Goal: Information Seeking & Learning: Learn about a topic

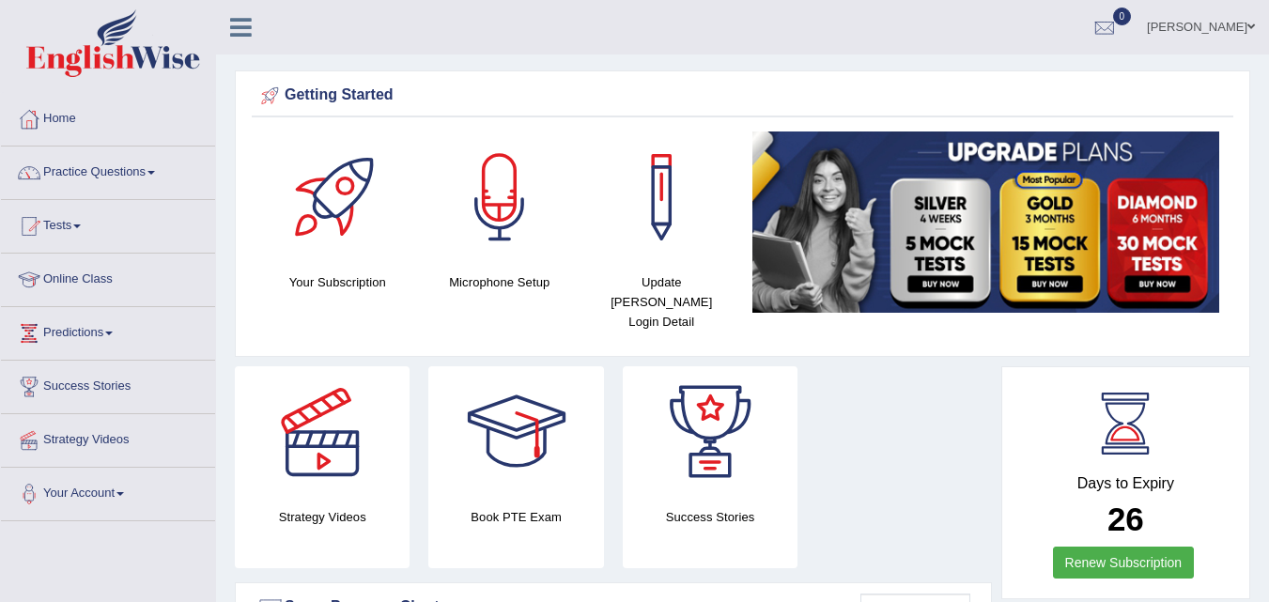
click at [126, 176] on link "Practice Questions" at bounding box center [108, 170] width 214 height 47
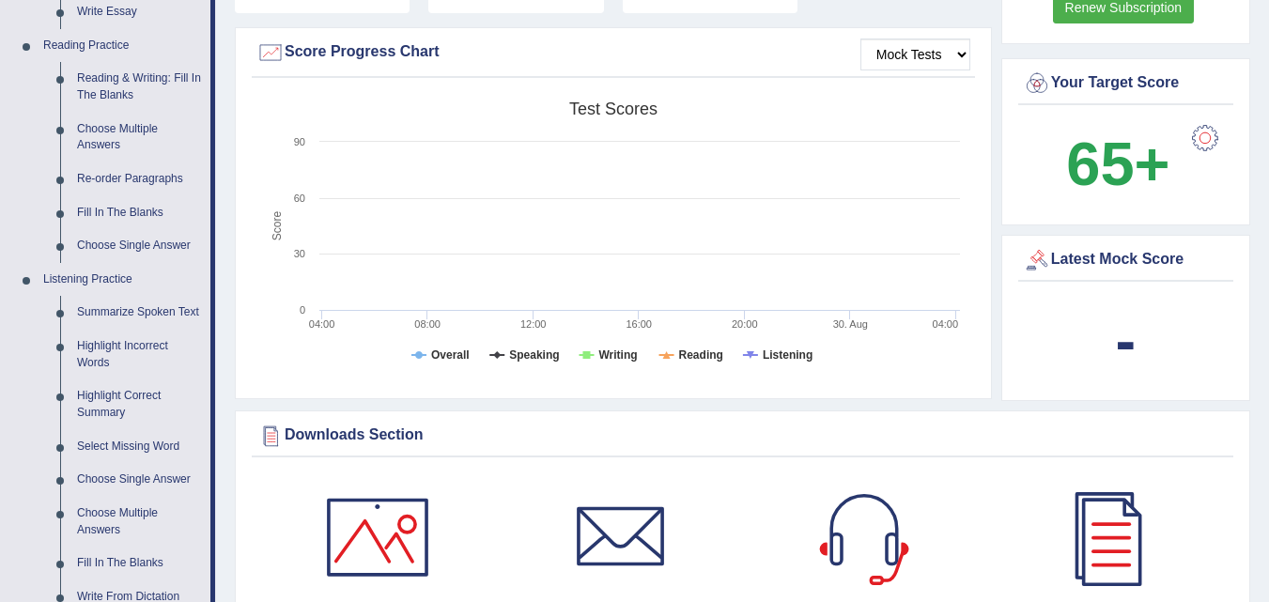
scroll to position [568, 0]
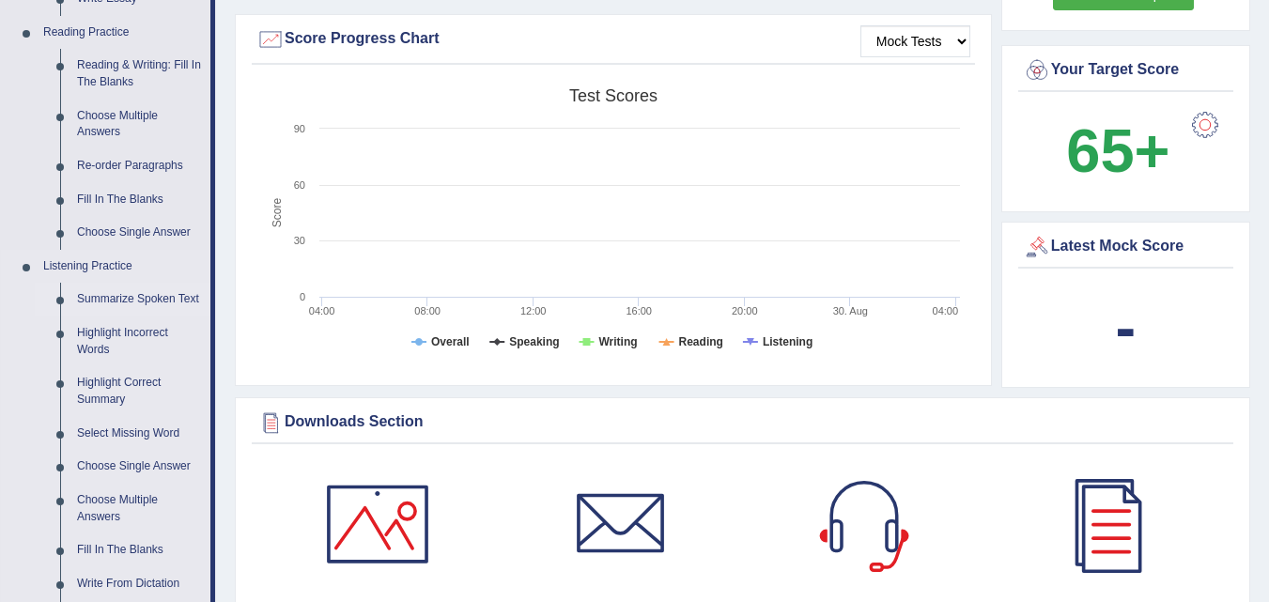
click at [166, 301] on link "Summarize Spoken Text" at bounding box center [140, 300] width 142 height 34
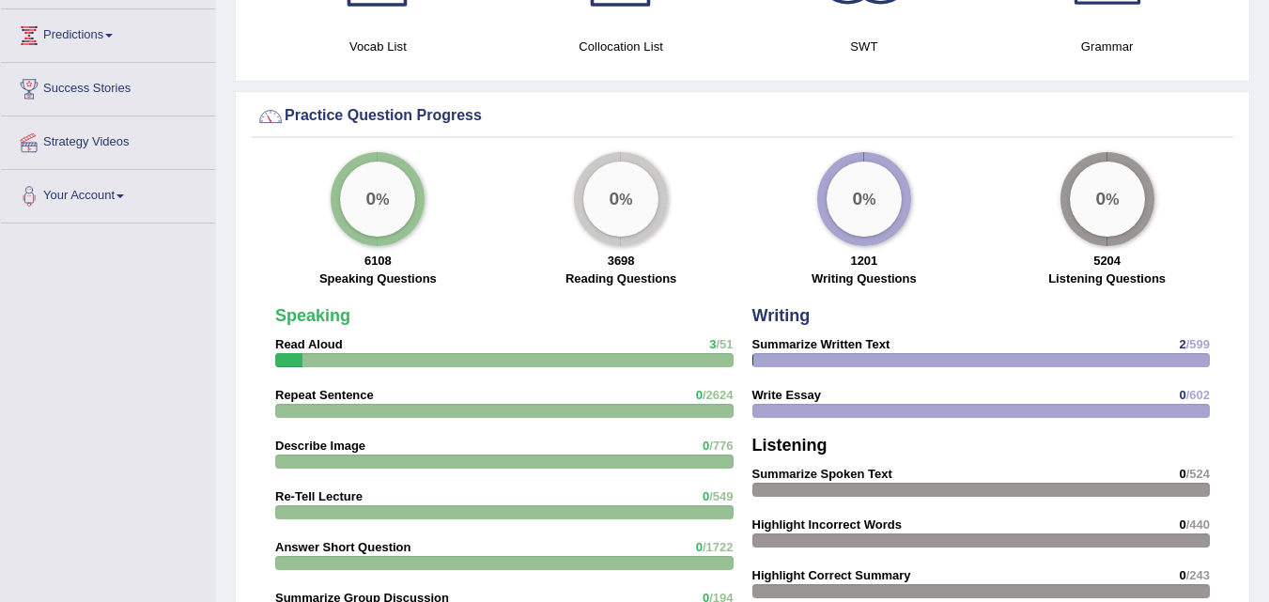
scroll to position [1141, 0]
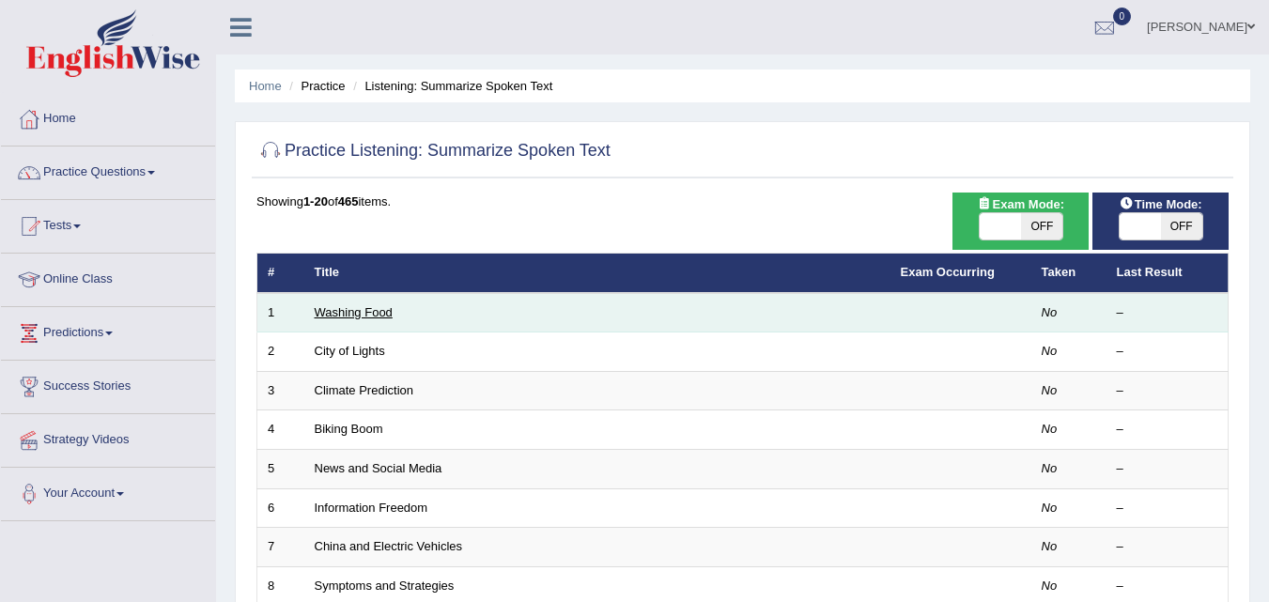
click at [369, 309] on link "Washing Food" at bounding box center [354, 312] width 78 height 14
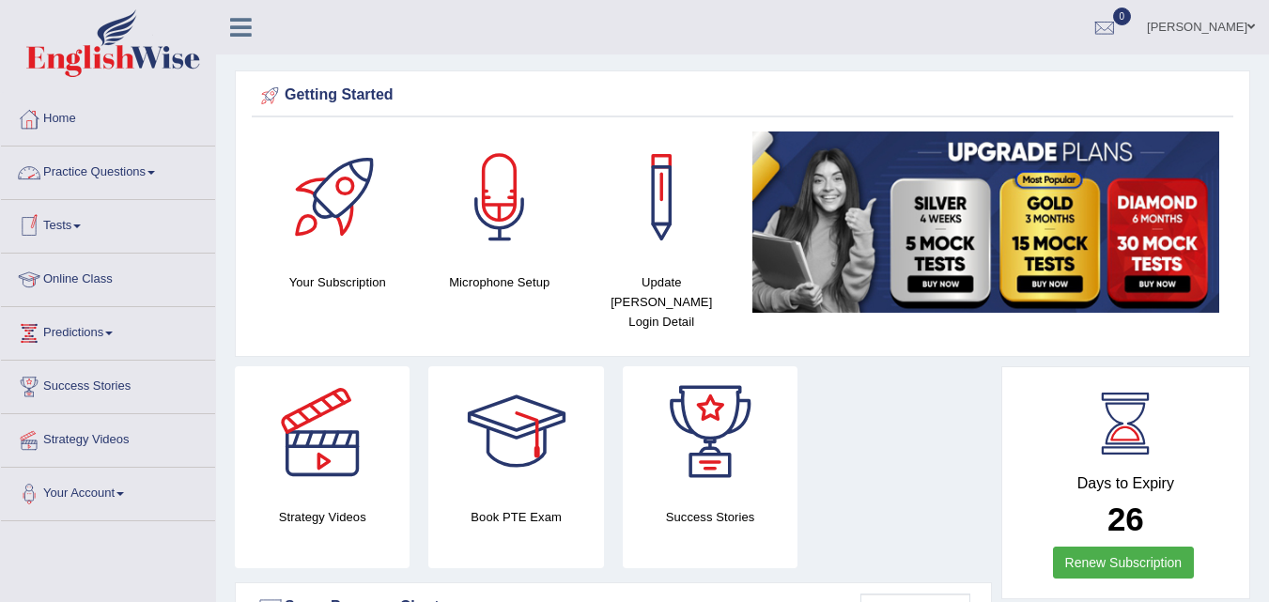
click at [102, 164] on link "Practice Questions" at bounding box center [108, 170] width 214 height 47
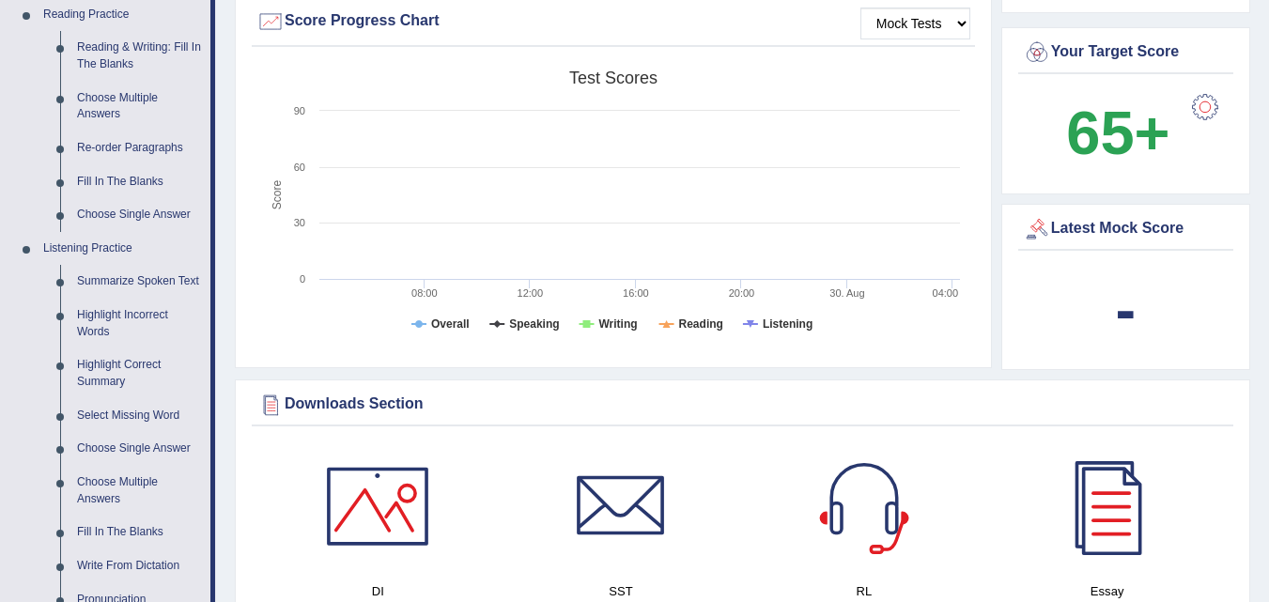
scroll to position [683, 0]
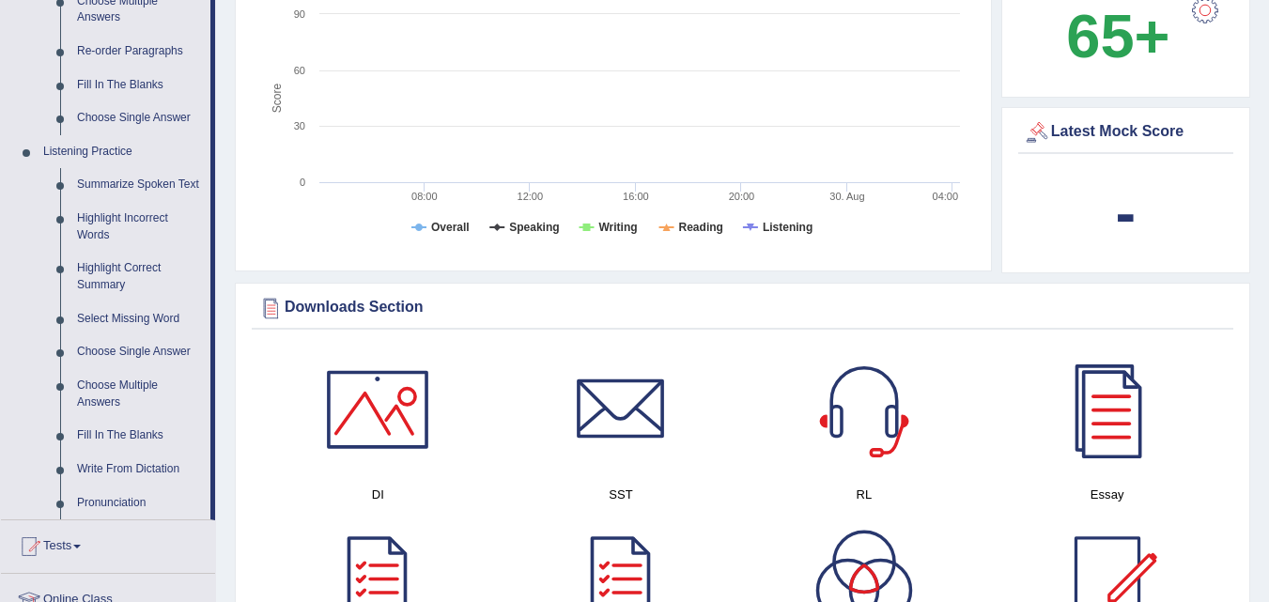
click at [132, 189] on link "Summarize Spoken Text" at bounding box center [140, 185] width 142 height 34
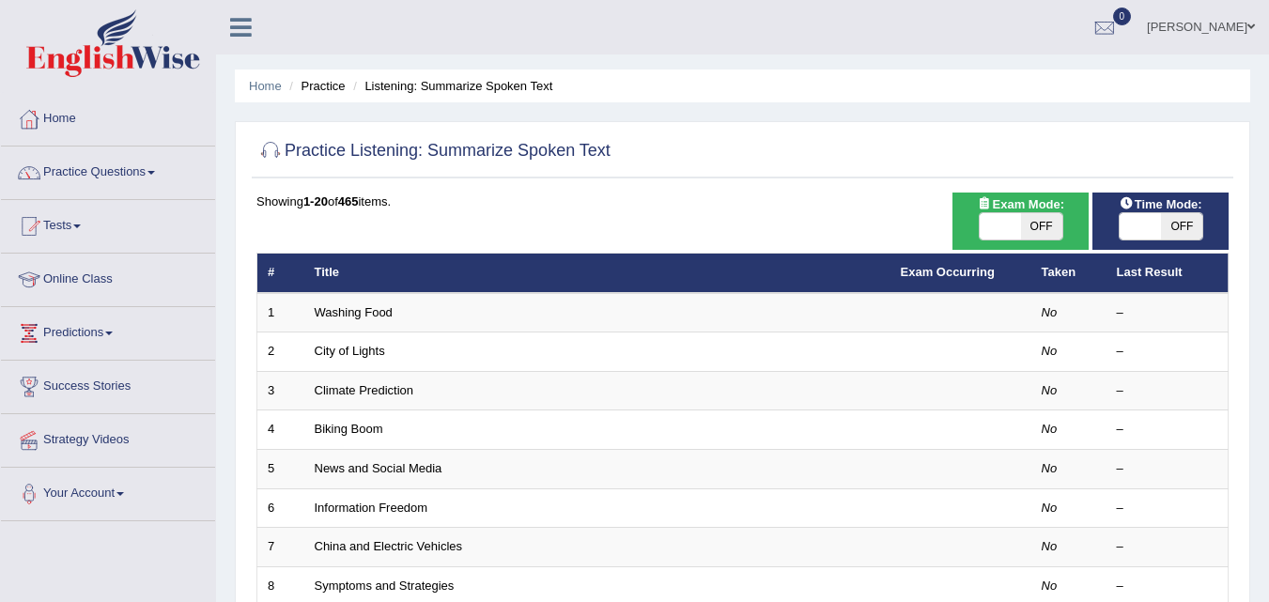
click at [386, 302] on td "Washing Food" at bounding box center [597, 312] width 586 height 39
click at [381, 314] on link "Washing Food" at bounding box center [354, 312] width 78 height 14
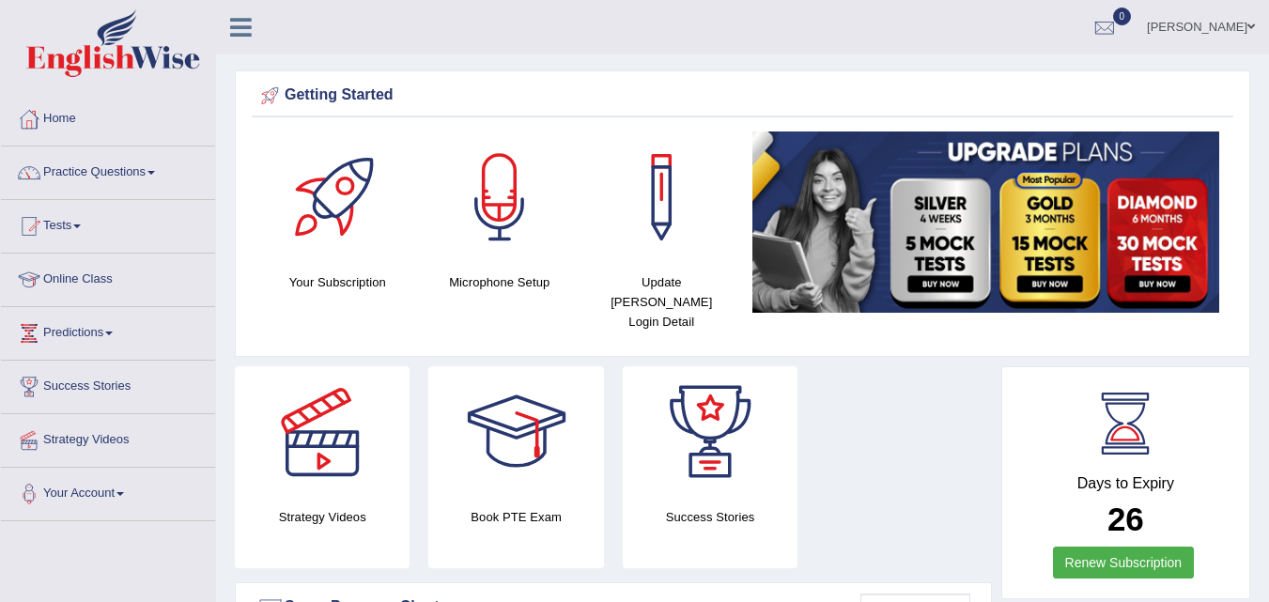
click at [87, 277] on link "Online Class" at bounding box center [108, 277] width 214 height 47
click at [86, 276] on link "Online Class" at bounding box center [105, 277] width 209 height 47
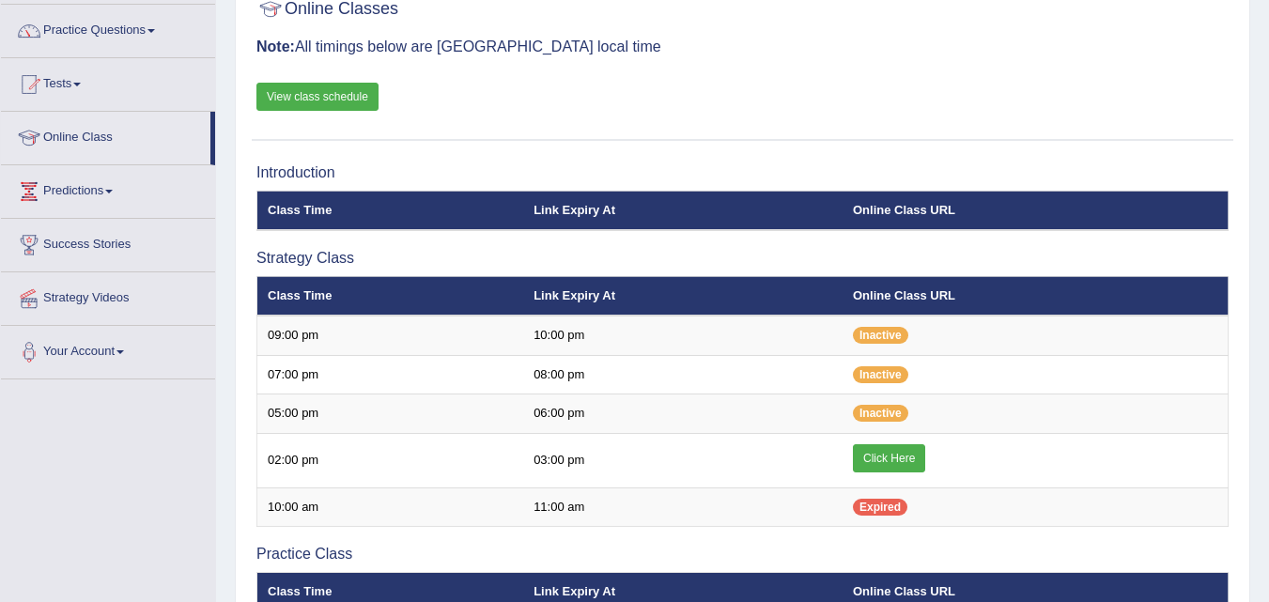
scroll to position [143, 0]
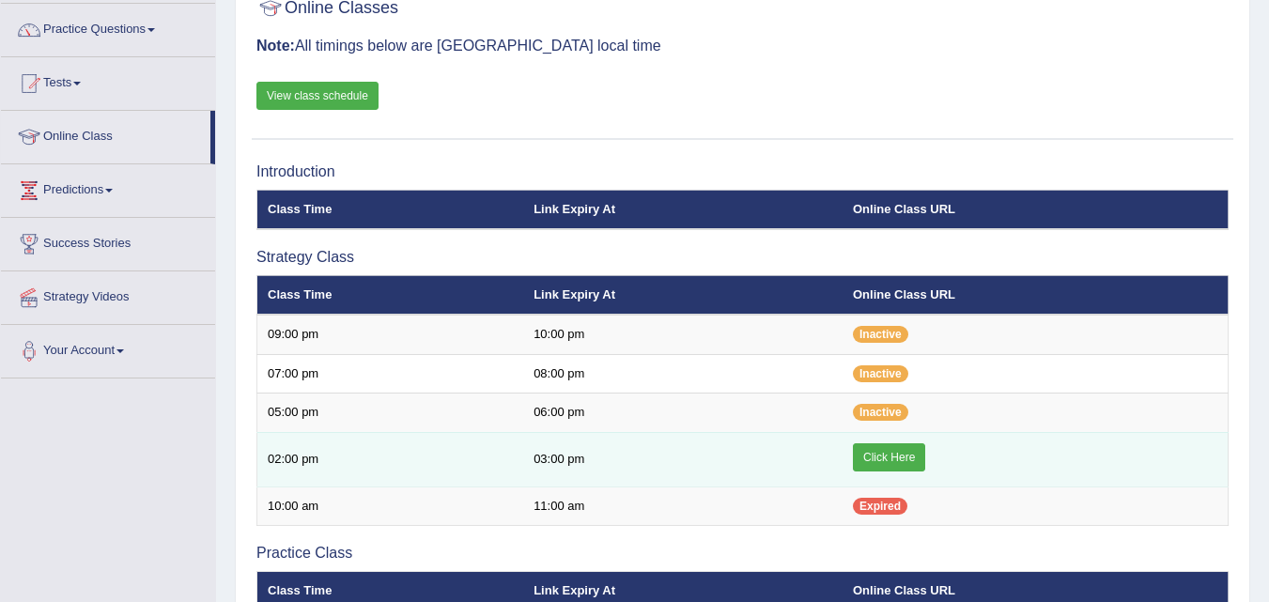
click at [883, 454] on link "Click Here" at bounding box center [889, 457] width 72 height 28
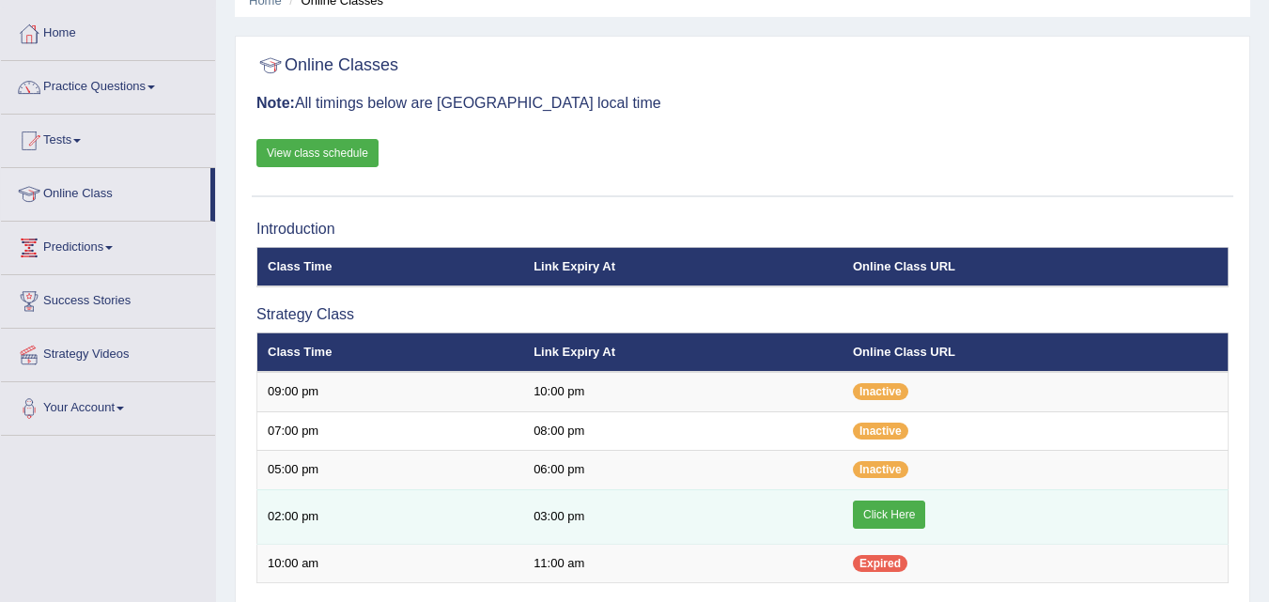
click at [853, 516] on link "Click Here" at bounding box center [889, 515] width 72 height 28
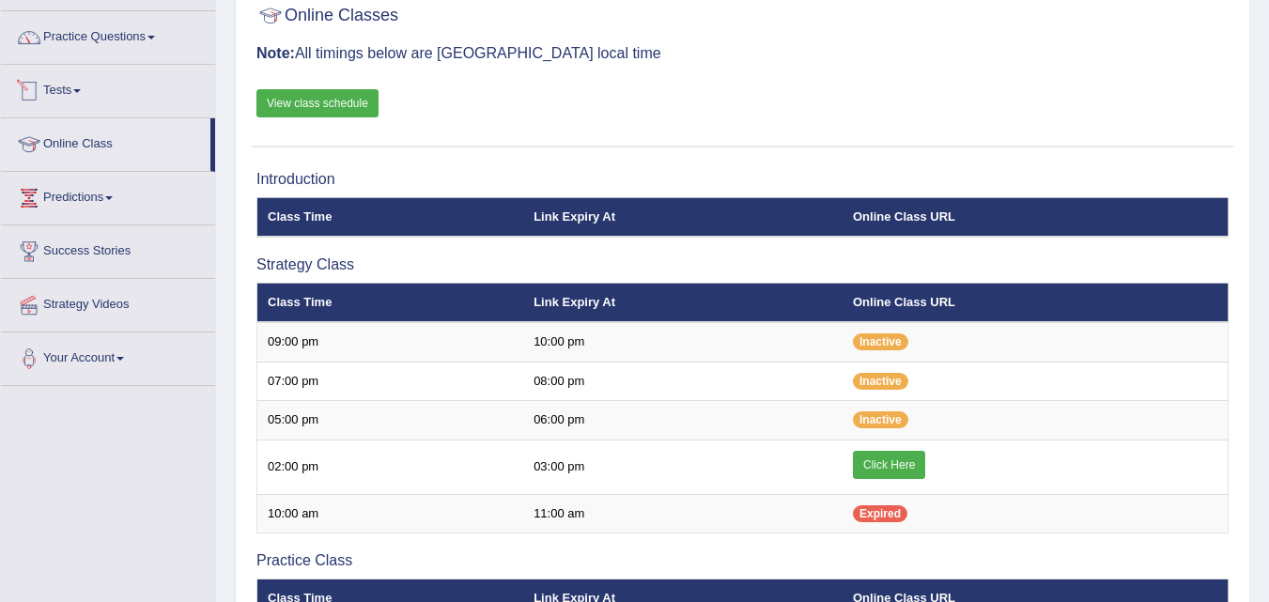
scroll to position [54, 0]
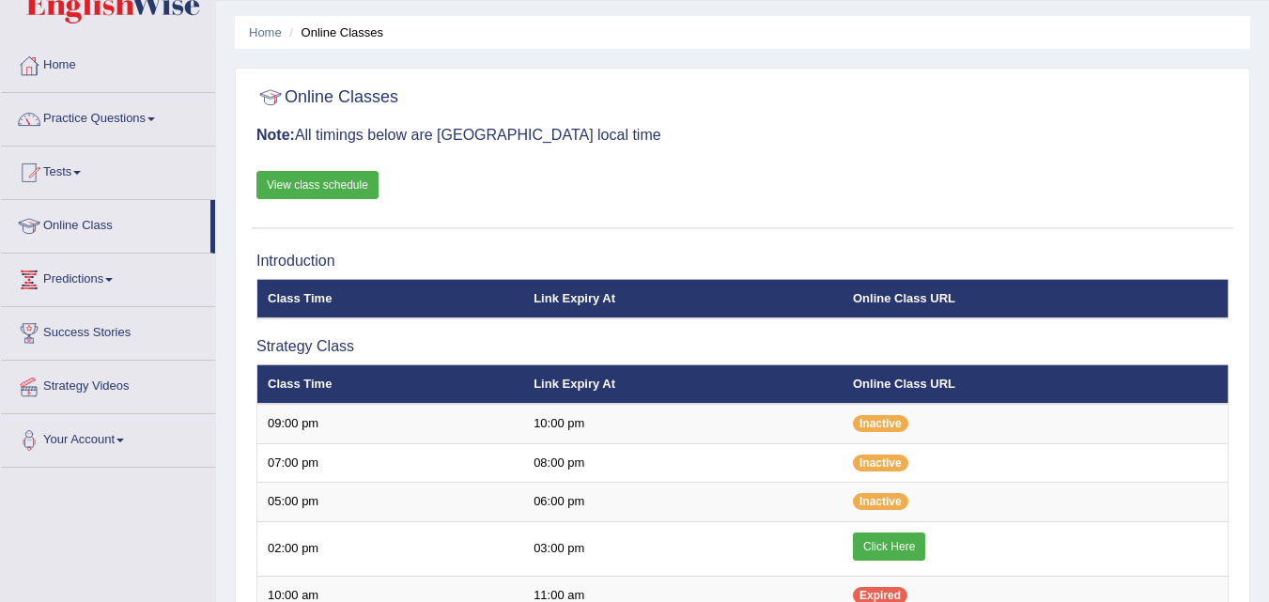
click at [82, 113] on link "Practice Questions" at bounding box center [108, 116] width 214 height 47
click at [81, 117] on link "Practice Questions" at bounding box center [108, 116] width 214 height 47
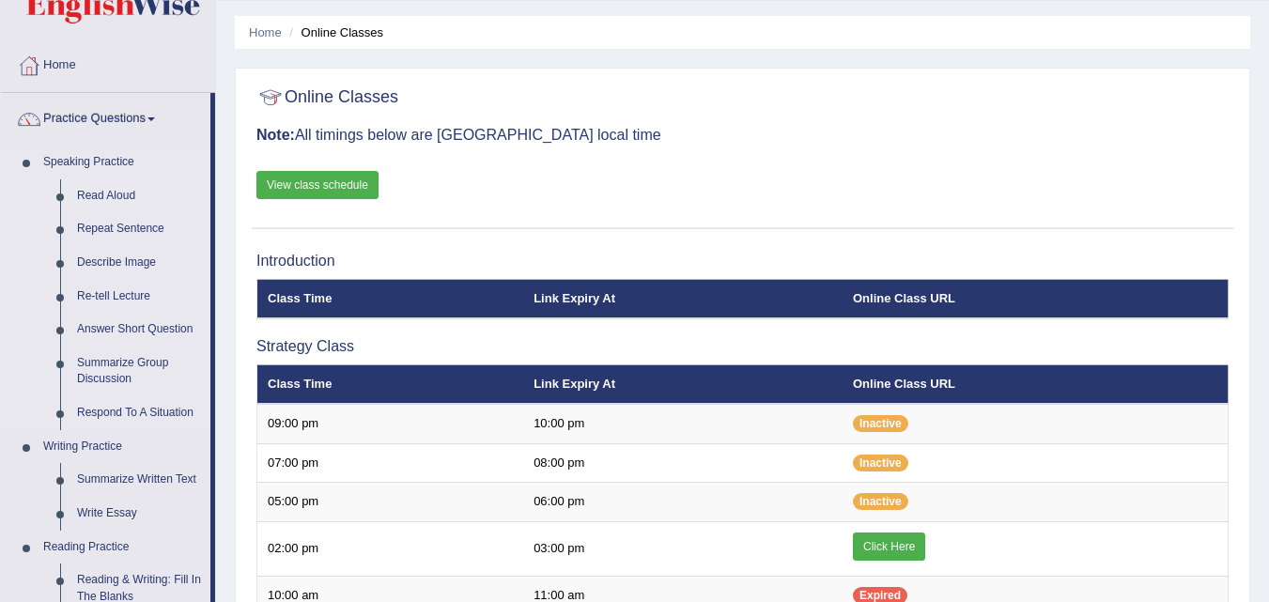
click at [88, 190] on link "Read Aloud" at bounding box center [140, 196] width 142 height 34
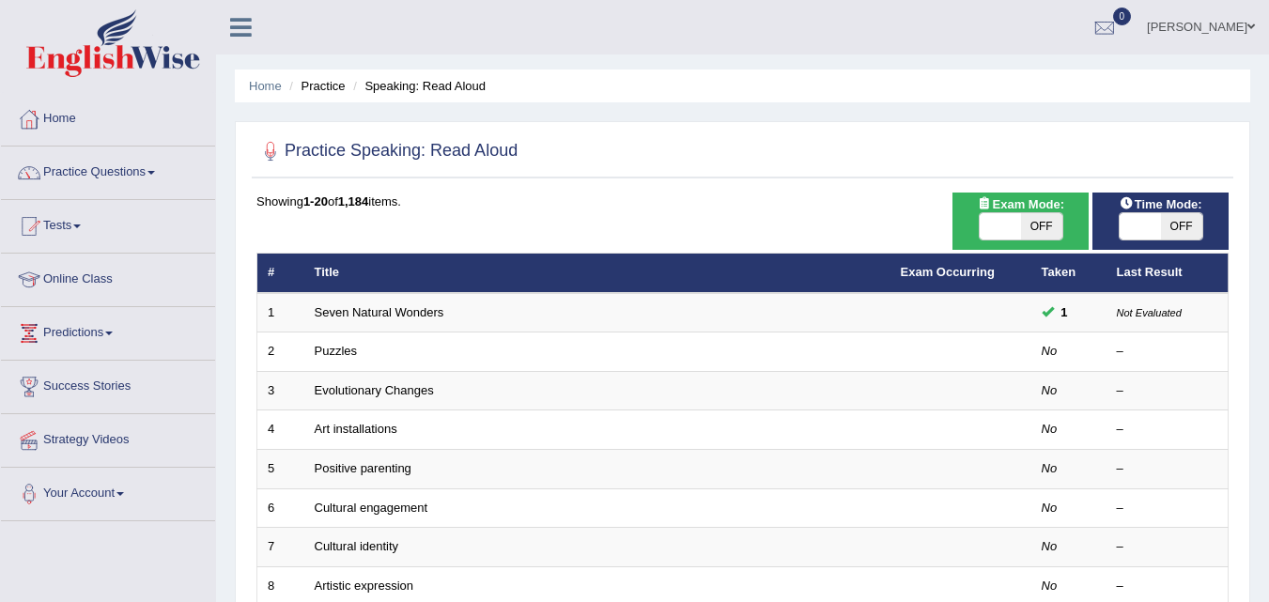
click at [1004, 240] on div "ON OFF" at bounding box center [1021, 226] width 85 height 28
click at [1001, 226] on span at bounding box center [1000, 226] width 41 height 26
checkbox input "true"
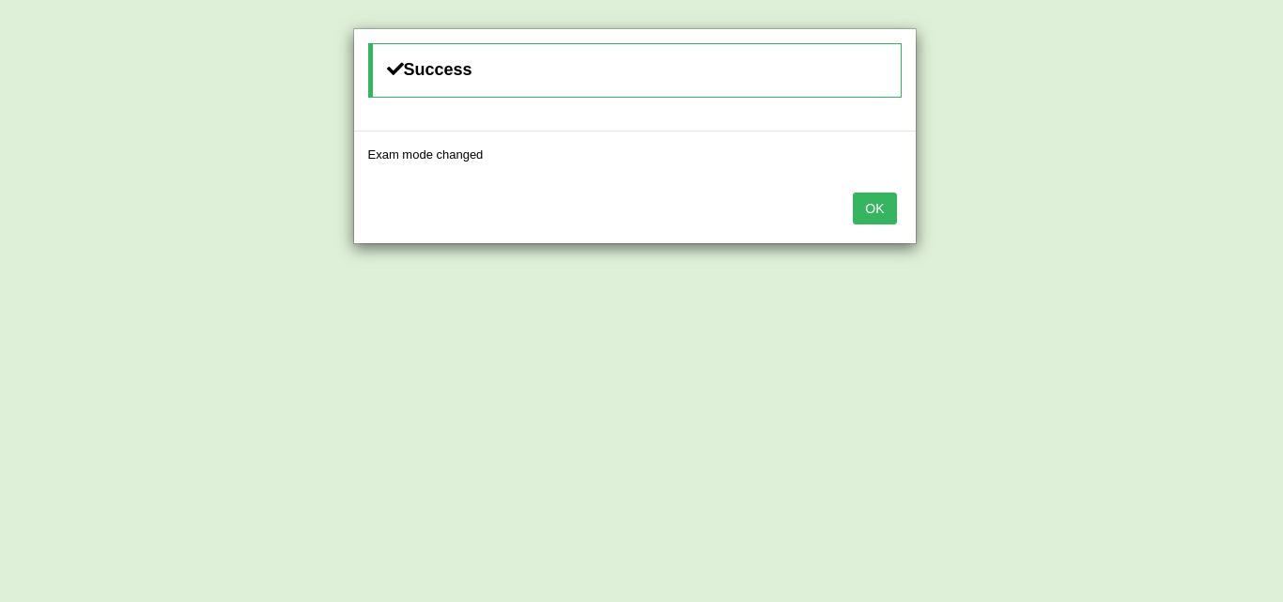
click at [875, 209] on button "OK" at bounding box center [874, 209] width 43 height 32
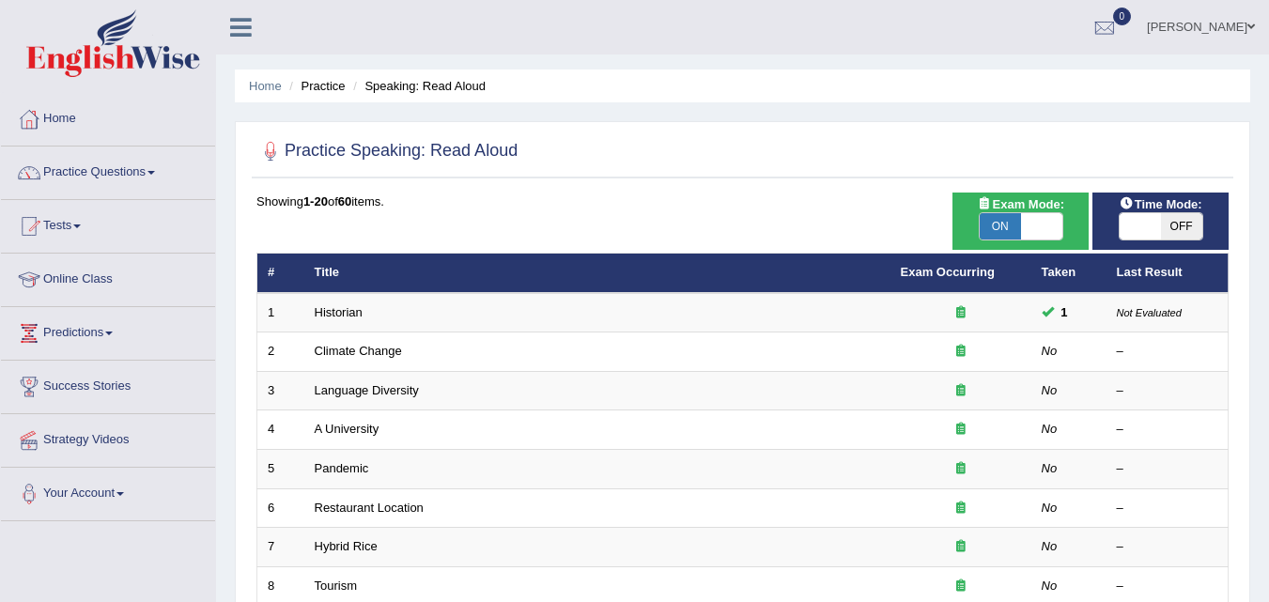
click at [1155, 215] on span at bounding box center [1140, 226] width 41 height 26
checkbox input "true"
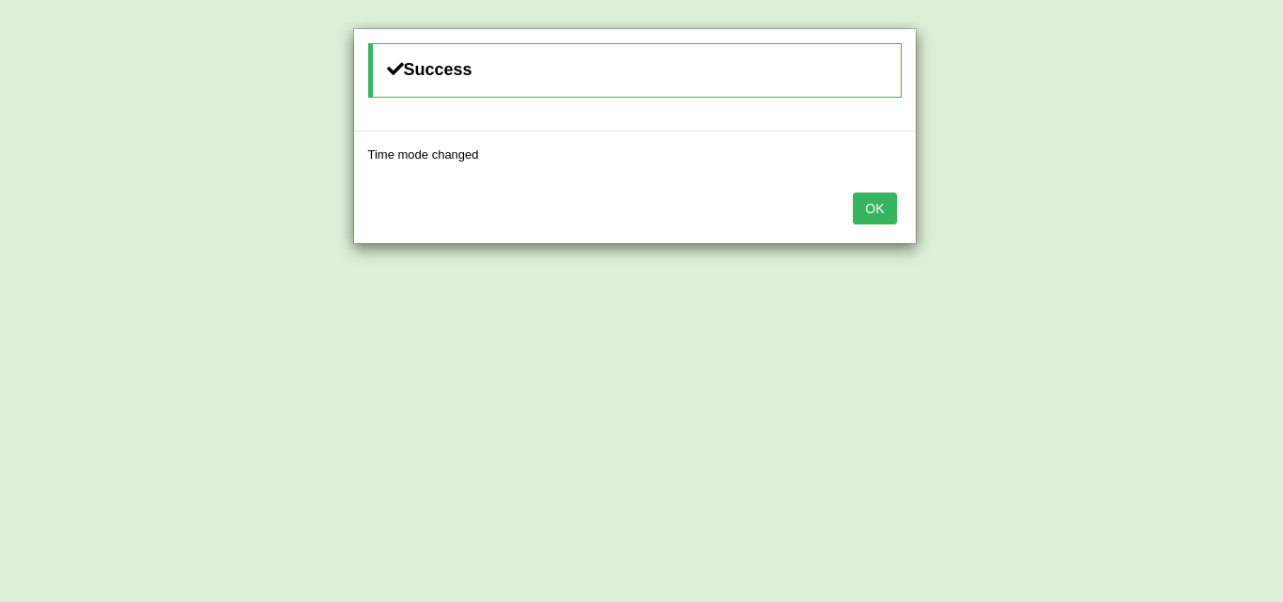
click at [882, 203] on button "OK" at bounding box center [874, 209] width 43 height 32
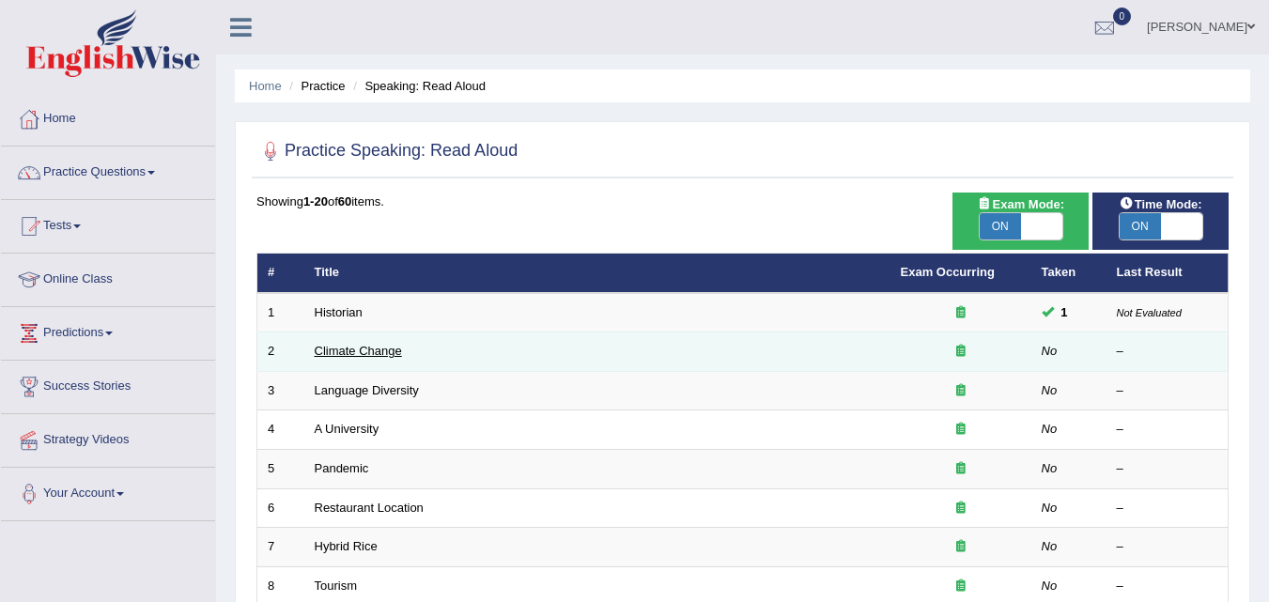
click at [395, 352] on link "Climate Change" at bounding box center [358, 351] width 87 height 14
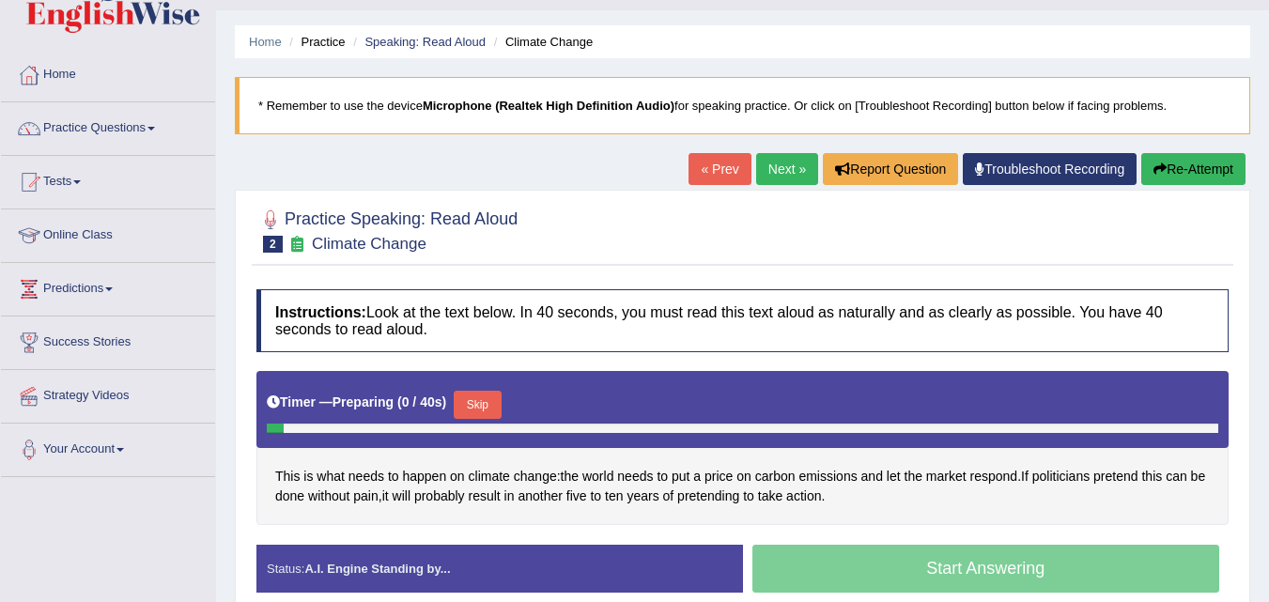
scroll to position [271, 0]
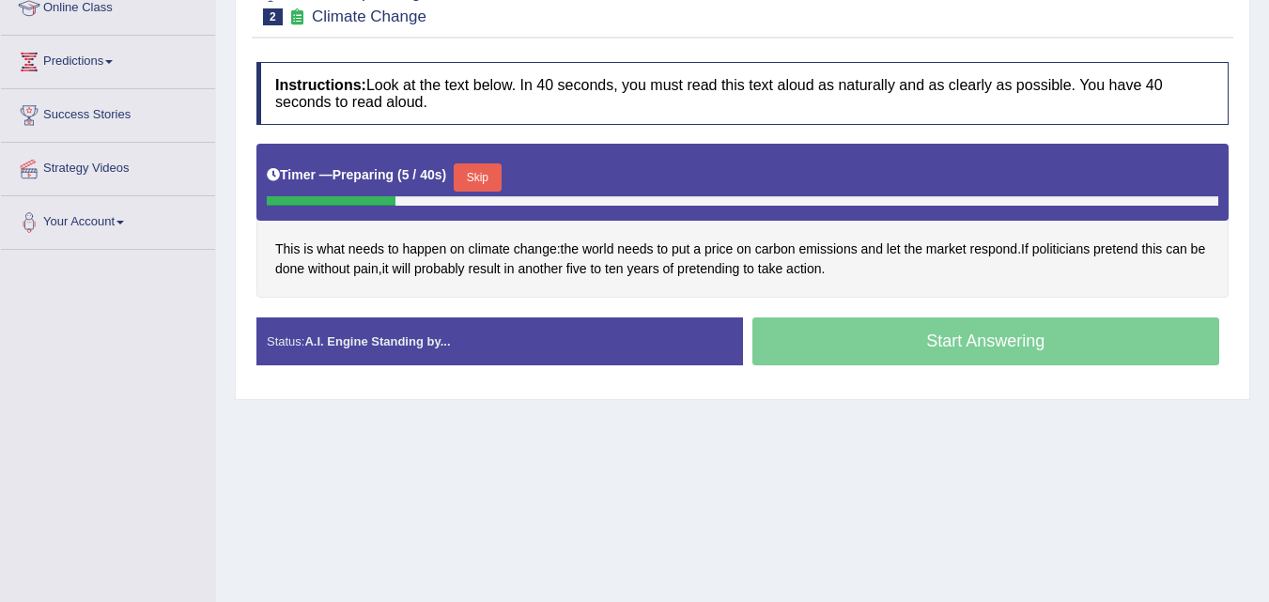
click at [846, 346] on div "Start Answering" at bounding box center [986, 344] width 487 height 53
click at [471, 182] on button "Skip" at bounding box center [477, 177] width 47 height 28
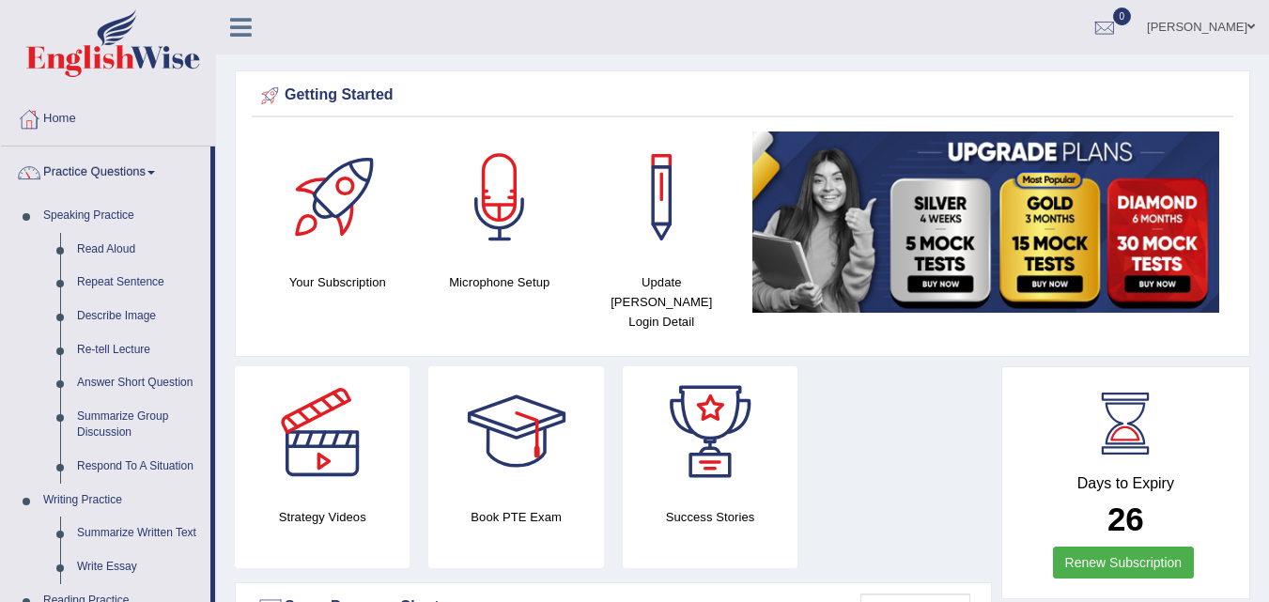
click at [86, 244] on link "Read Aloud" at bounding box center [140, 250] width 142 height 34
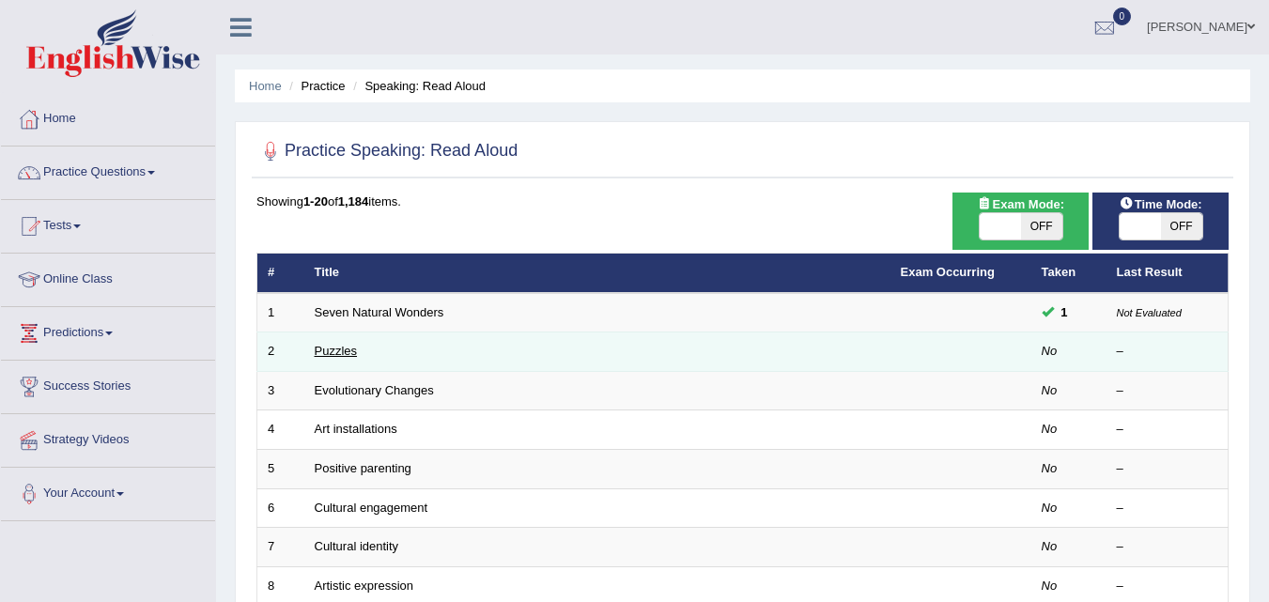
click at [350, 350] on link "Puzzles" at bounding box center [336, 351] width 43 height 14
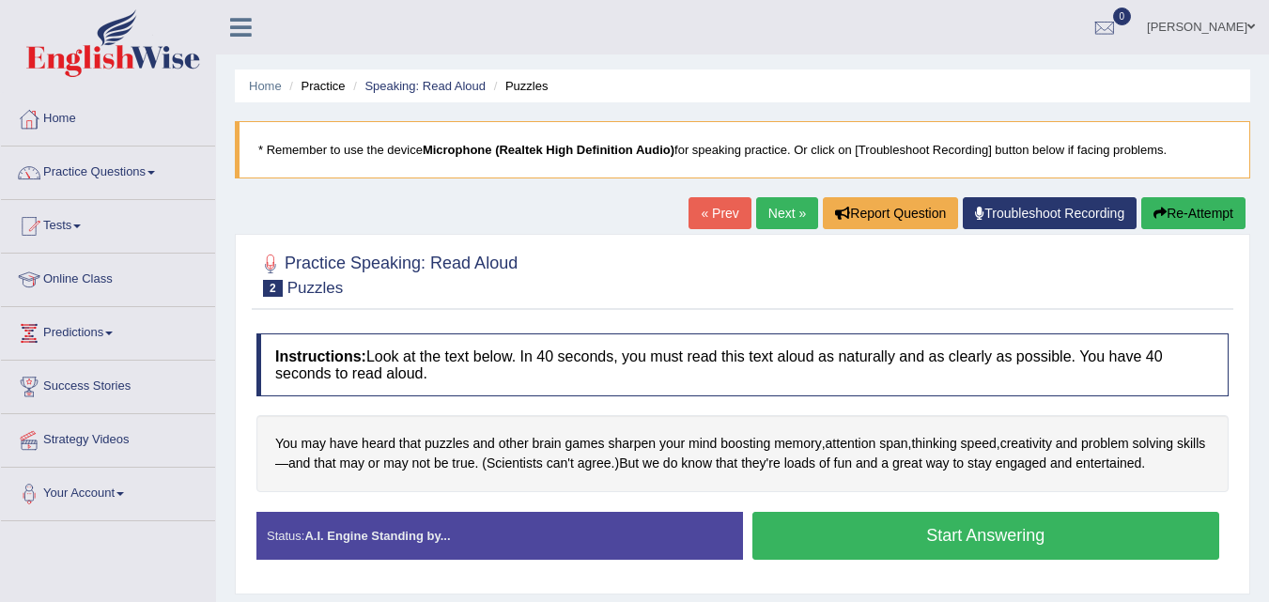
click at [805, 544] on button "Start Answering" at bounding box center [986, 536] width 468 height 48
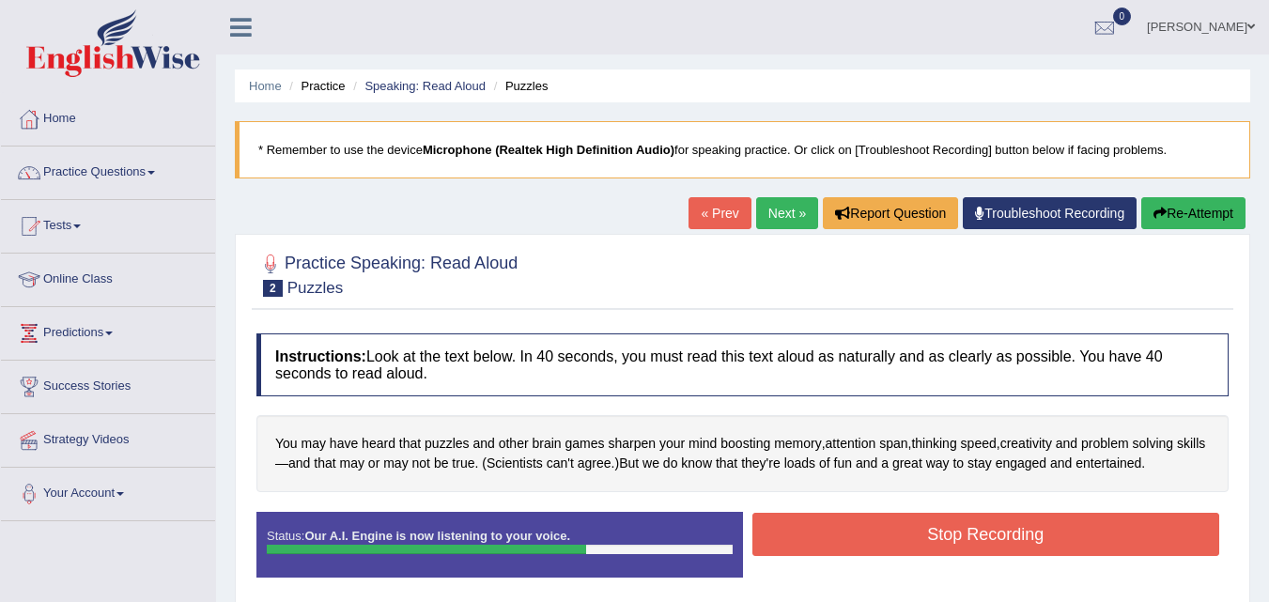
click at [809, 547] on button "Stop Recording" at bounding box center [986, 534] width 468 height 43
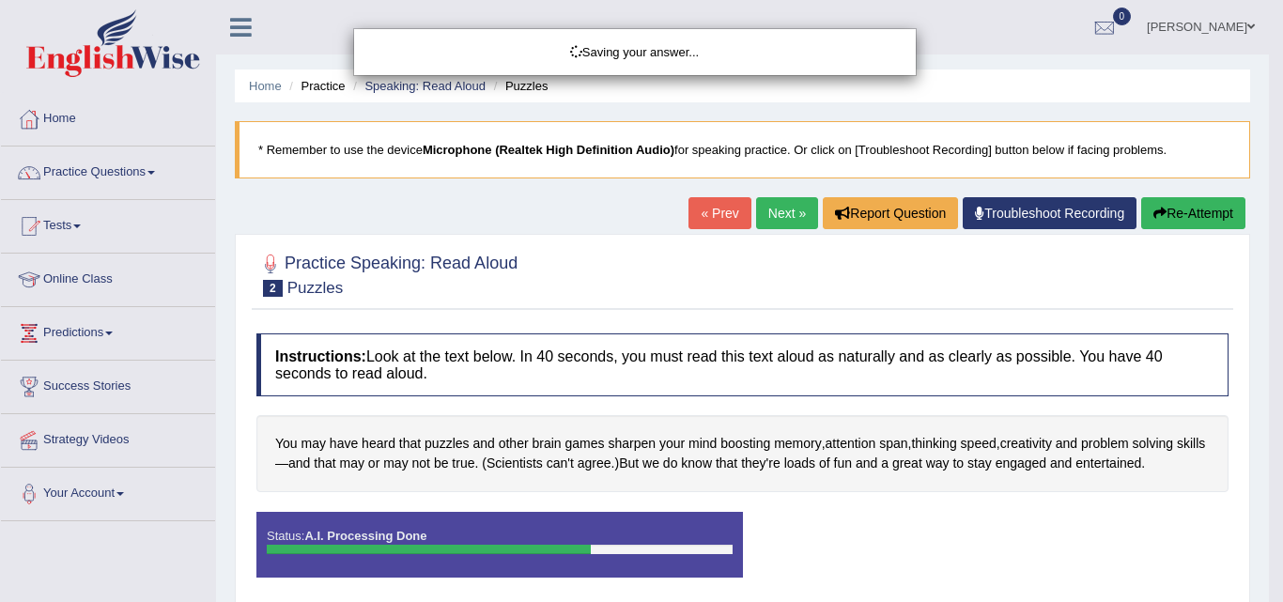
click at [800, 214] on div "Saving your answer..." at bounding box center [641, 301] width 1283 height 602
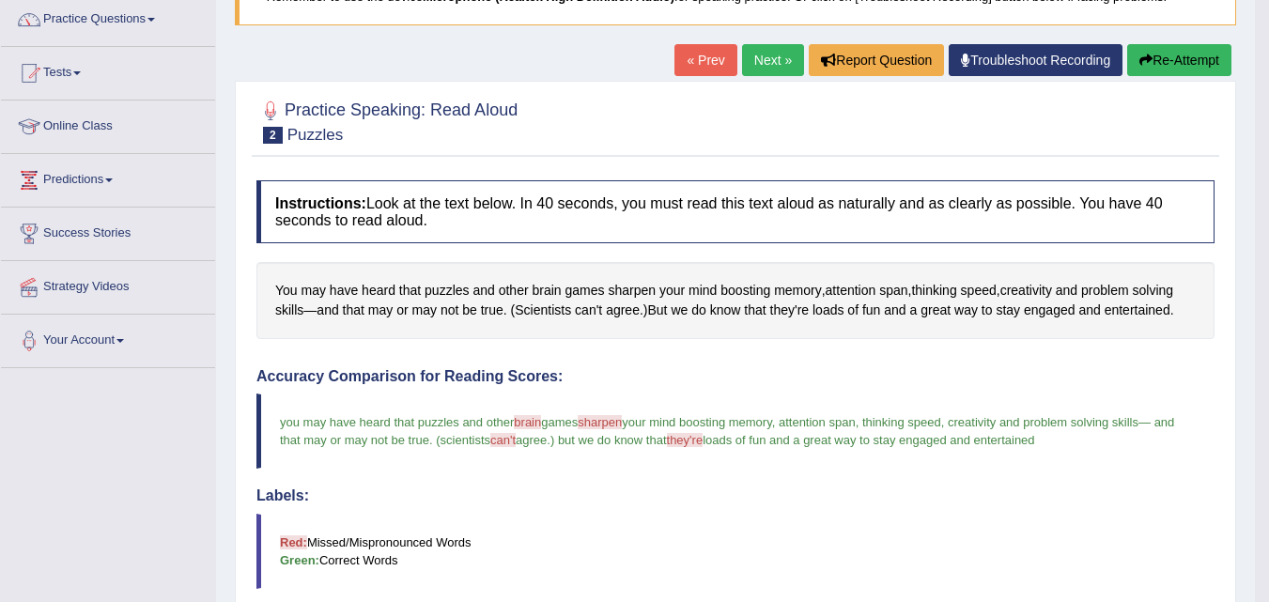
scroll to position [115, 0]
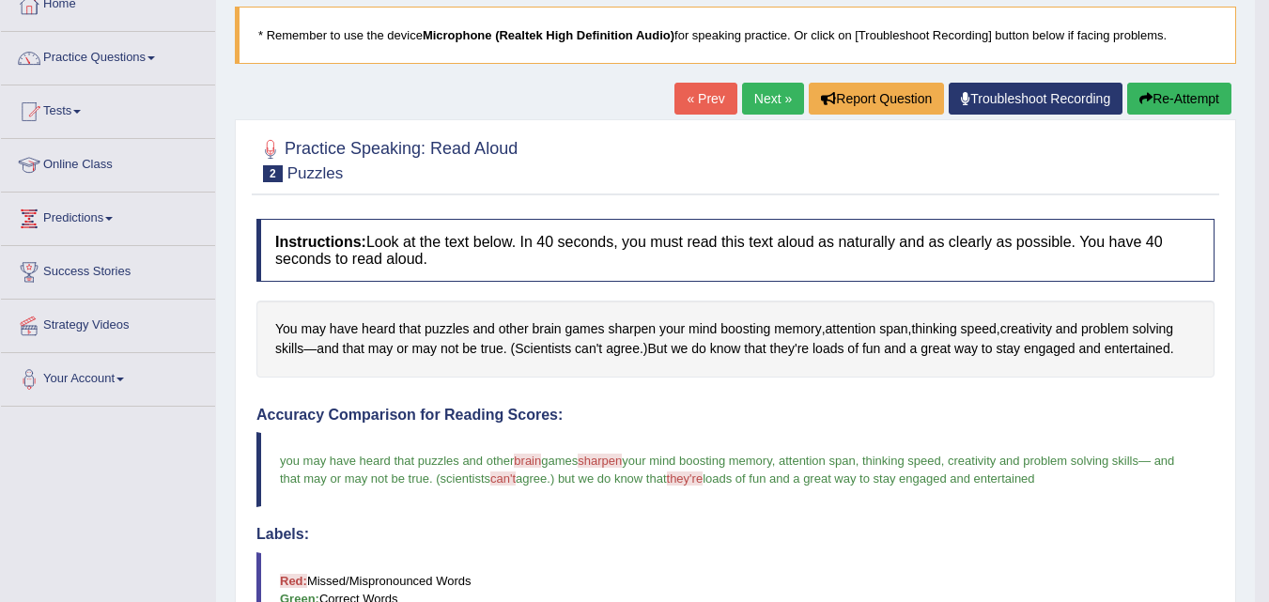
click at [1165, 108] on button "Re-Attempt" at bounding box center [1179, 99] width 104 height 32
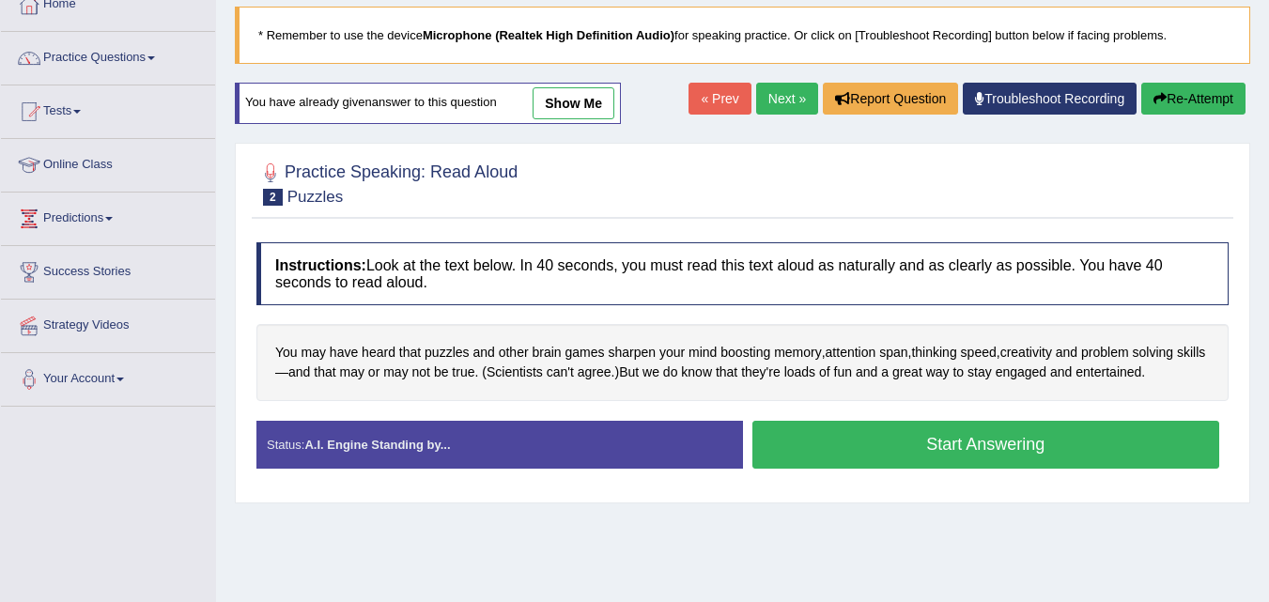
click at [878, 439] on button "Start Answering" at bounding box center [986, 445] width 468 height 48
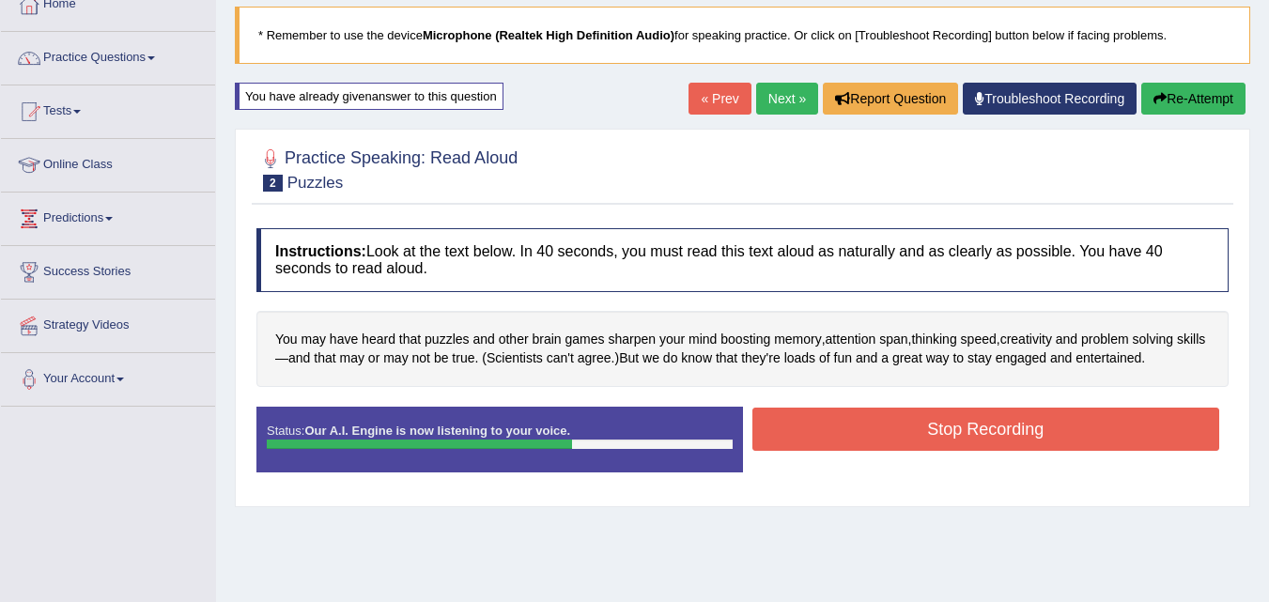
click at [881, 446] on button "Stop Recording" at bounding box center [986, 429] width 468 height 43
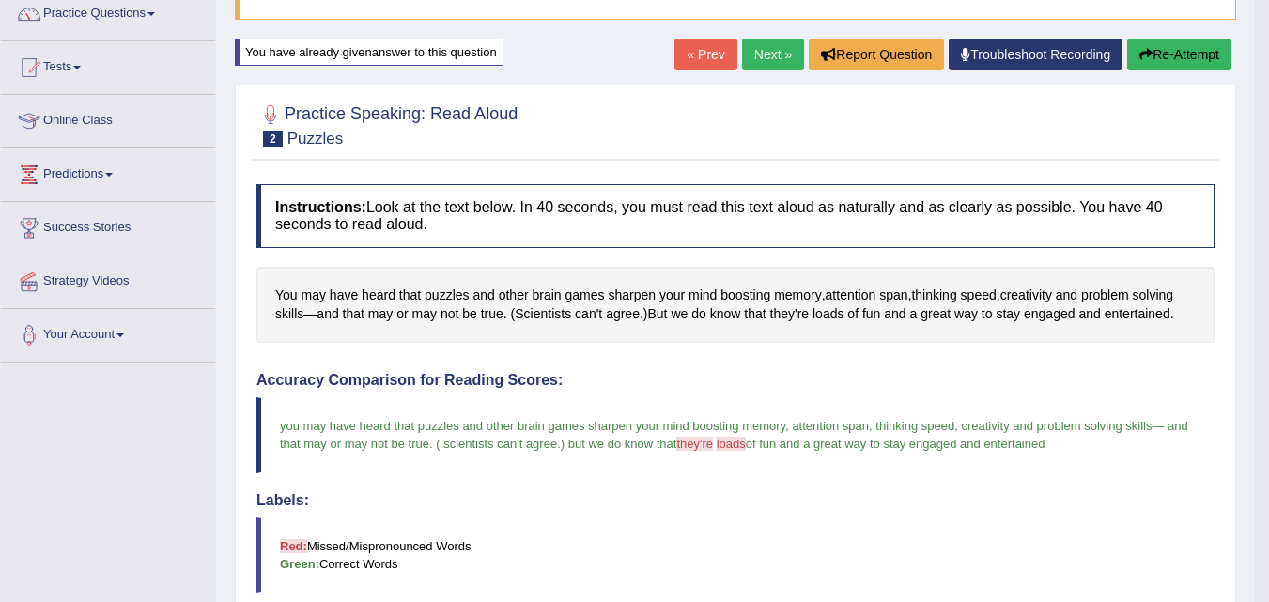
scroll to position [140, 0]
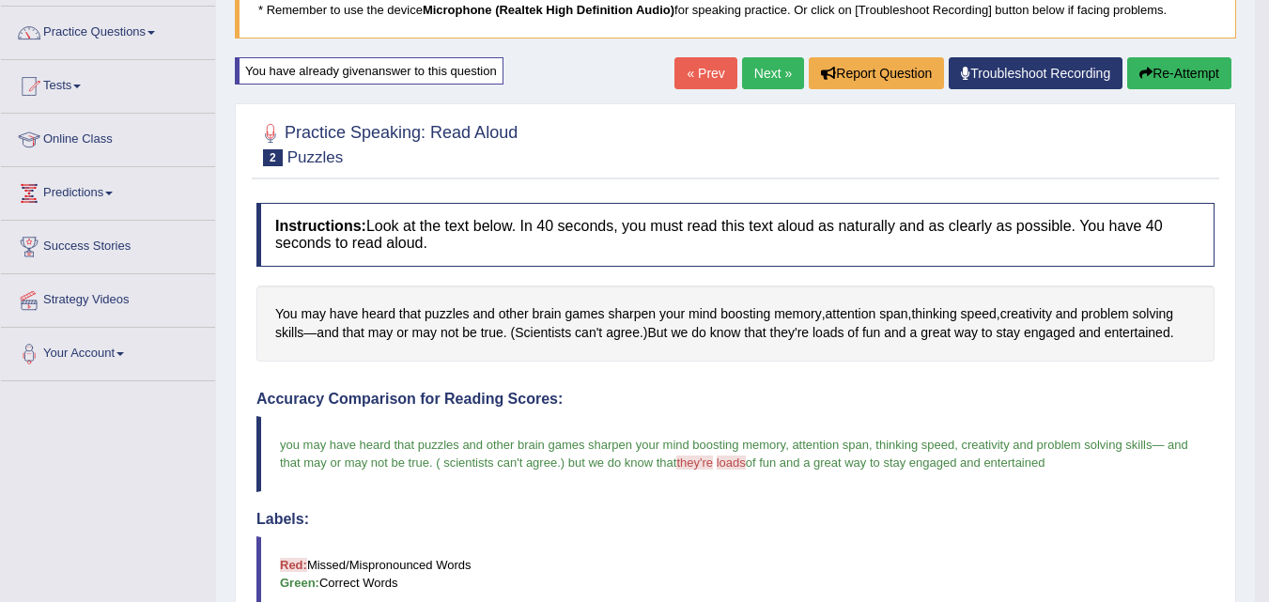
click at [759, 73] on link "Next »" at bounding box center [773, 73] width 62 height 32
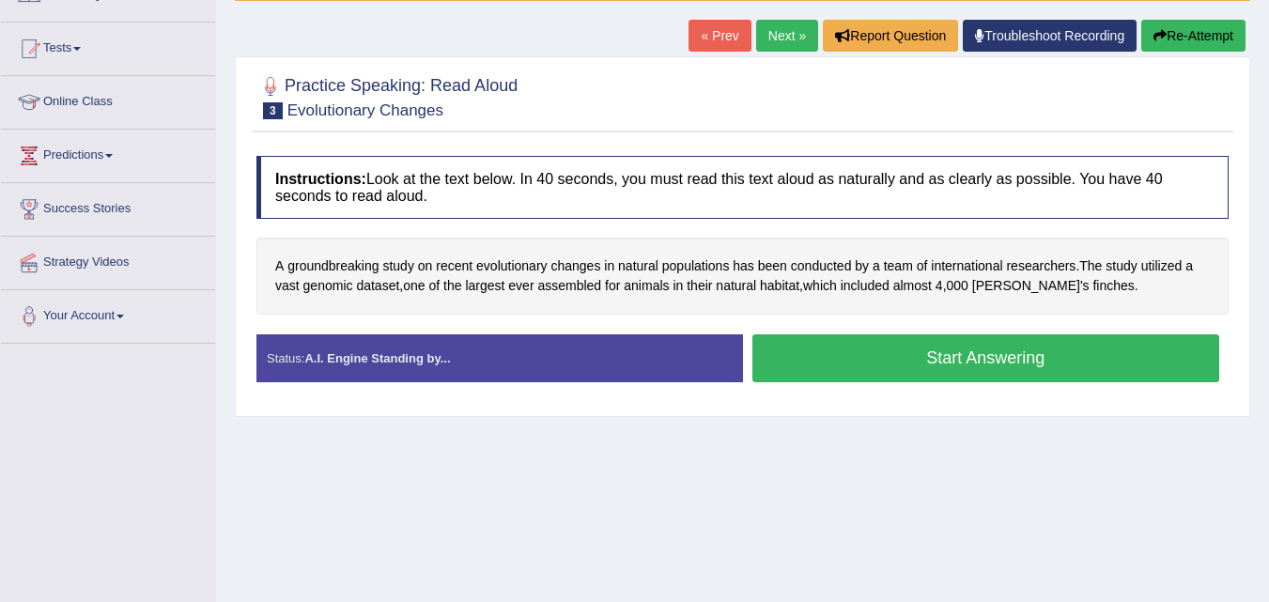
click at [816, 367] on button "Start Answering" at bounding box center [986, 358] width 468 height 48
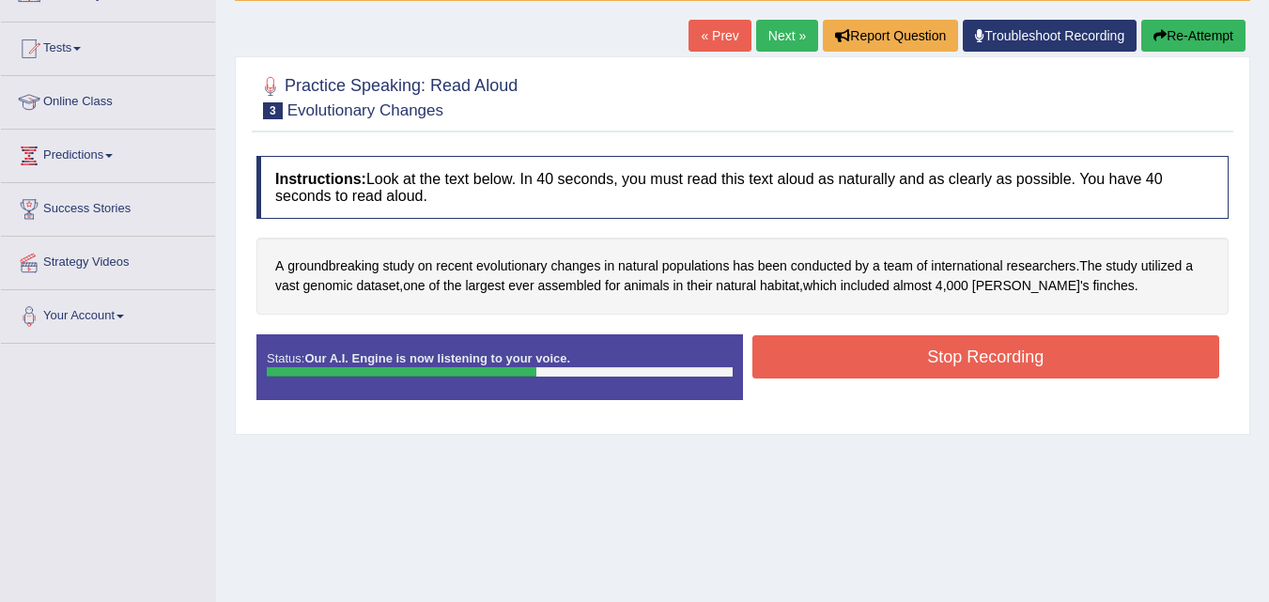
click at [814, 369] on button "Stop Recording" at bounding box center [986, 356] width 468 height 43
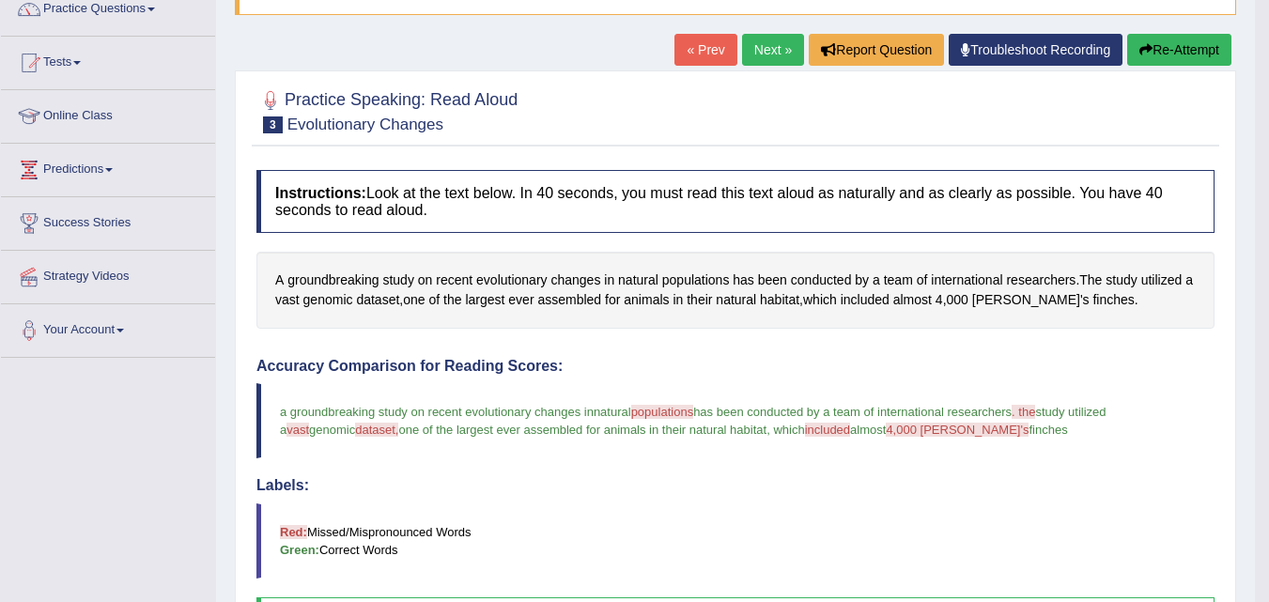
scroll to position [163, 0]
click at [1183, 53] on button "Re-Attempt" at bounding box center [1179, 51] width 104 height 32
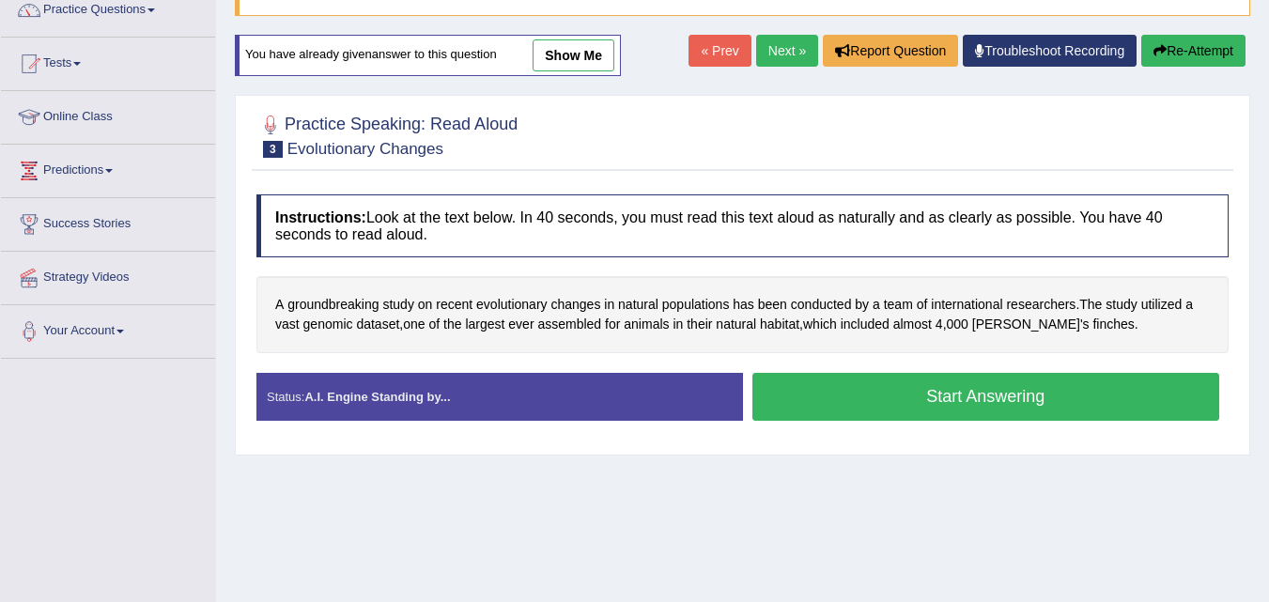
click at [911, 392] on button "Start Answering" at bounding box center [986, 397] width 468 height 48
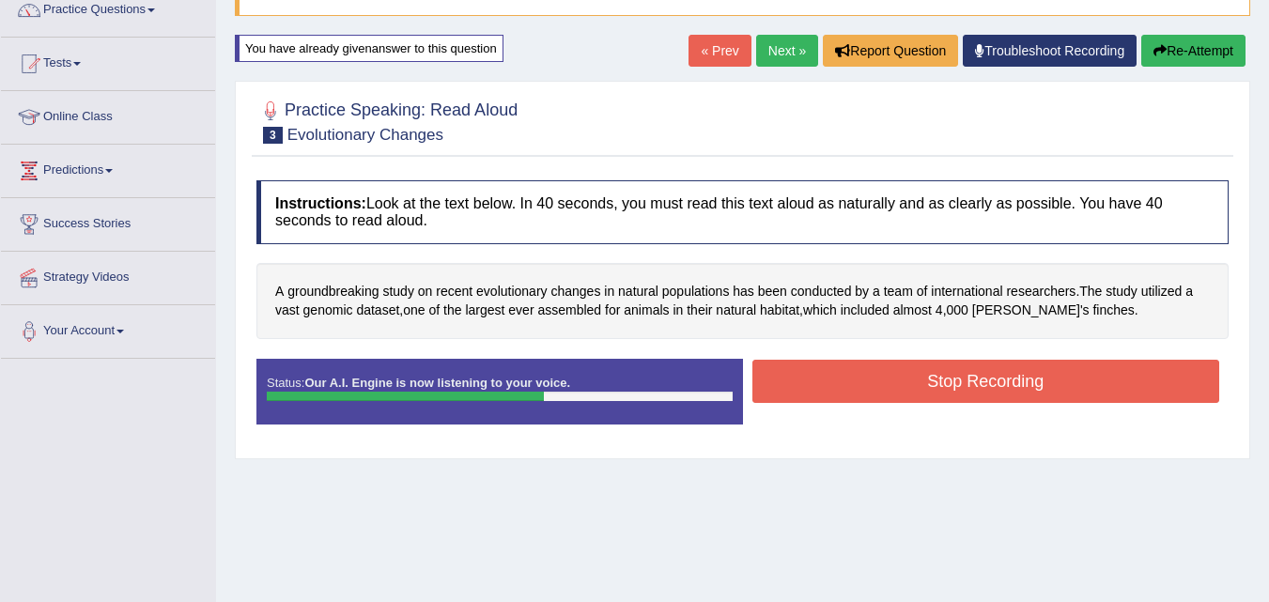
click at [909, 399] on button "Stop Recording" at bounding box center [986, 381] width 468 height 43
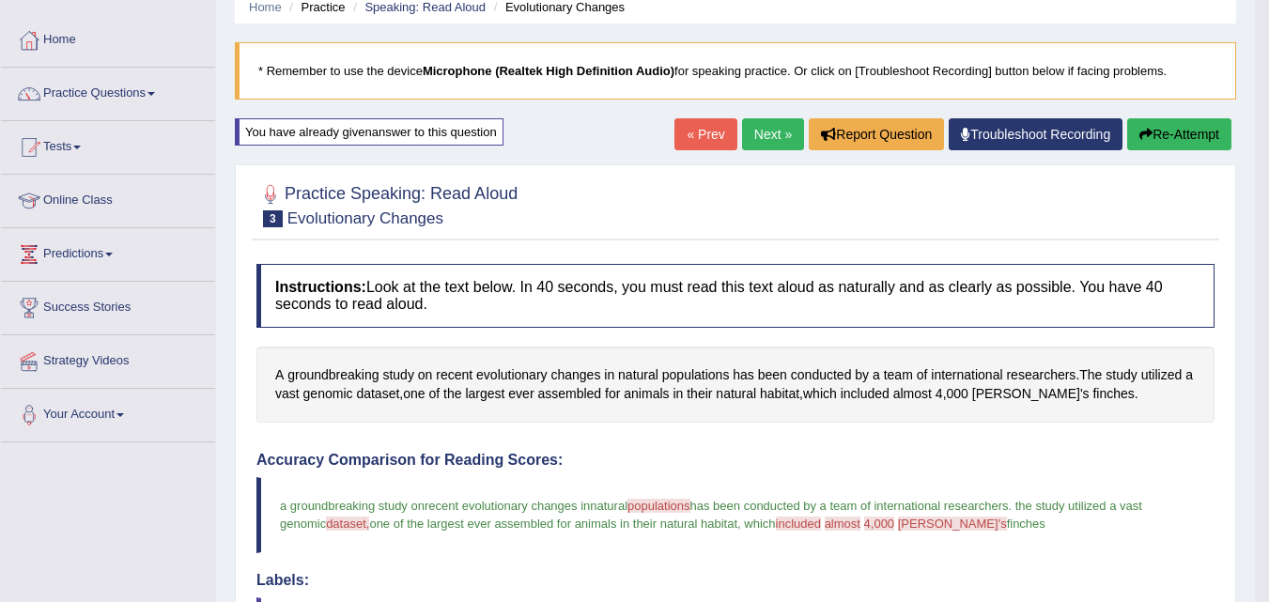
scroll to position [78, 0]
click at [1160, 123] on button "Re-Attempt" at bounding box center [1179, 135] width 104 height 32
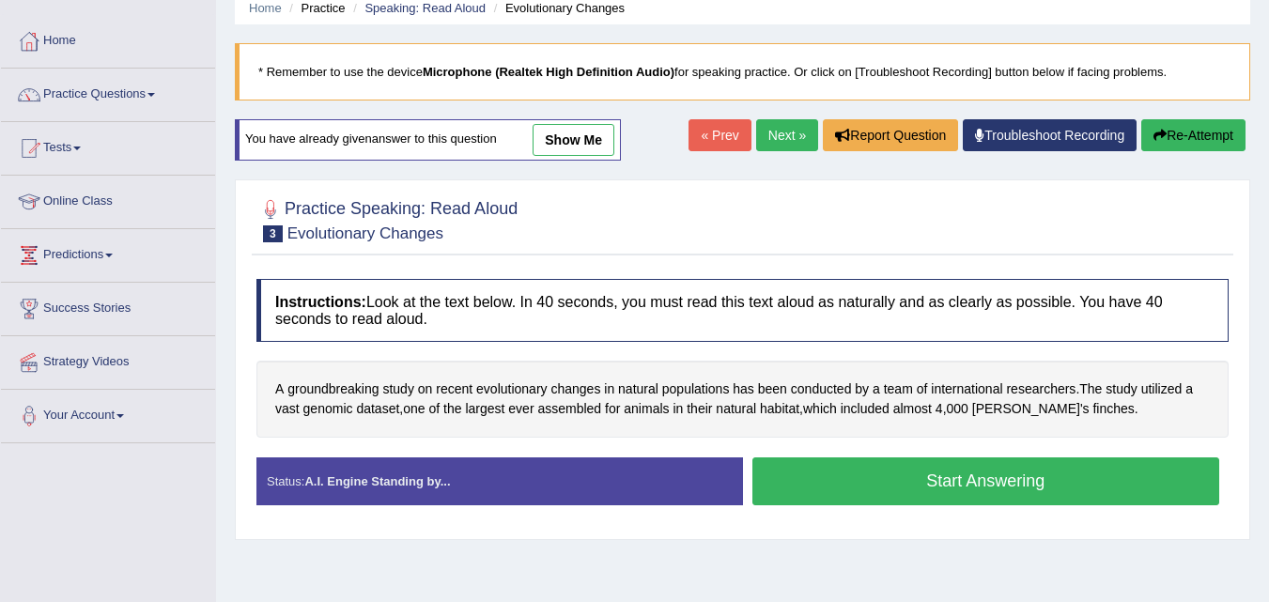
click at [883, 468] on button "Start Answering" at bounding box center [986, 481] width 468 height 48
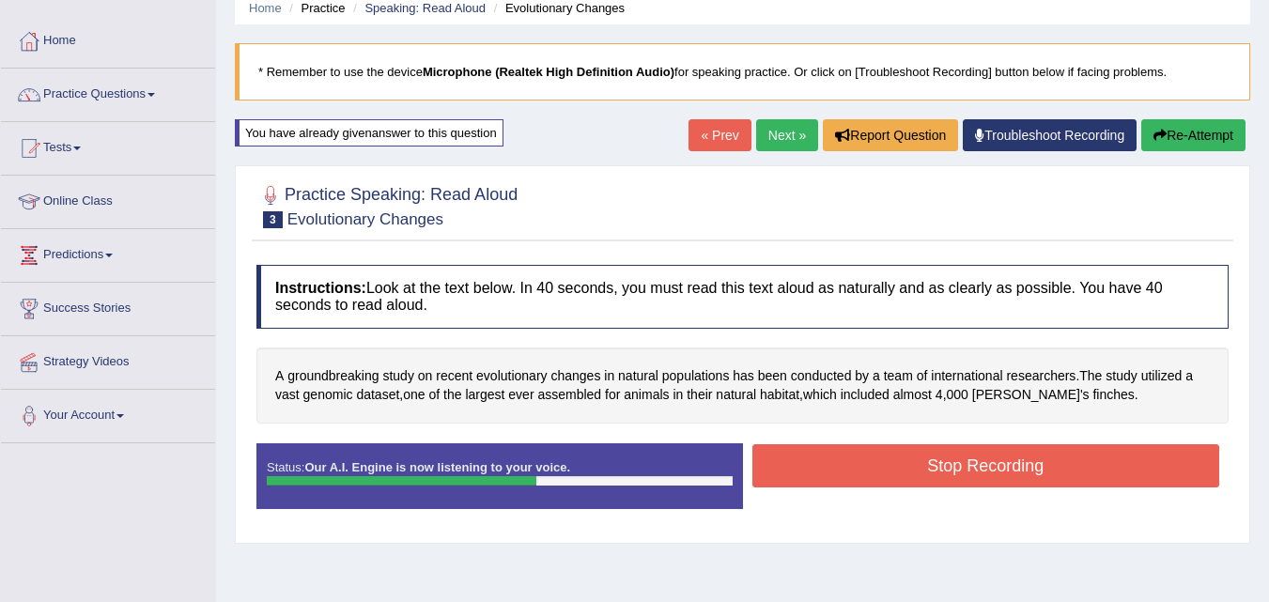
click at [883, 473] on button "Stop Recording" at bounding box center [986, 465] width 468 height 43
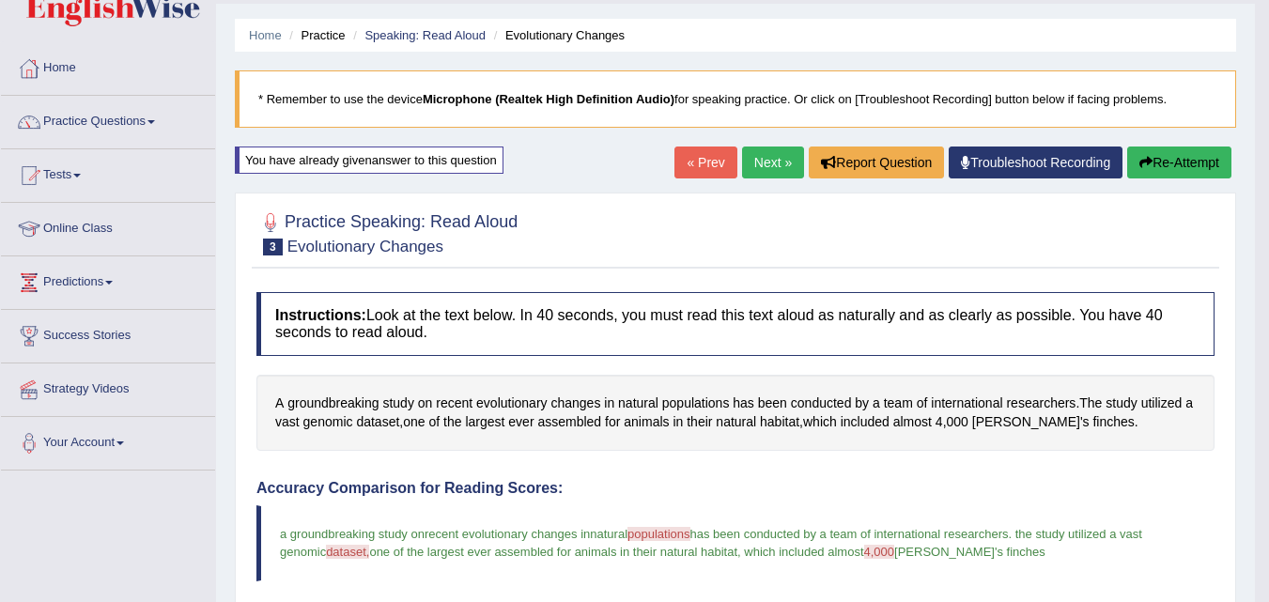
scroll to position [39, 0]
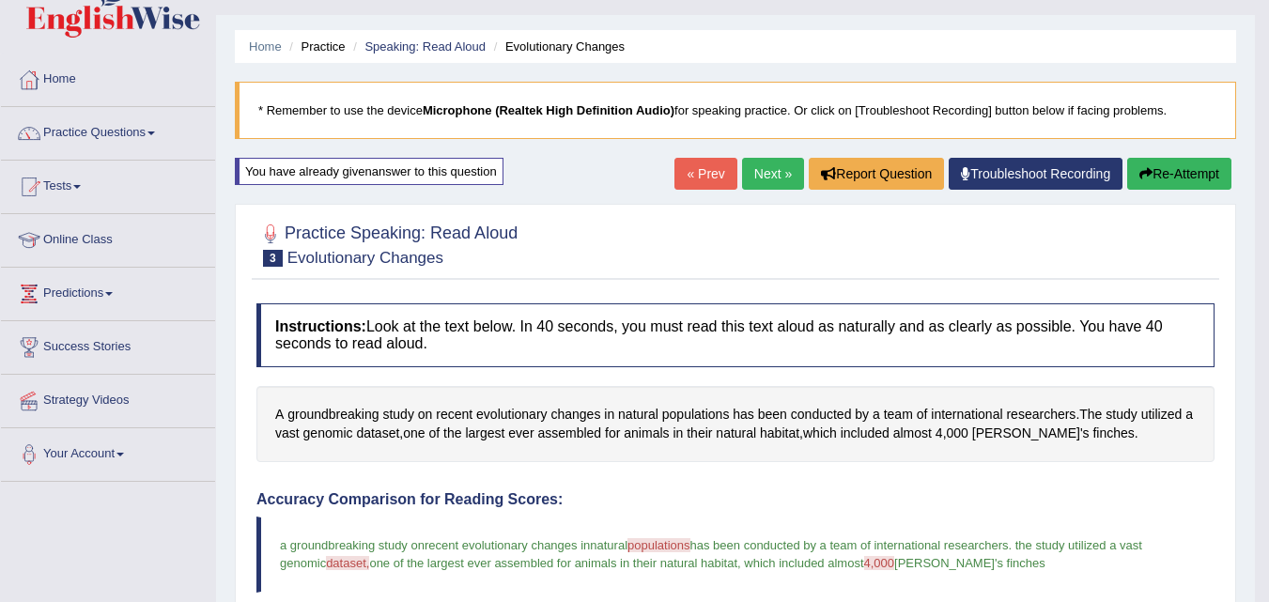
click at [763, 164] on link "Next »" at bounding box center [773, 174] width 62 height 32
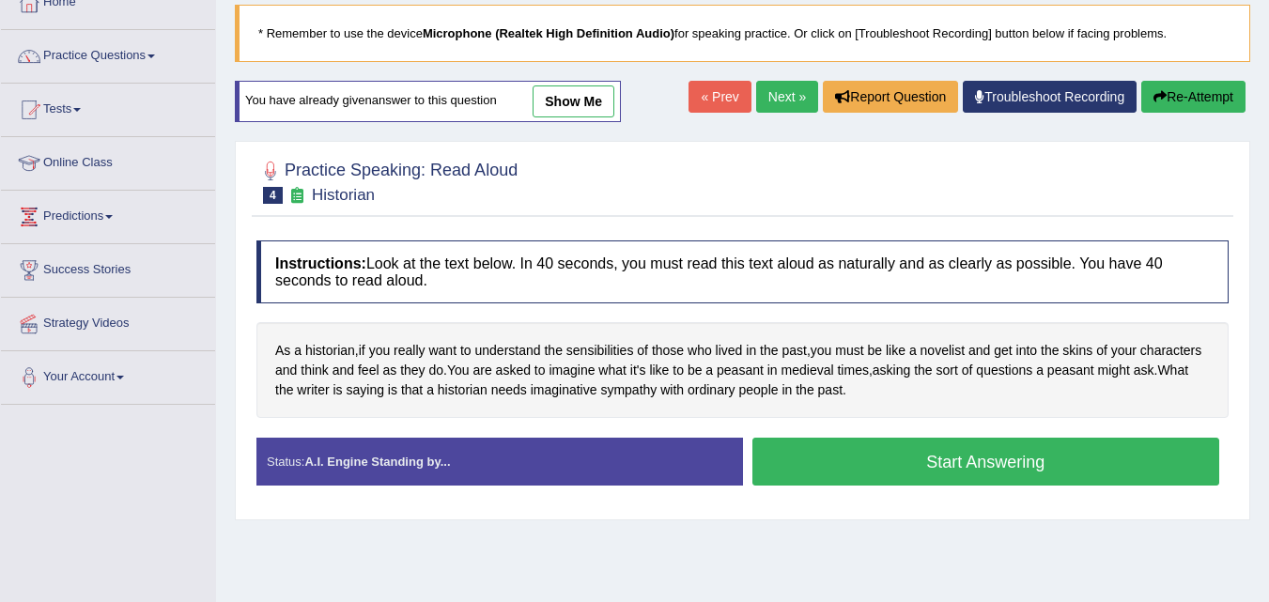
click at [768, 454] on button "Start Answering" at bounding box center [986, 462] width 468 height 48
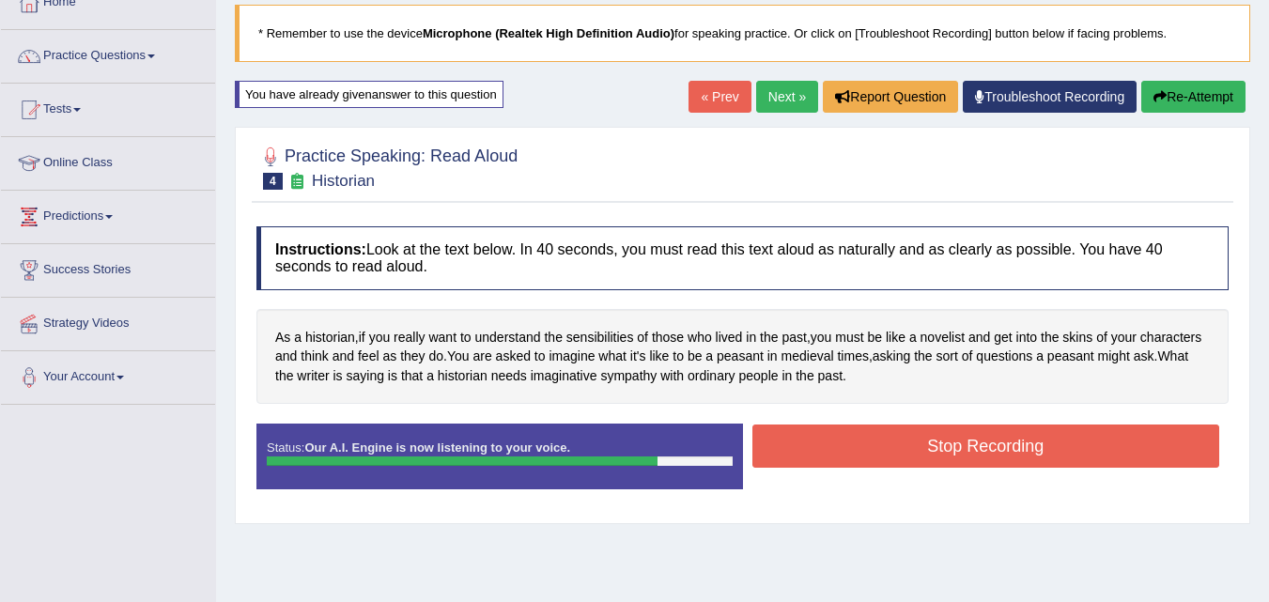
click at [769, 453] on button "Stop Recording" at bounding box center [986, 446] width 468 height 43
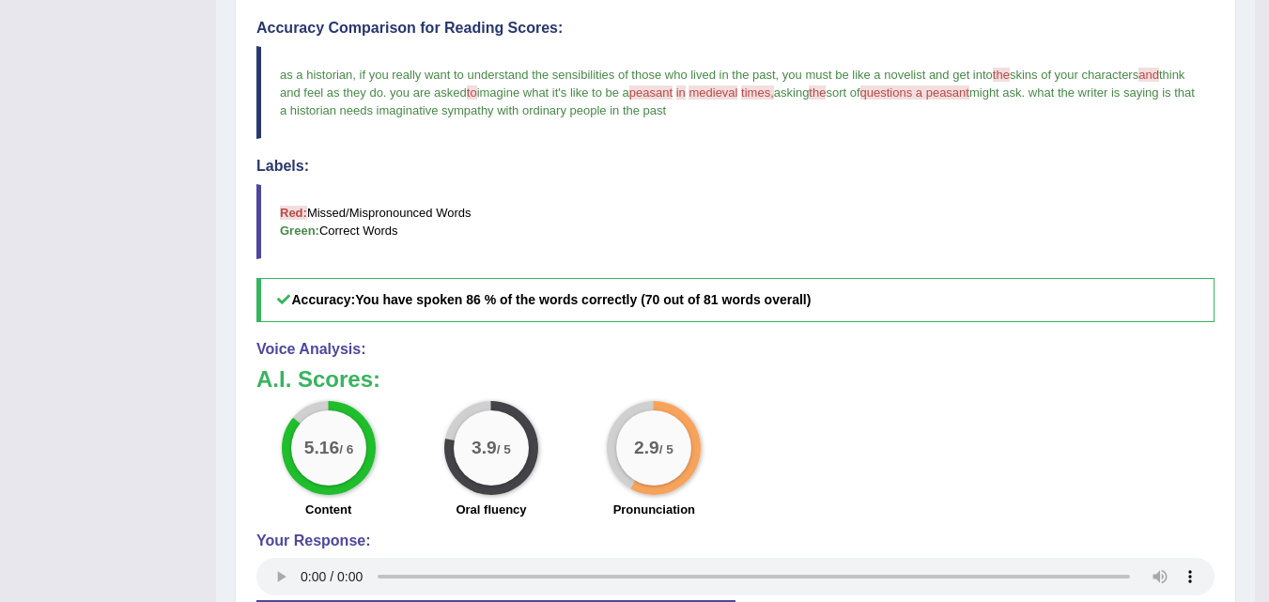
scroll to position [532, 0]
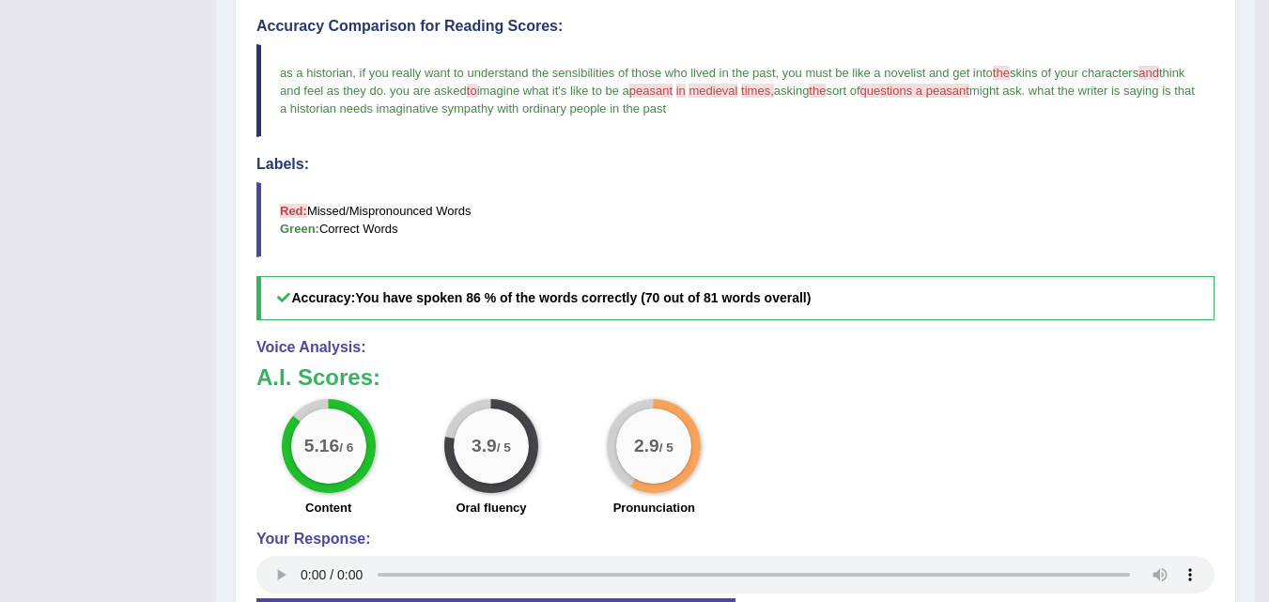
click at [673, 93] on span "peasant" at bounding box center [650, 91] width 43 height 14
click at [673, 94] on span "peasant" at bounding box center [650, 91] width 43 height 14
click at [673, 92] on span "peasant" at bounding box center [650, 91] width 43 height 14
click at [673, 90] on span "peasant" at bounding box center [650, 91] width 43 height 14
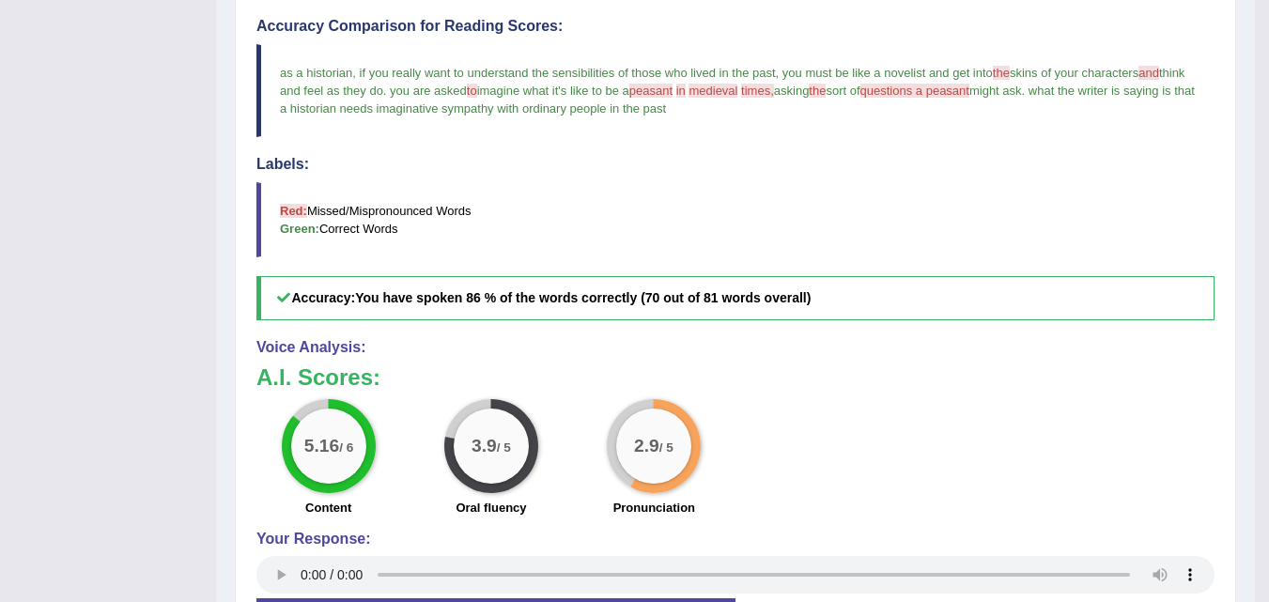
click at [673, 85] on span "peasant" at bounding box center [650, 91] width 43 height 14
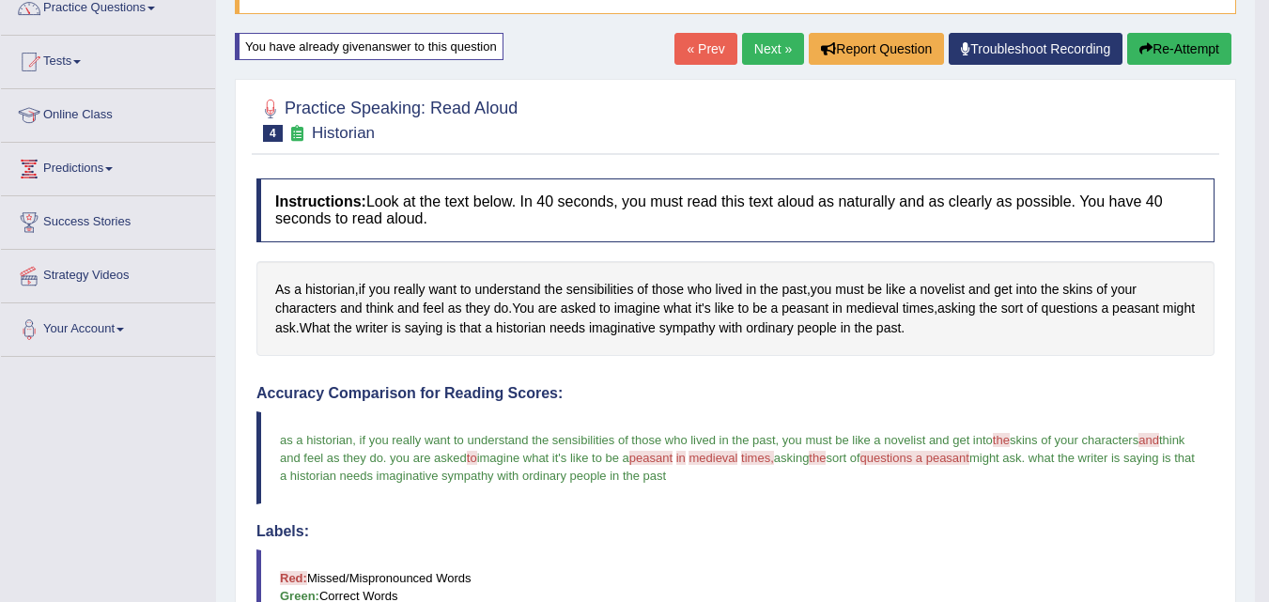
scroll to position [157, 0]
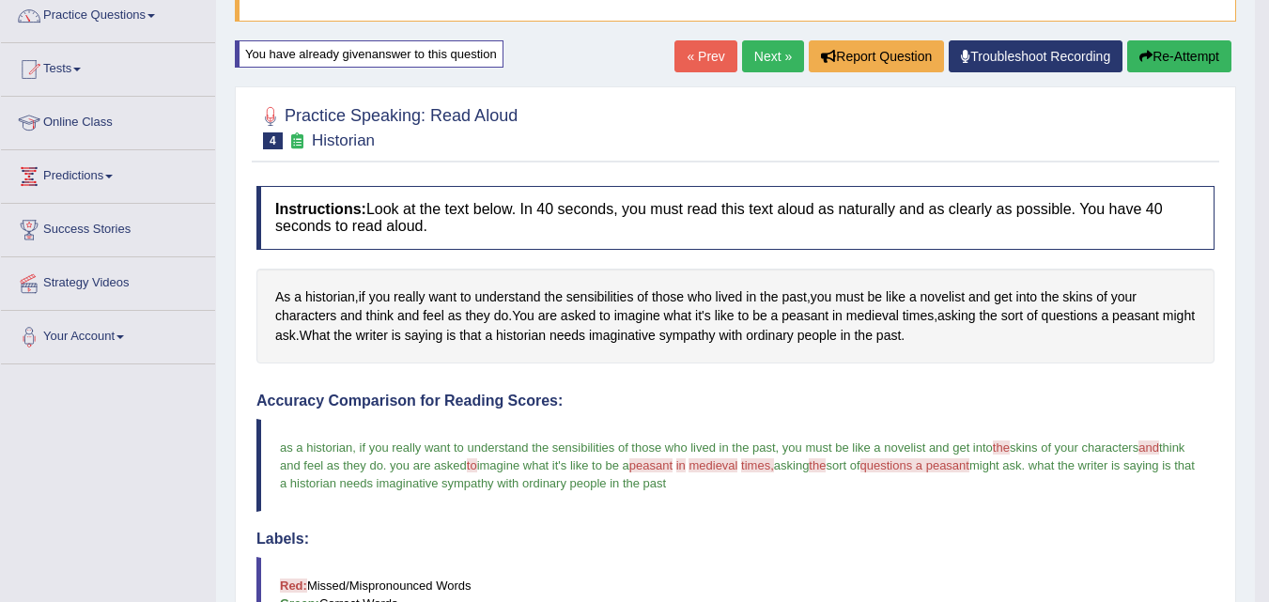
click at [1180, 46] on button "Re-Attempt" at bounding box center [1179, 56] width 104 height 32
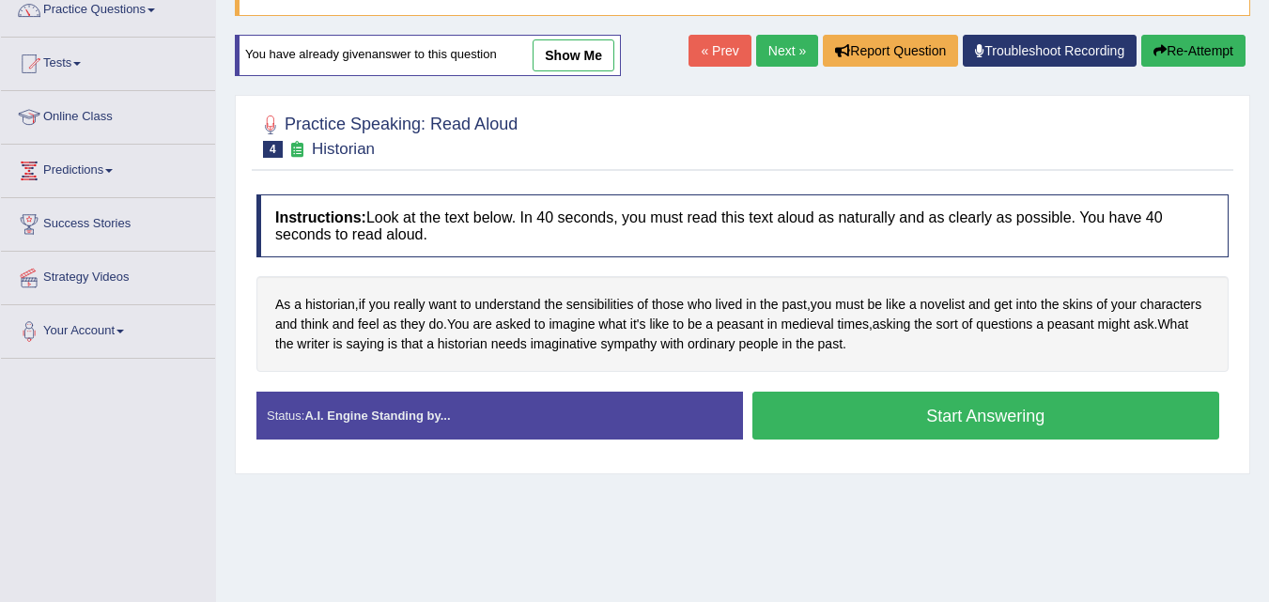
scroll to position [163, 0]
click at [923, 420] on button "Start Answering" at bounding box center [986, 416] width 468 height 48
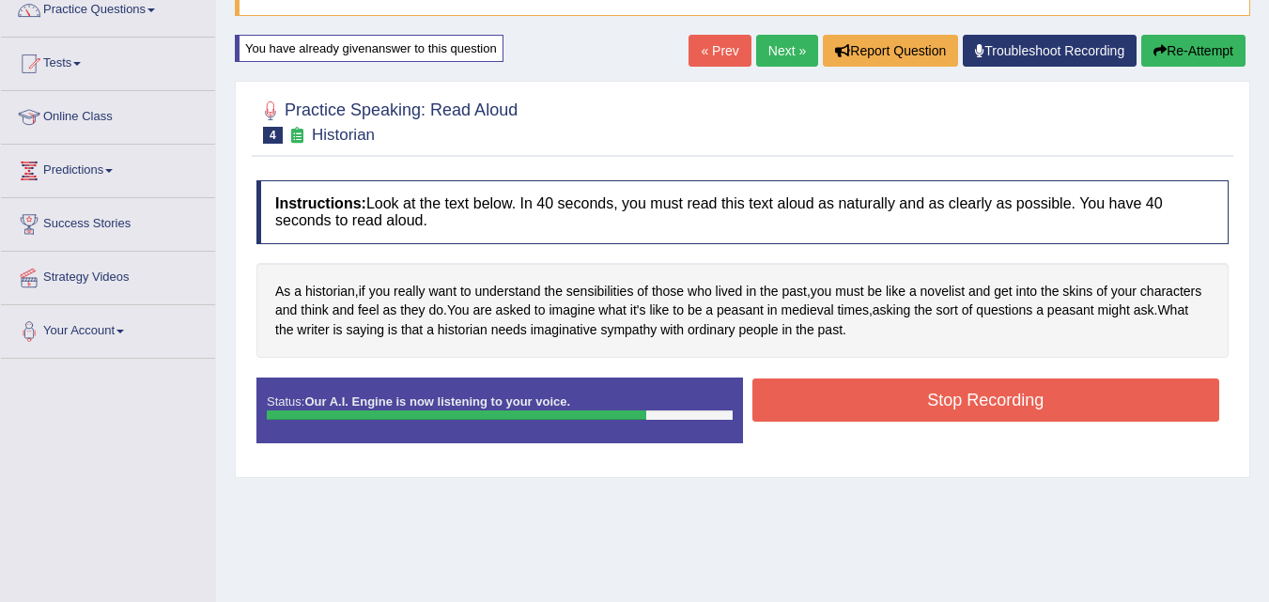
click at [922, 421] on button "Stop Recording" at bounding box center [986, 400] width 468 height 43
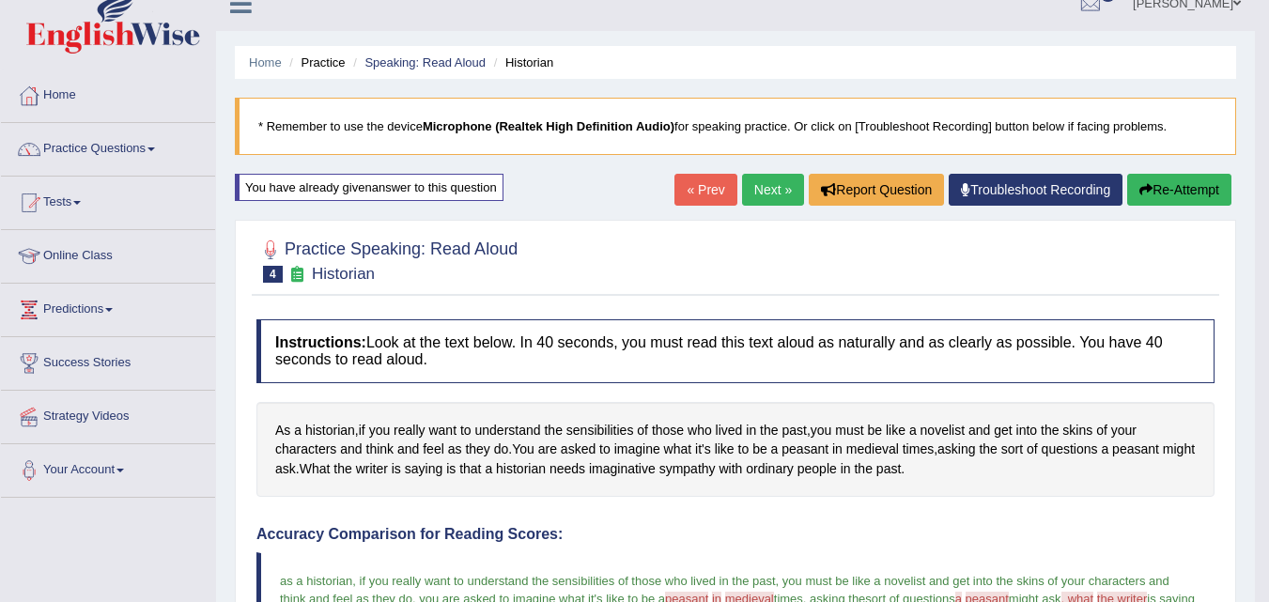
scroll to position [13, 0]
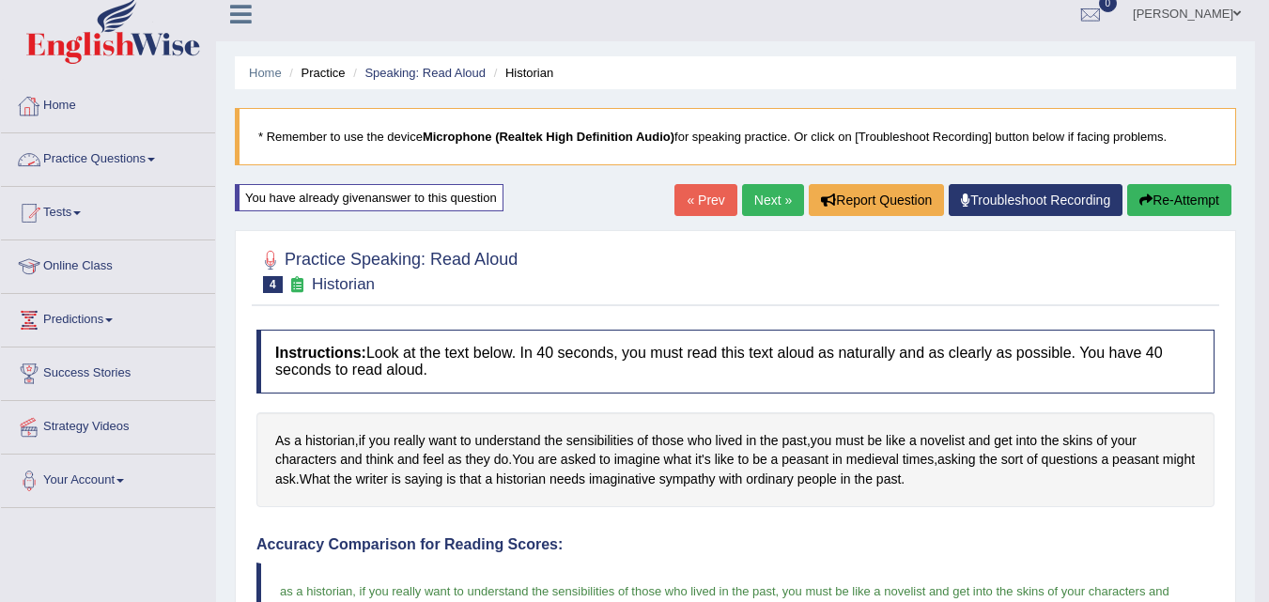
click at [54, 149] on link "Practice Questions" at bounding box center [108, 156] width 214 height 47
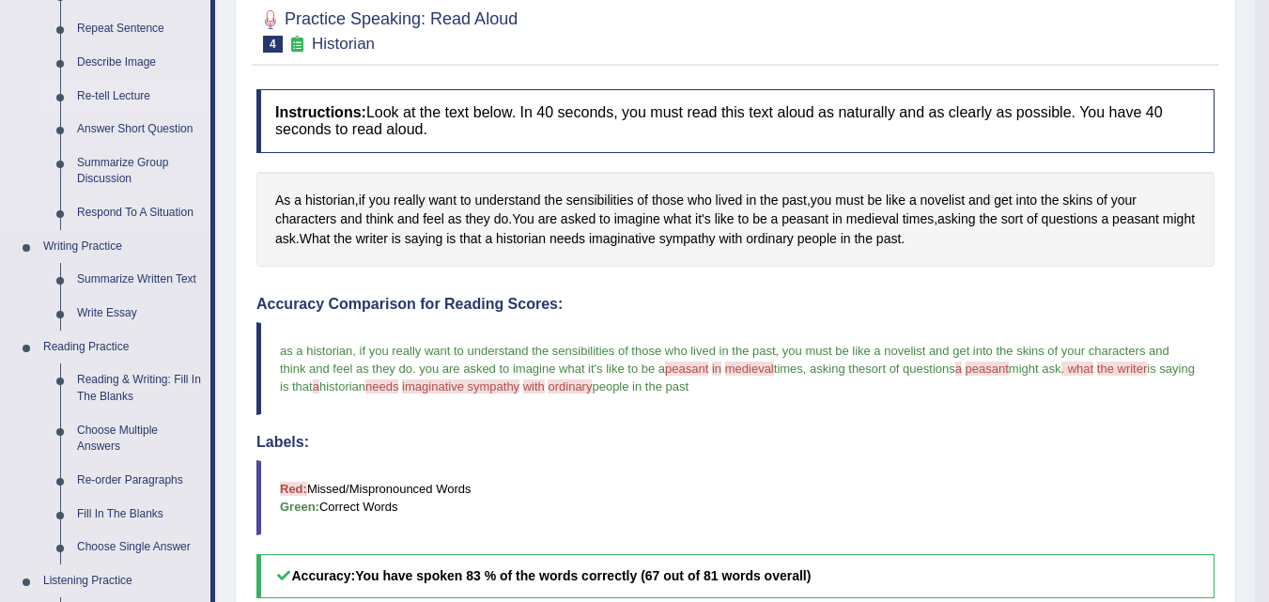
scroll to position [255, 0]
click at [154, 279] on link "Summarize Written Text" at bounding box center [140, 279] width 142 height 34
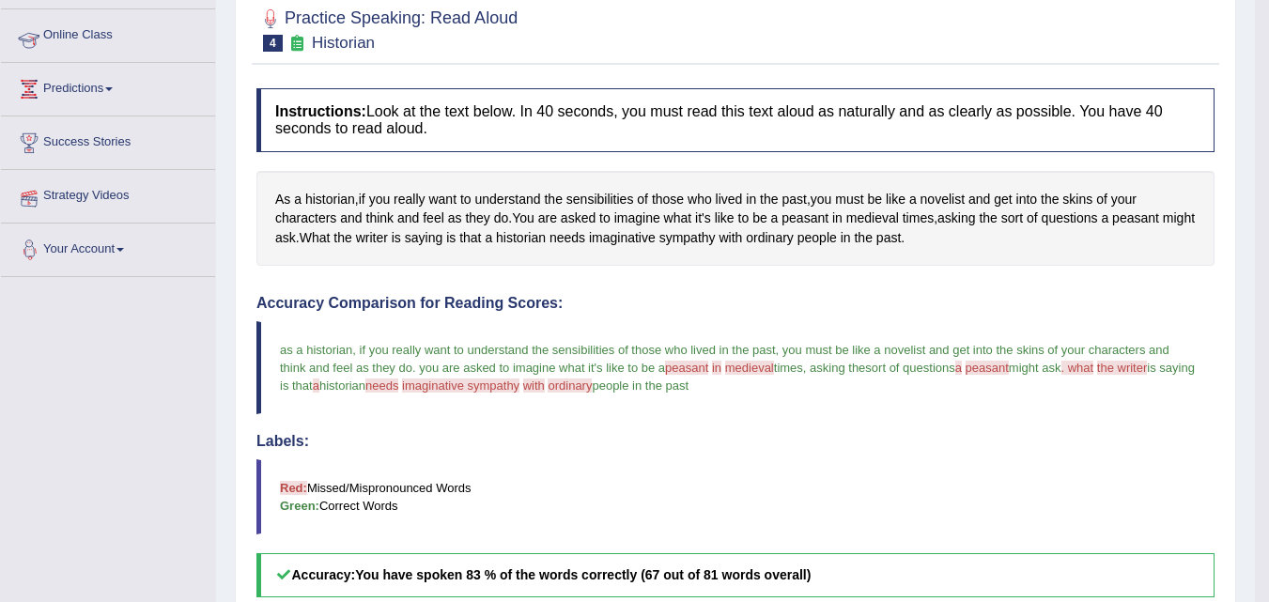
scroll to position [321, 0]
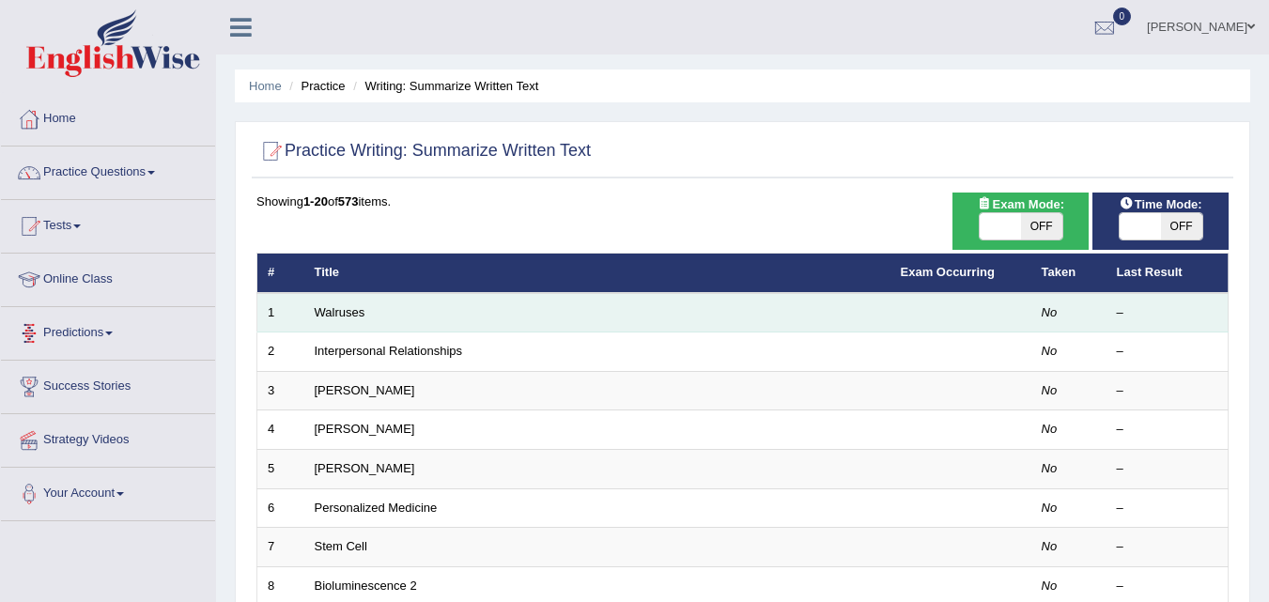
click at [324, 322] on td "Walruses" at bounding box center [597, 312] width 586 height 39
click at [327, 318] on link "Walruses" at bounding box center [340, 312] width 51 height 14
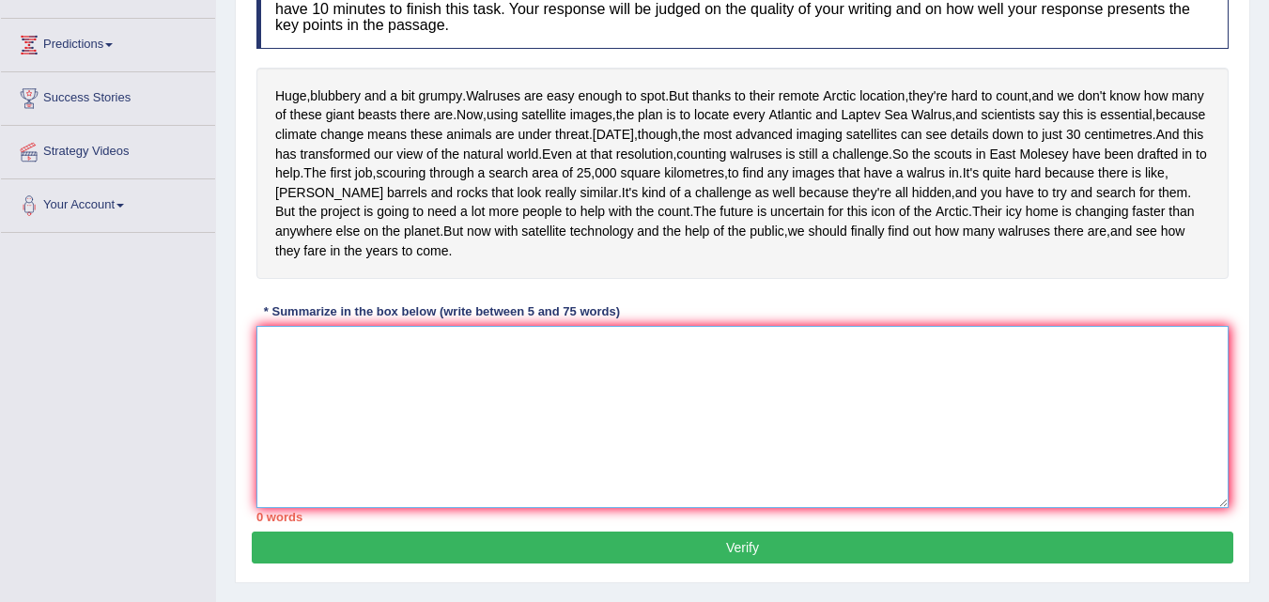
click at [283, 426] on textarea at bounding box center [742, 417] width 972 height 182
type textarea "h"
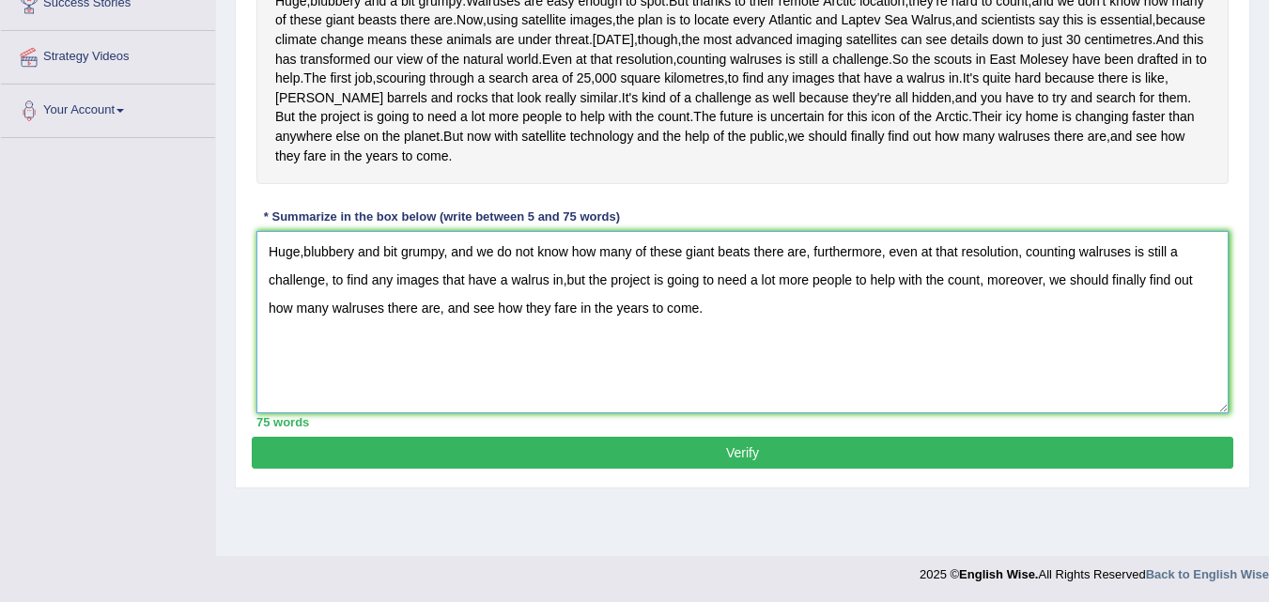
scroll to position [408, 0]
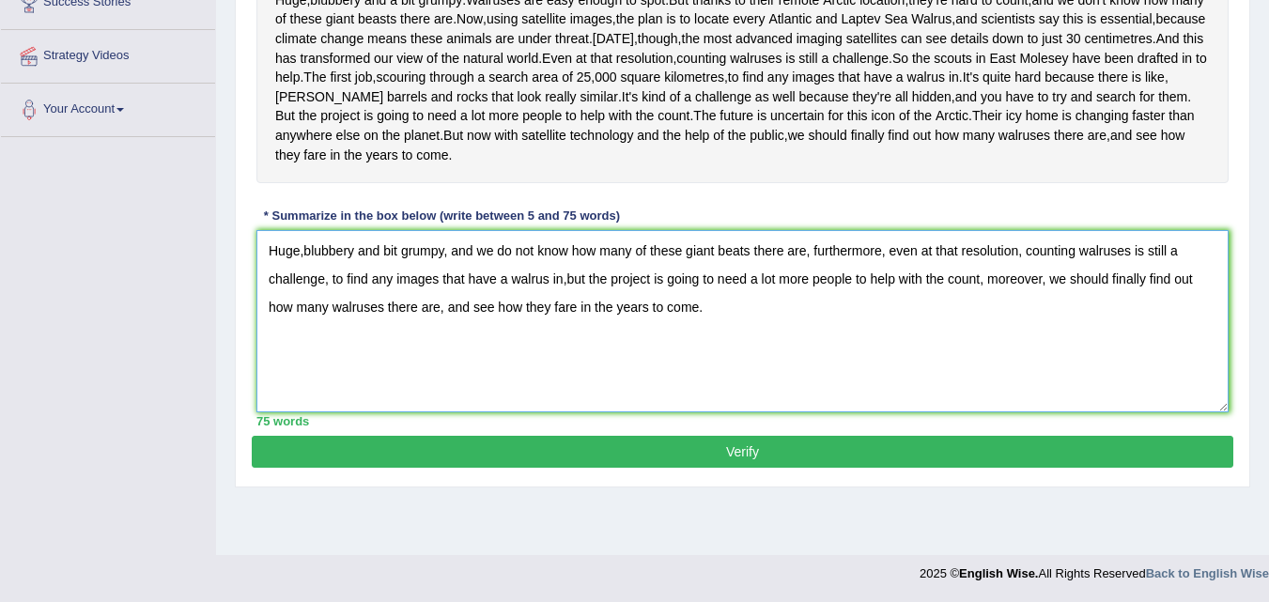
type textarea "Huge,blubbery and bit grumpy, and we do not know how many of these giant beats …"
click at [298, 468] on button "Verify" at bounding box center [743, 452] width 982 height 32
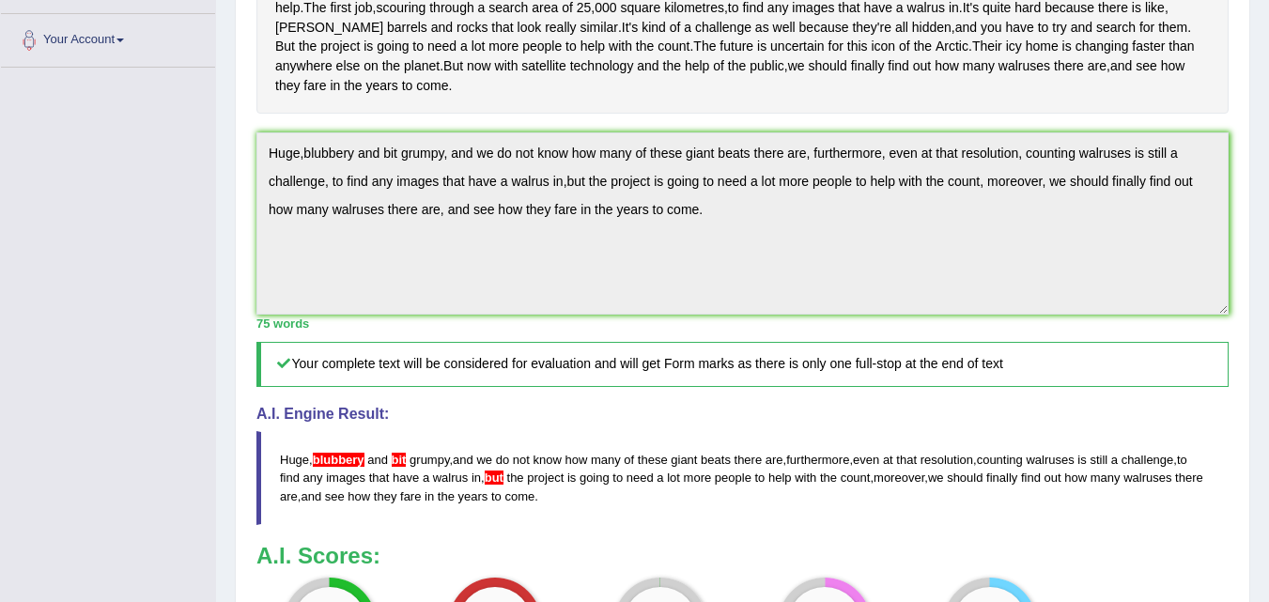
scroll to position [444, 0]
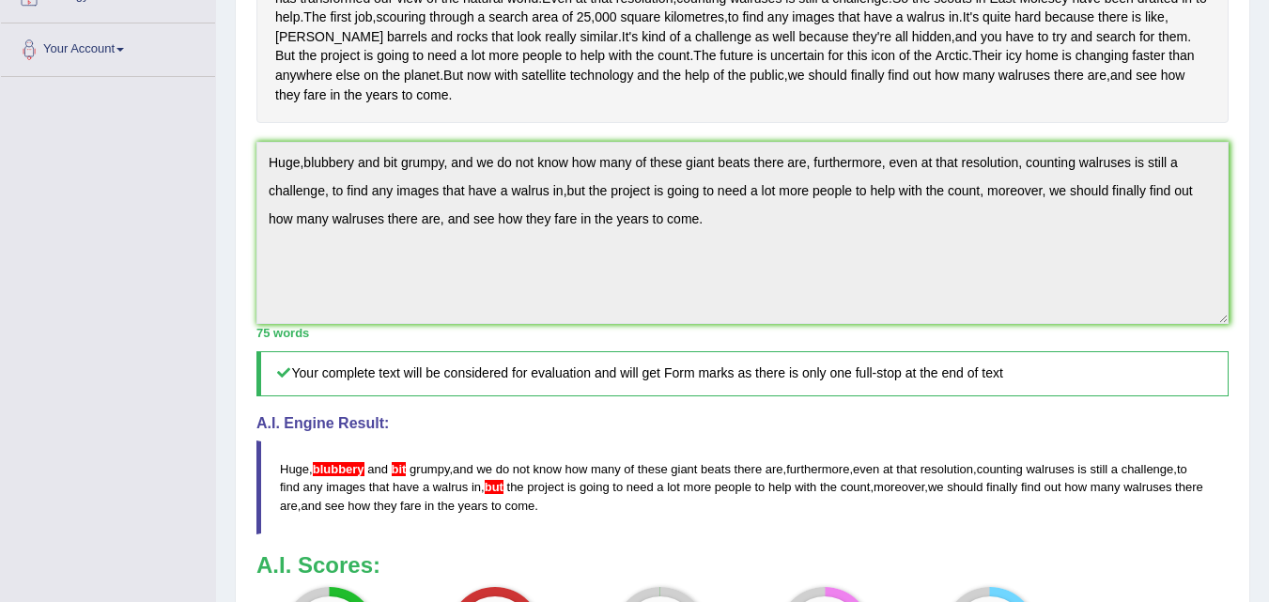
click at [1090, 432] on h4 "A.I. Engine Result:" at bounding box center [742, 423] width 972 height 17
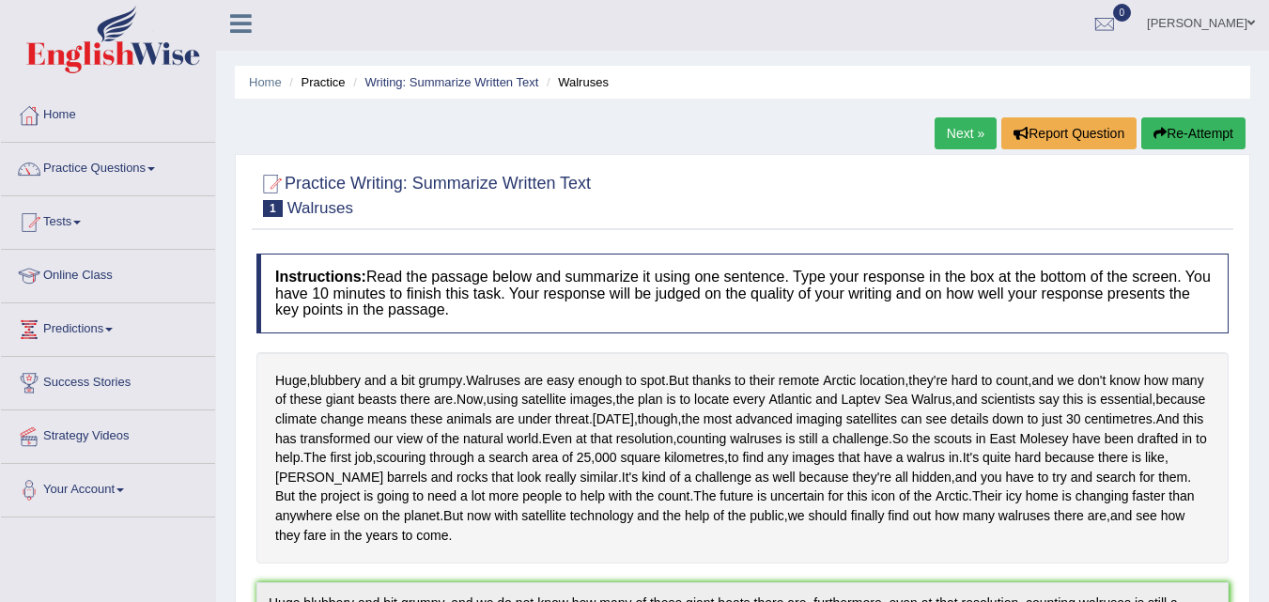
scroll to position [0, 0]
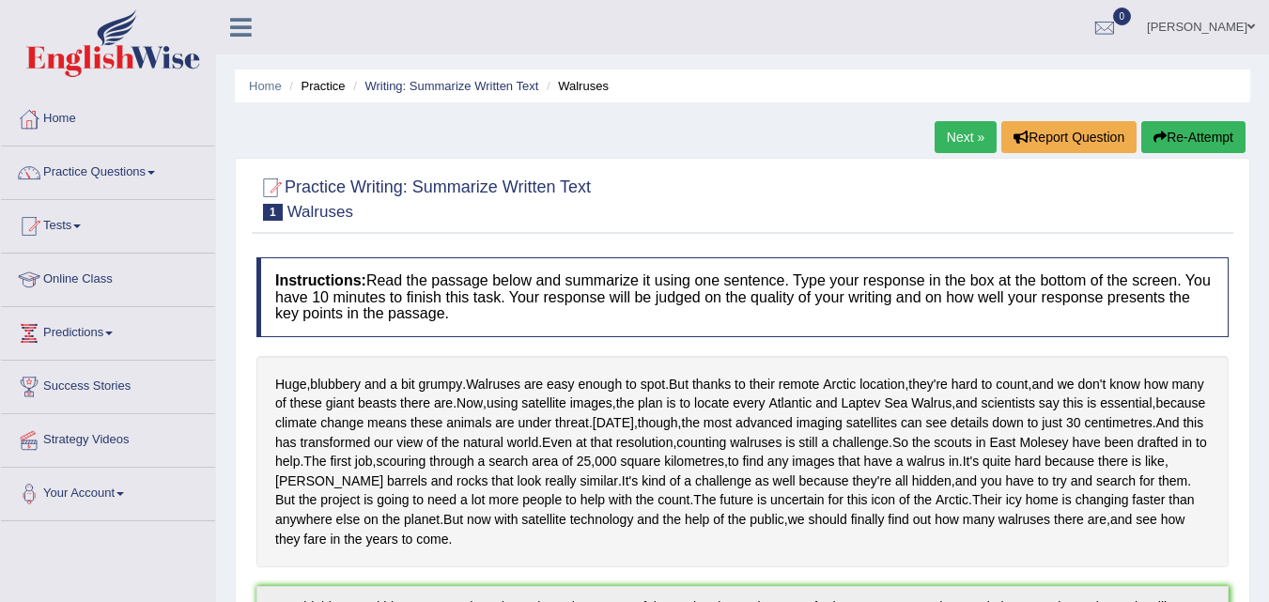
click at [1173, 144] on button "Re-Attempt" at bounding box center [1193, 137] width 104 height 32
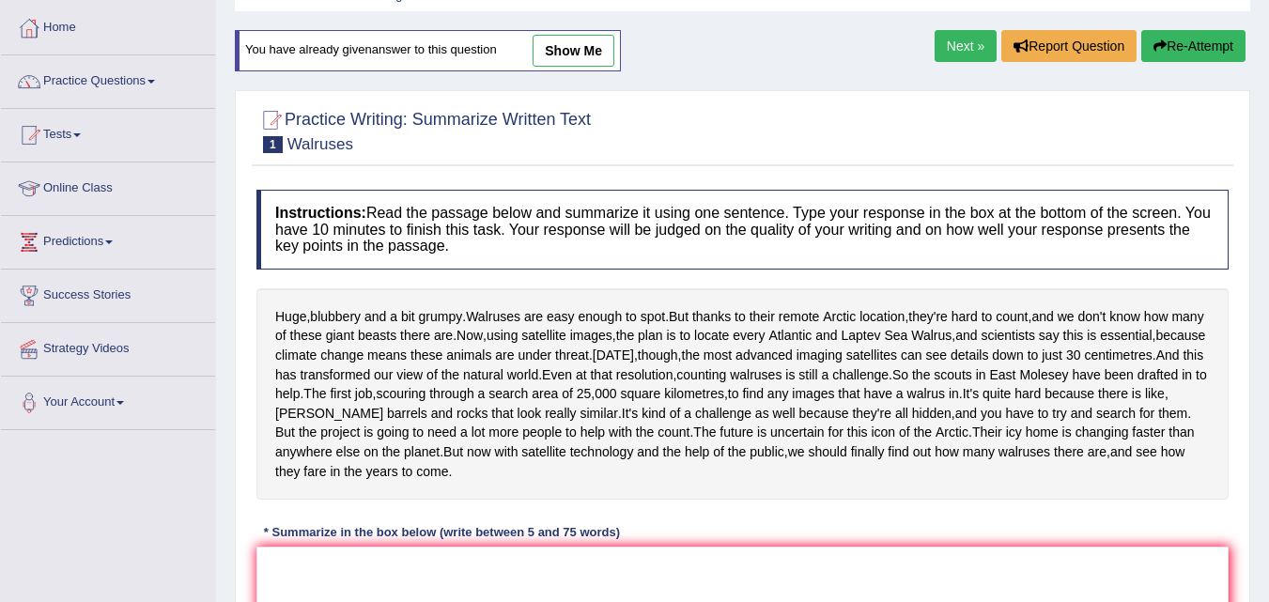
scroll to position [90, 0]
click at [587, 54] on link "show me" at bounding box center [574, 52] width 82 height 32
click at [587, 54] on div "Home Practice Writing: Summarize Written Text Walruses You have already given a…" at bounding box center [742, 379] width 1053 height 939
type textarea "Huge,blubbery and bit grumpy, and we do not know how many of these giant beats …"
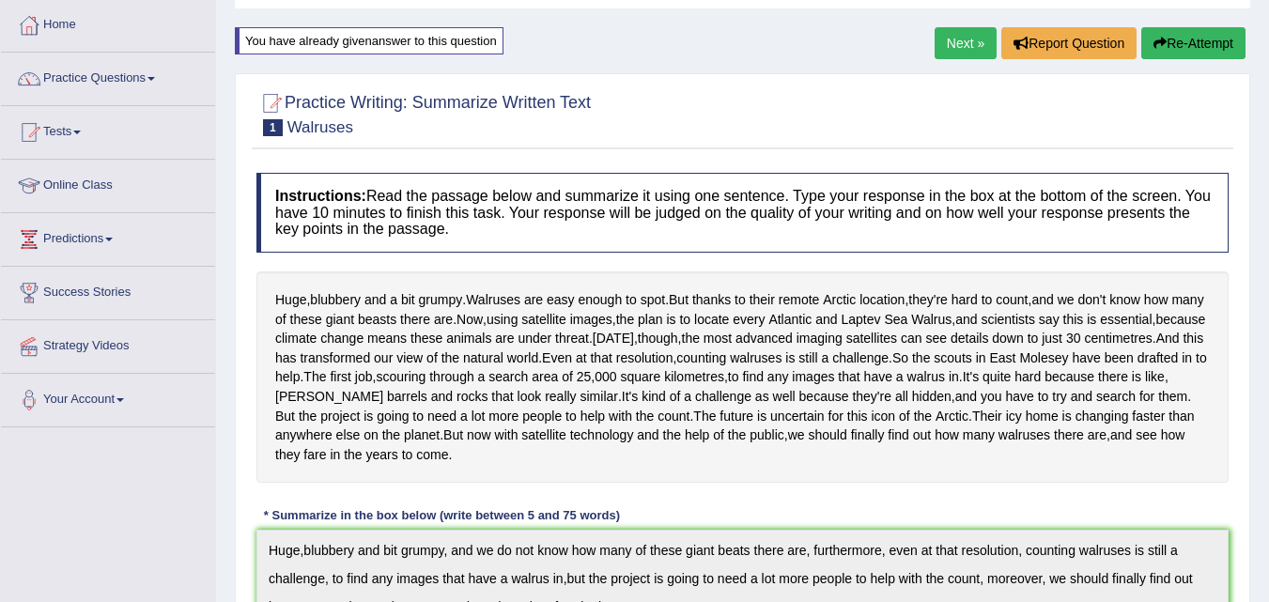
scroll to position [0, 0]
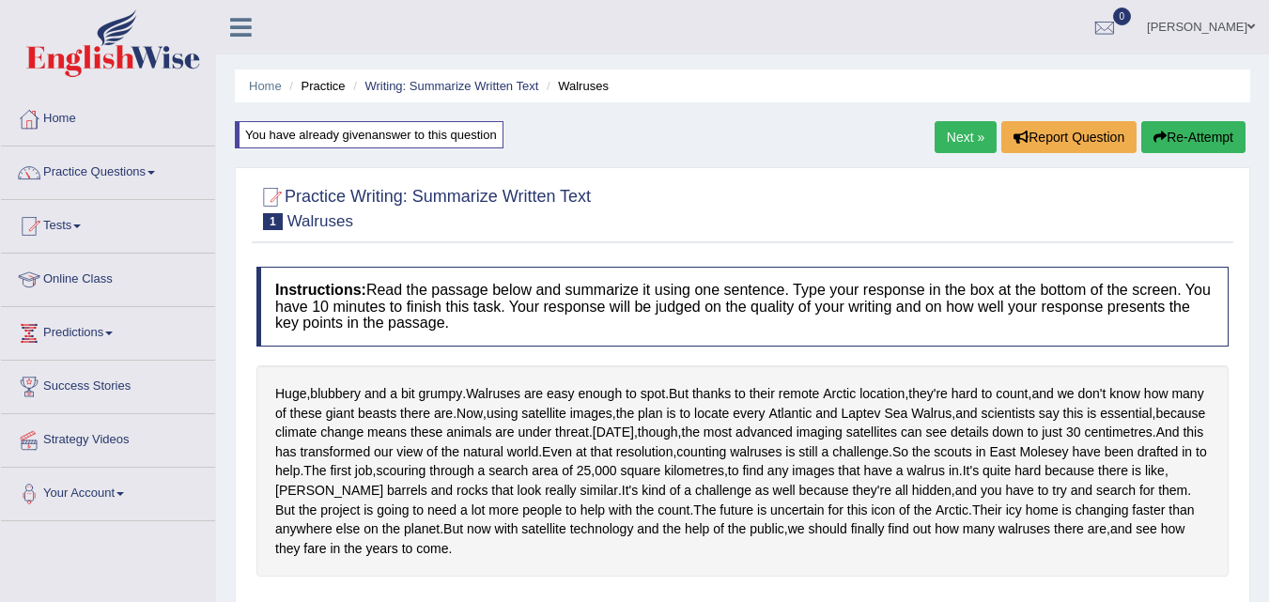
click at [936, 141] on link "Next »" at bounding box center [966, 137] width 62 height 32
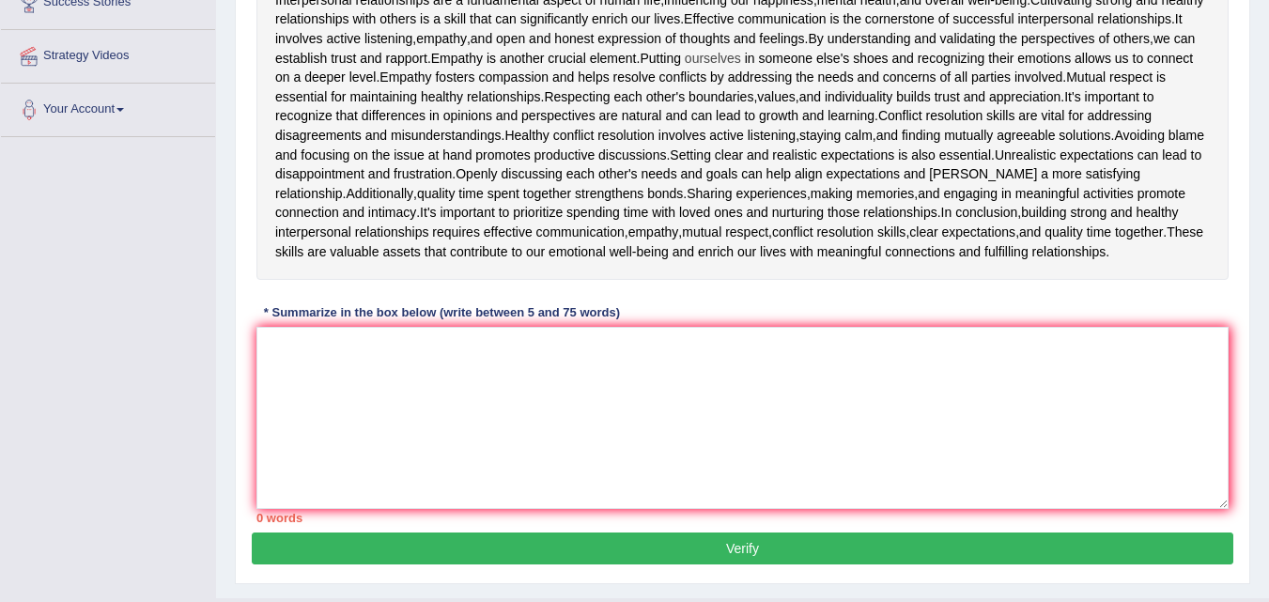
scroll to position [381, 0]
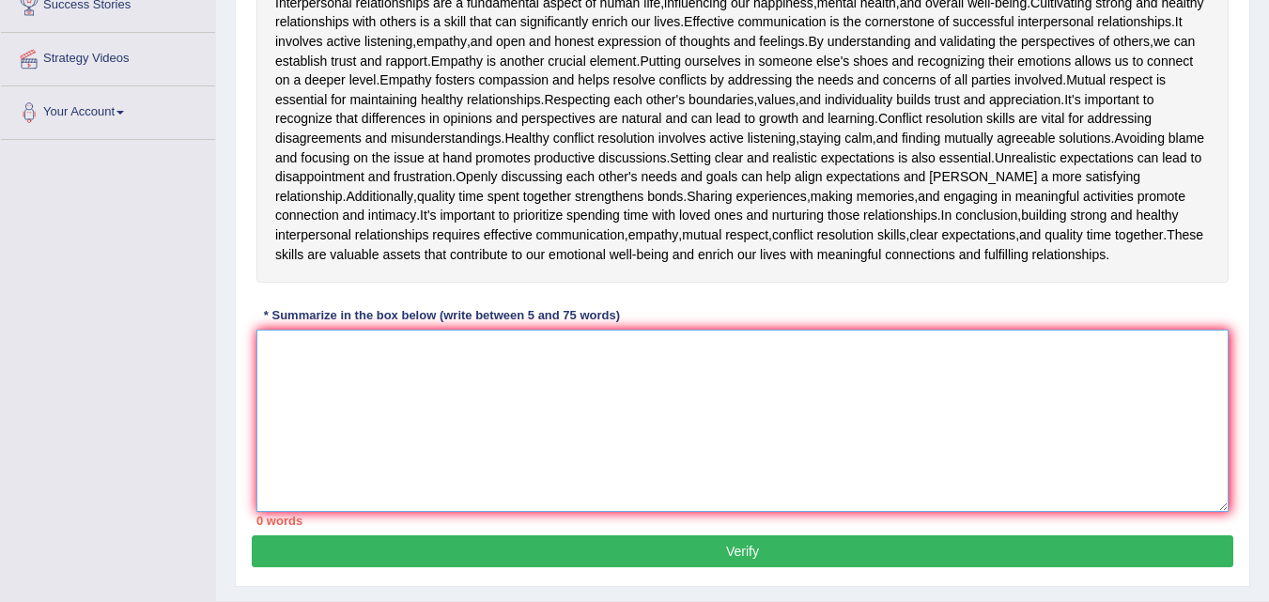
click at [271, 402] on textarea at bounding box center [742, 421] width 972 height 182
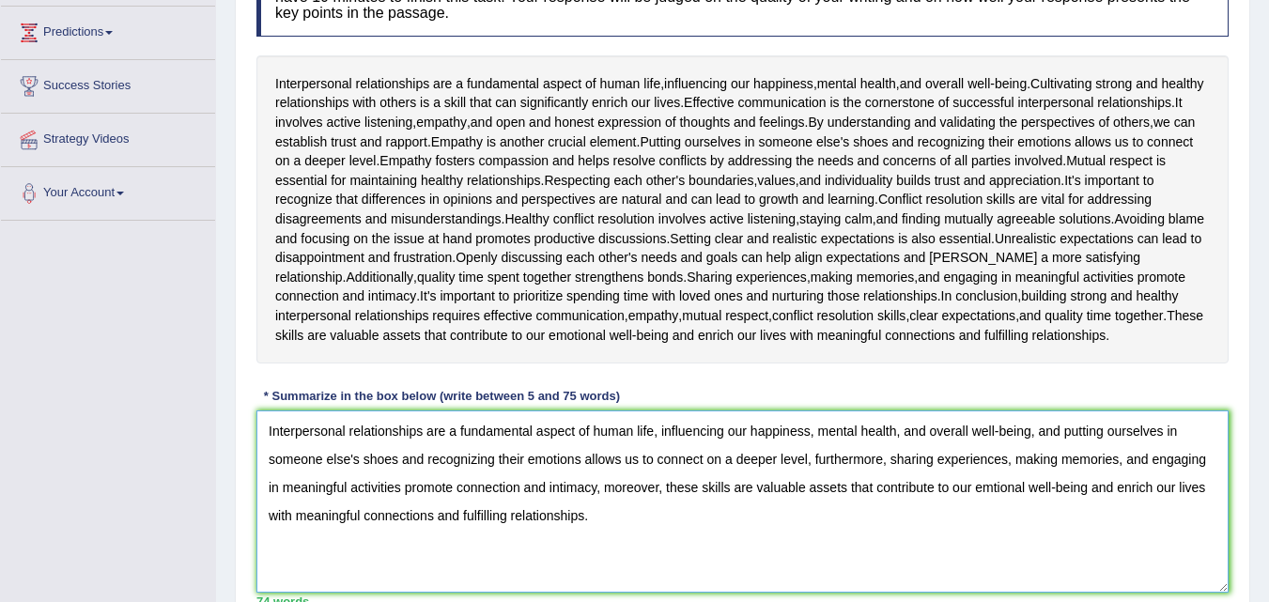
scroll to position [287, 0]
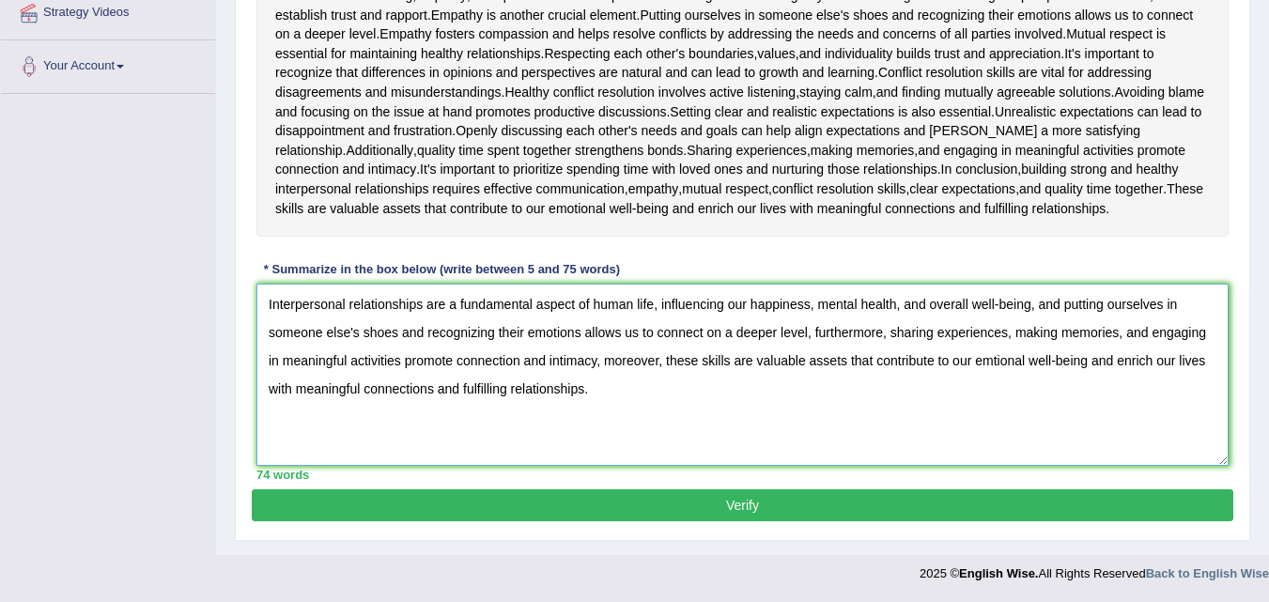
type textarea "Interpersonal relationships are a fundamental aspect of human life, influencing…"
click at [712, 511] on button "Verify" at bounding box center [743, 505] width 982 height 32
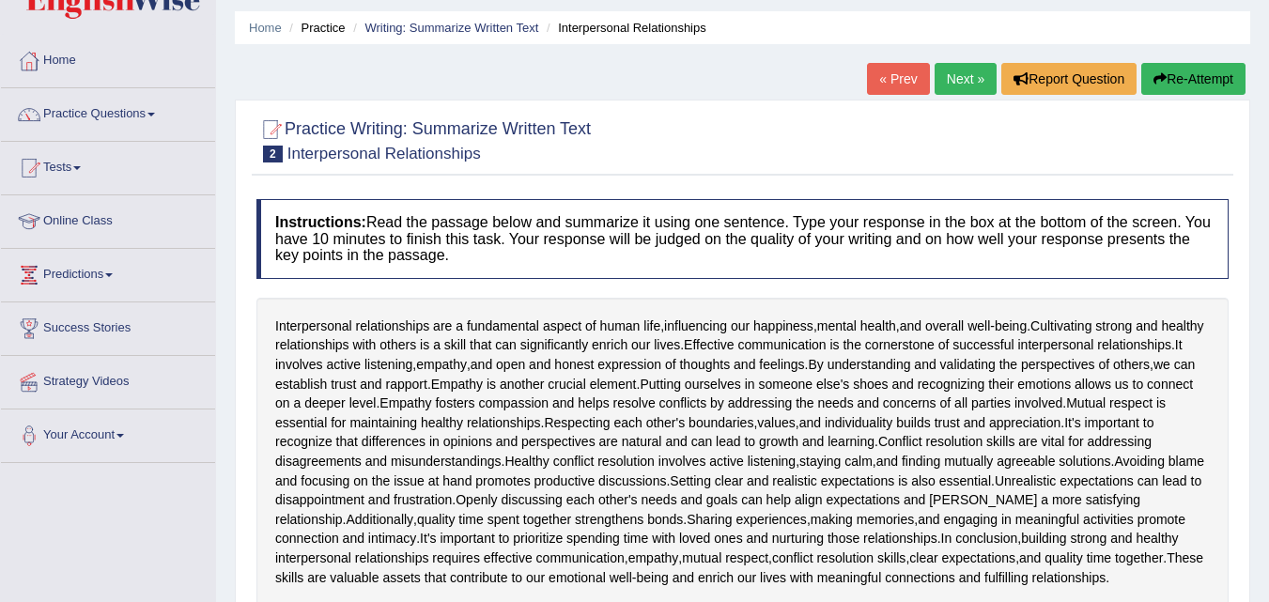
scroll to position [0, 0]
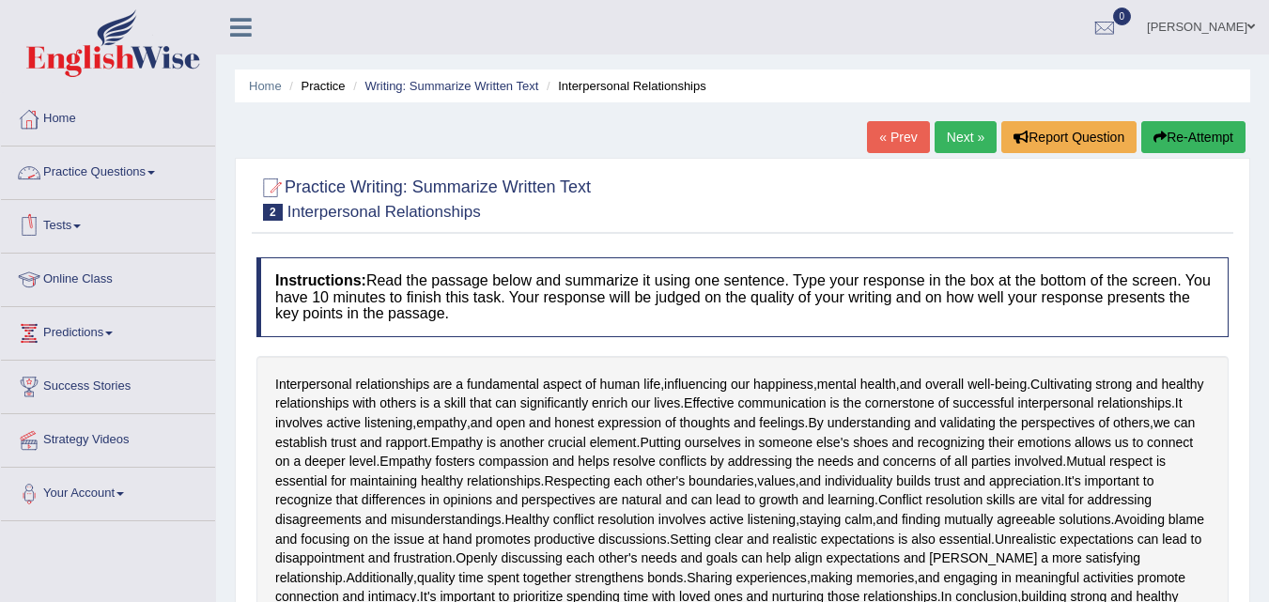
click at [108, 162] on link "Practice Questions" at bounding box center [108, 170] width 214 height 47
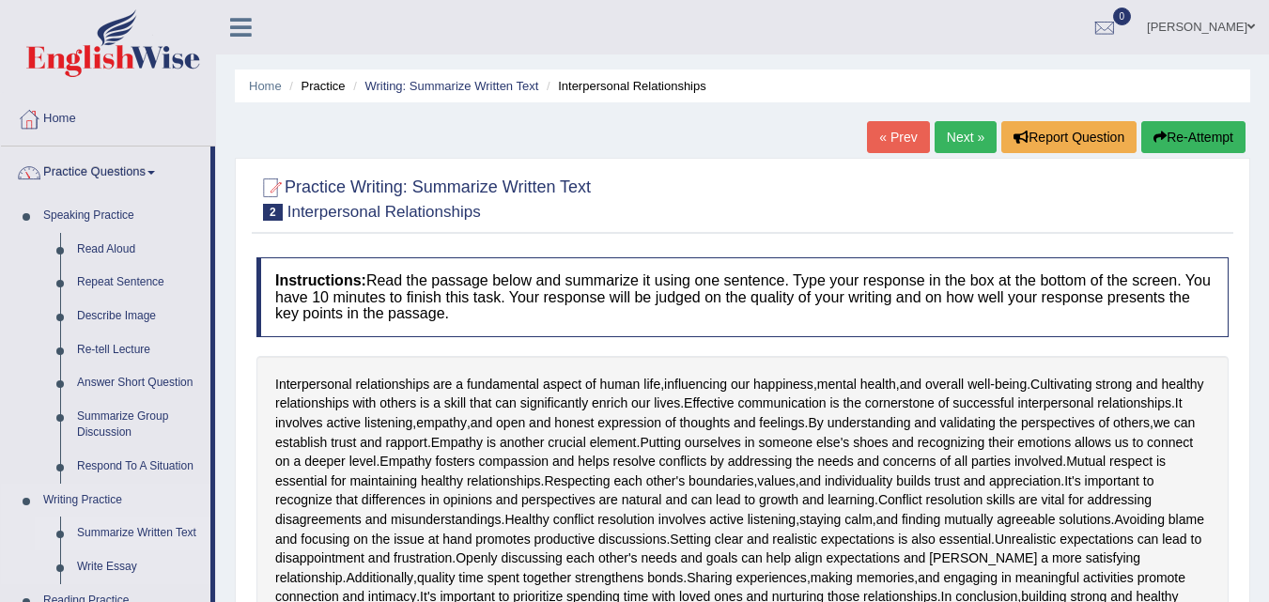
click at [117, 530] on link "Summarize Written Text" at bounding box center [140, 534] width 142 height 34
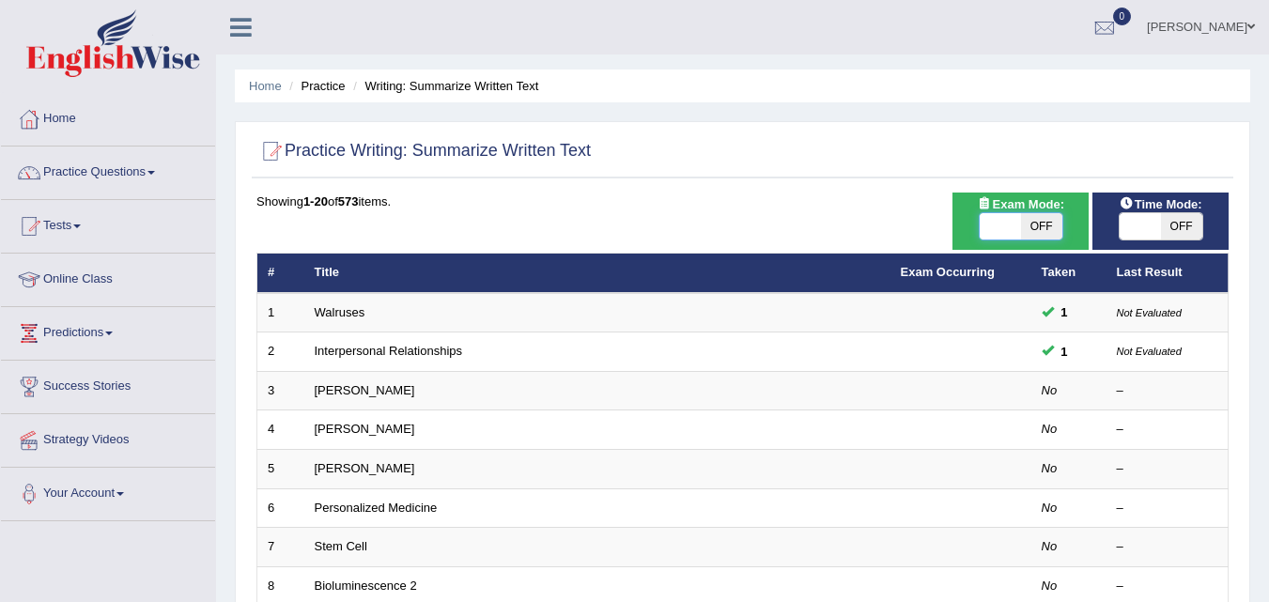
click at [1009, 225] on span at bounding box center [1000, 226] width 41 height 26
checkbox input "true"
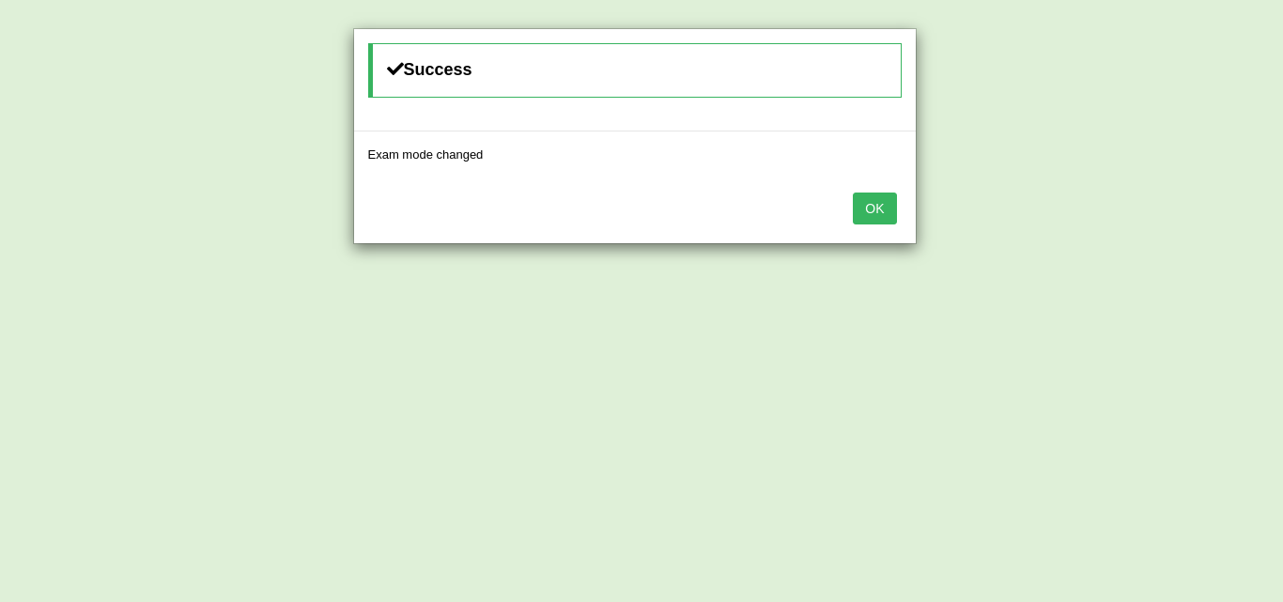
click at [875, 208] on button "OK" at bounding box center [874, 209] width 43 height 32
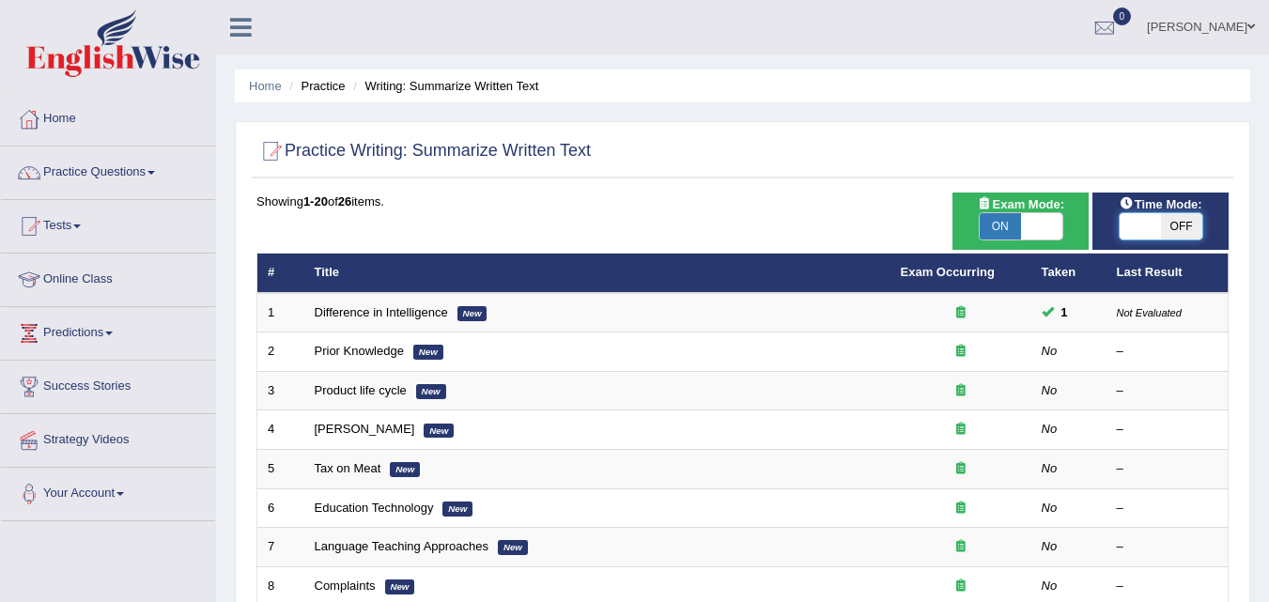
click at [1143, 221] on span at bounding box center [1140, 226] width 41 height 26
checkbox input "true"
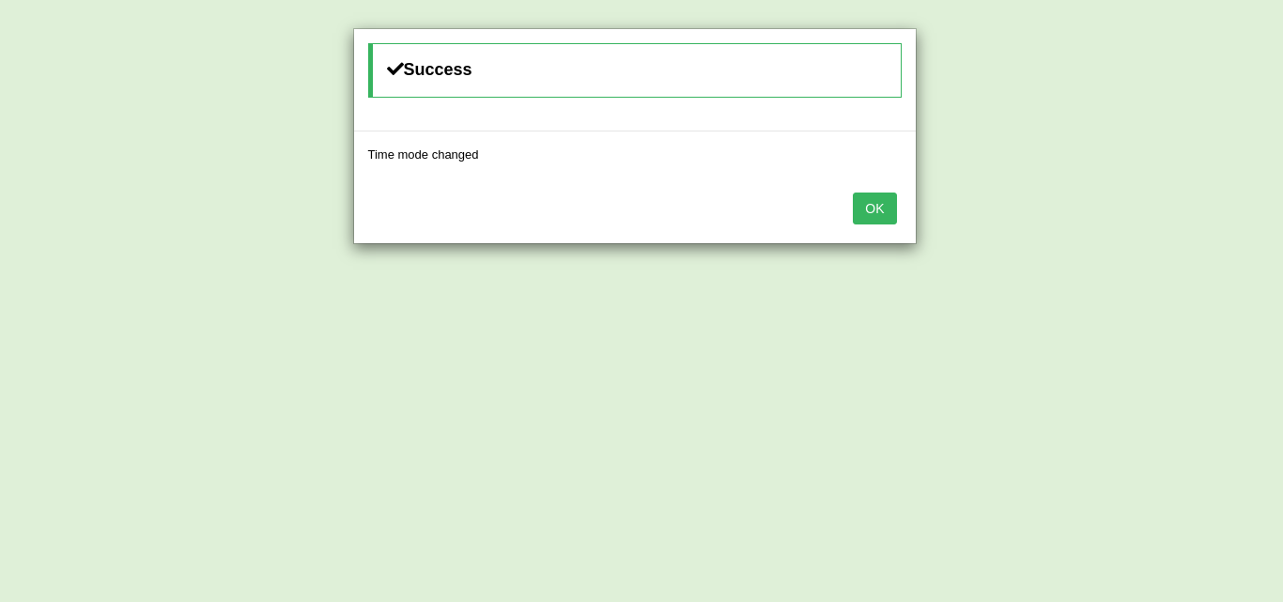
click at [869, 199] on button "OK" at bounding box center [874, 209] width 43 height 32
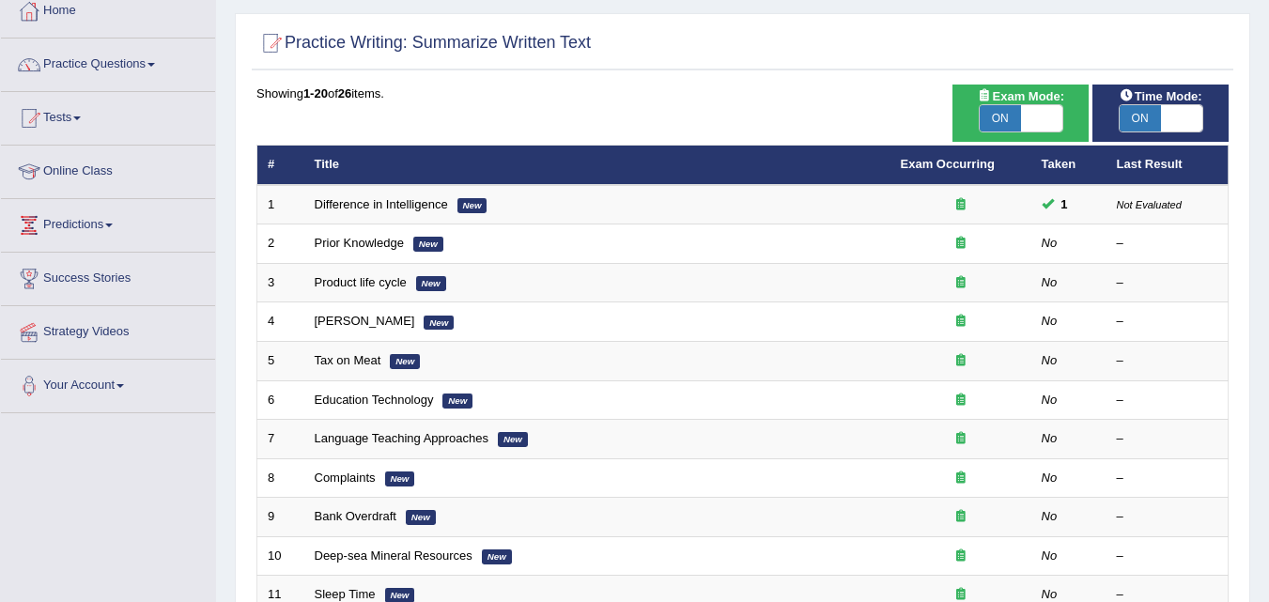
scroll to position [109, 0]
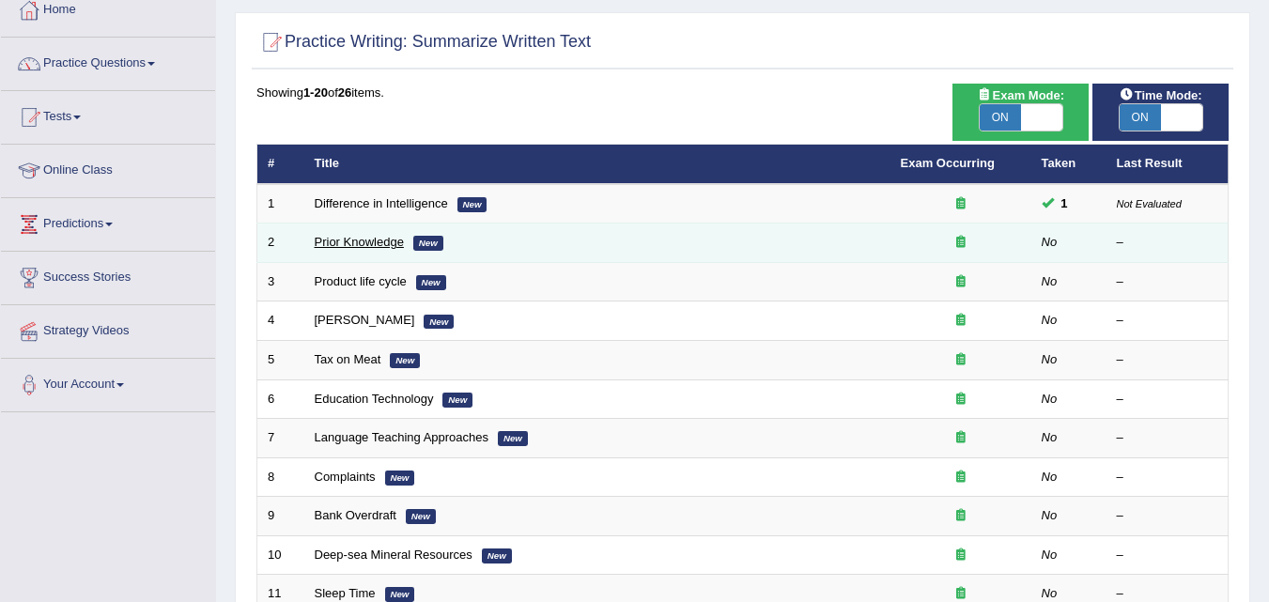
click at [400, 244] on link "Prior Knowledge" at bounding box center [359, 242] width 89 height 14
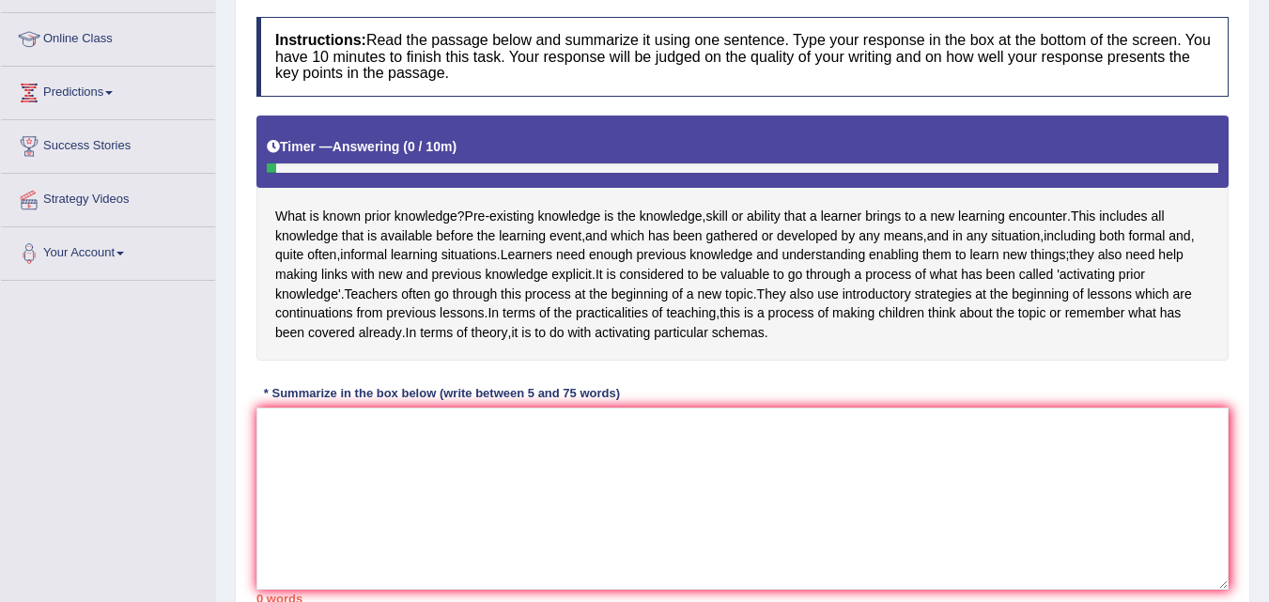
scroll to position [256, 0]
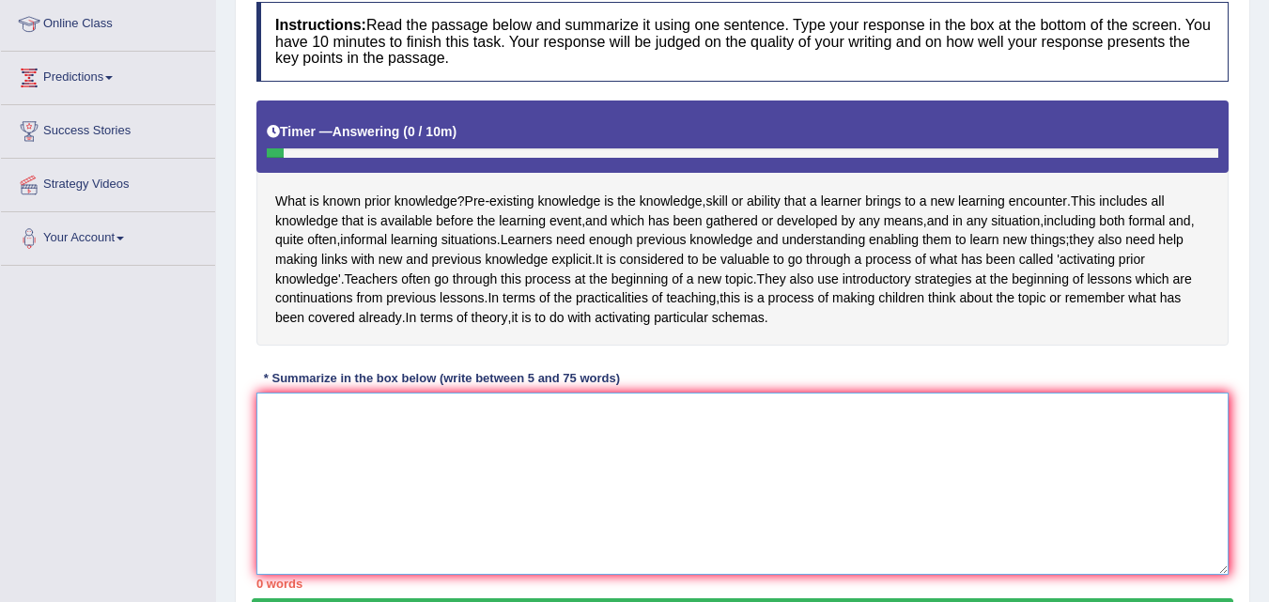
click at [282, 450] on textarea at bounding box center [742, 484] width 972 height 182
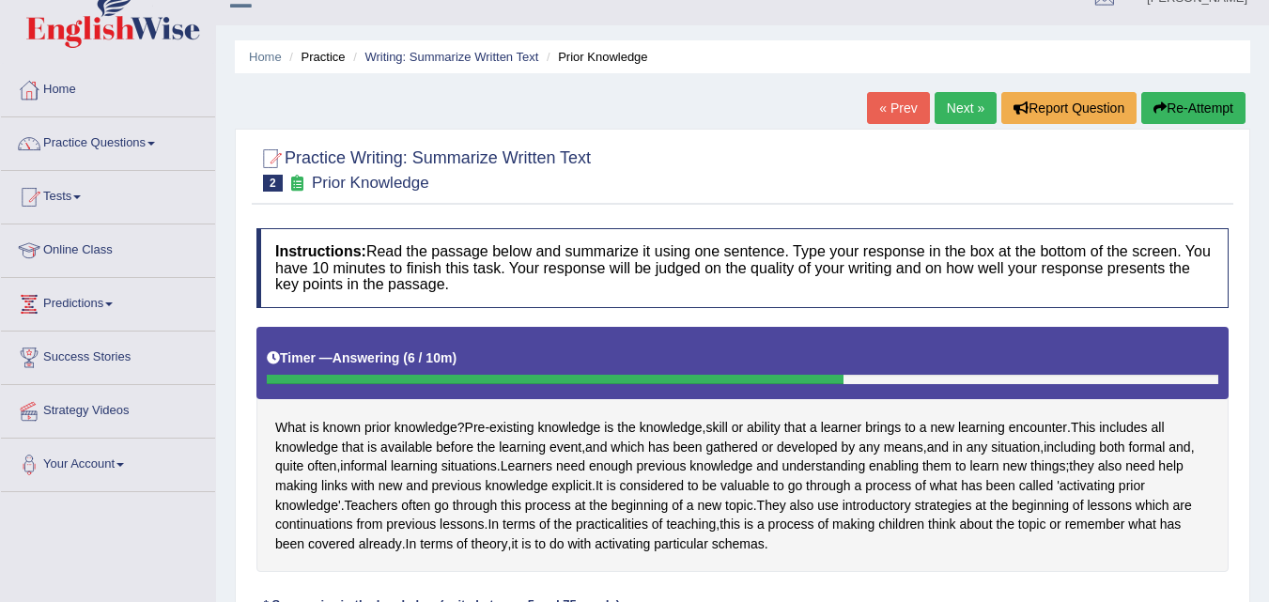
scroll to position [30, 0]
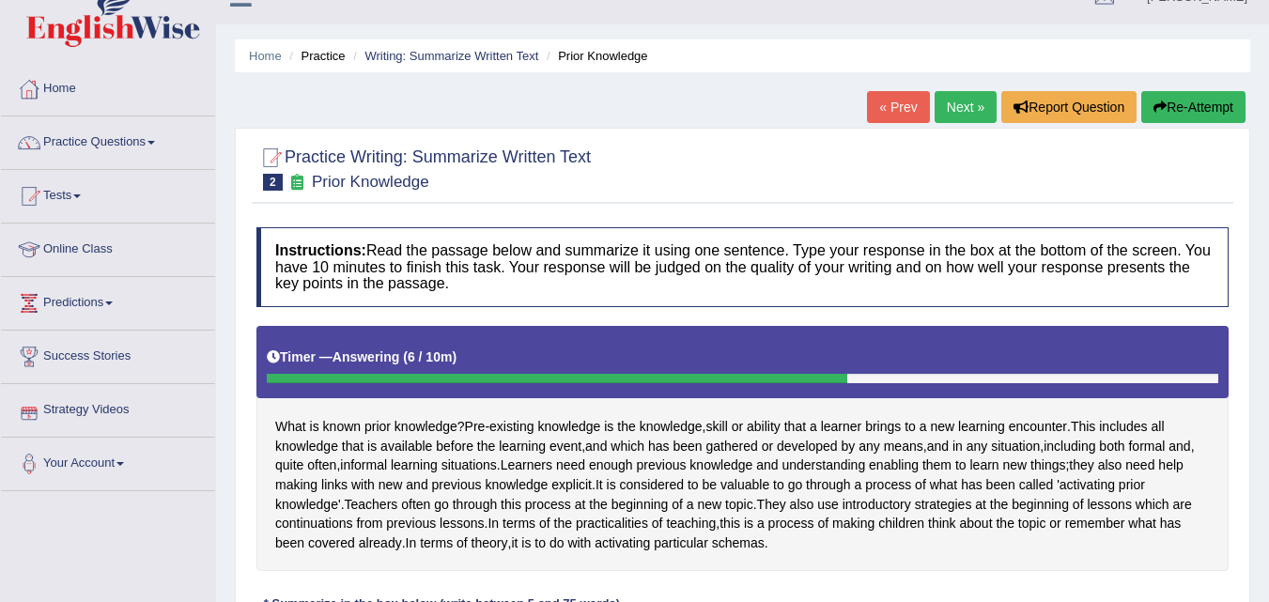
type textarea "What is known prior knowledge? pre -existing knowledge is the knowledge, skill …"
click at [914, 105] on link "« Prev" at bounding box center [898, 107] width 62 height 32
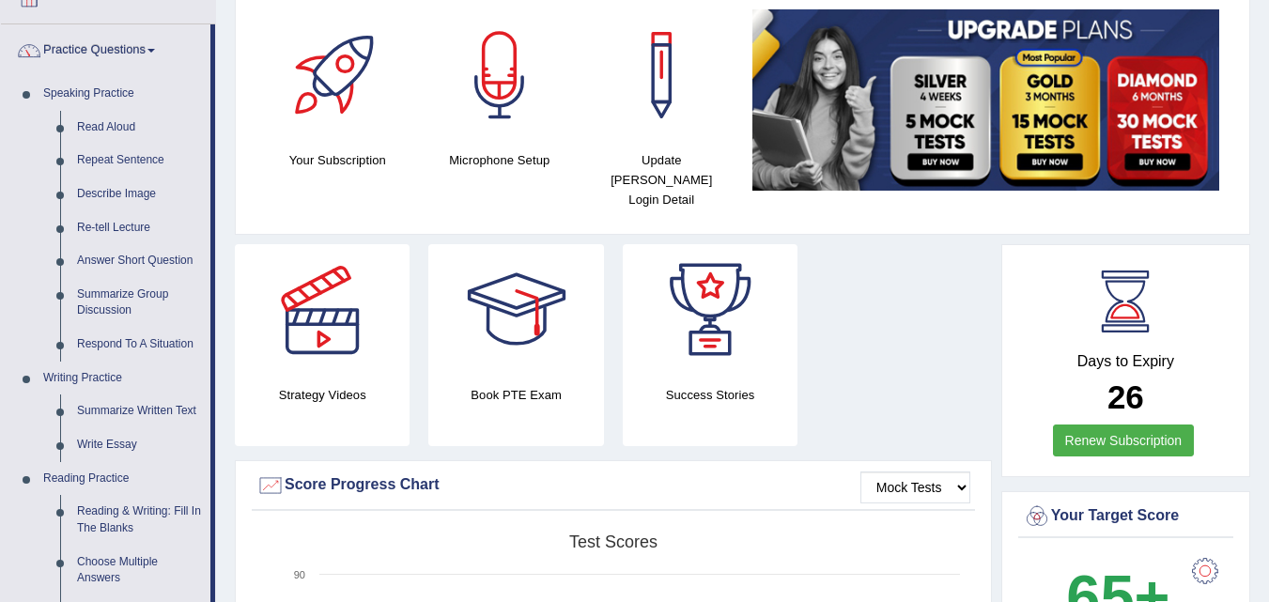
scroll to position [175, 0]
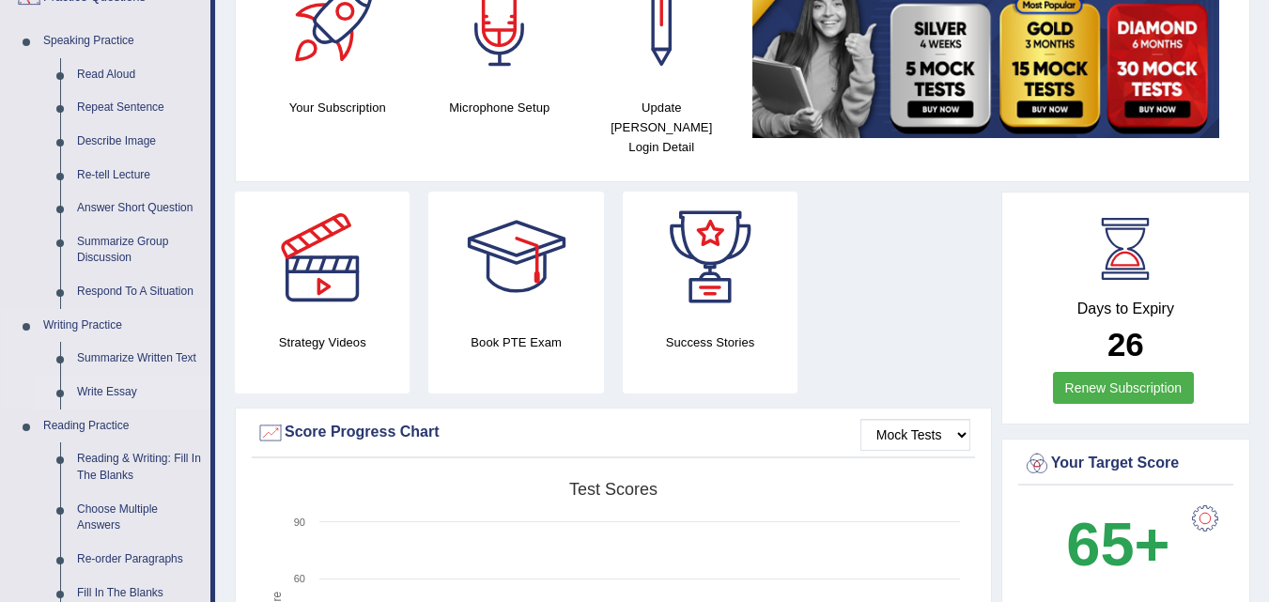
click at [100, 398] on link "Write Essay" at bounding box center [140, 393] width 142 height 34
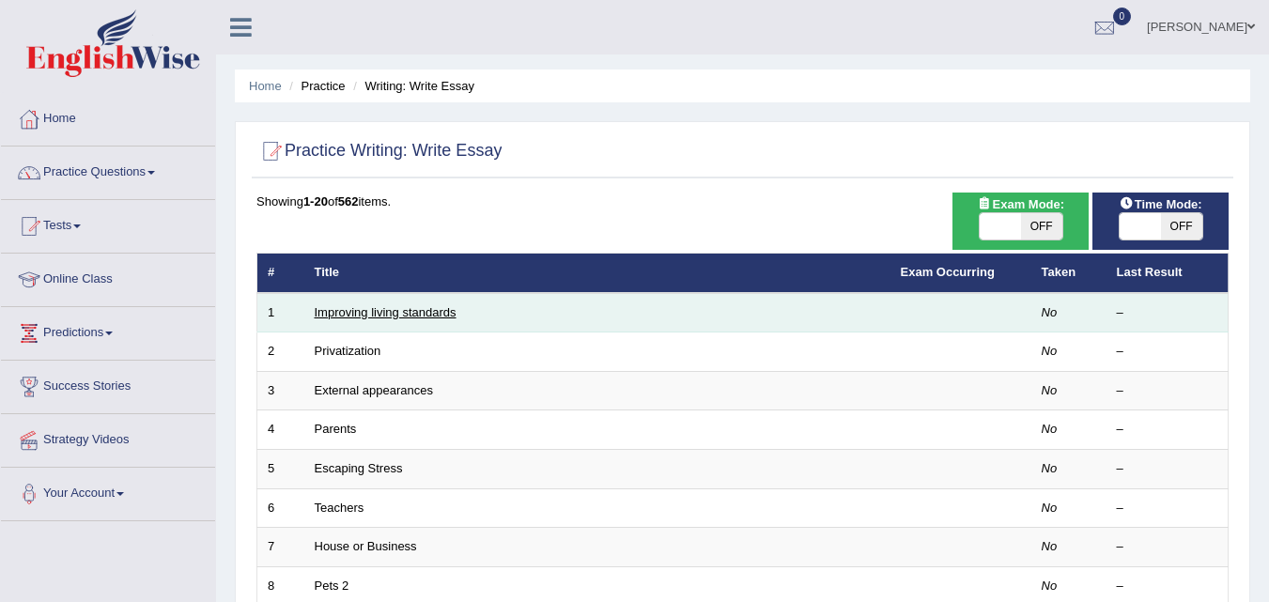
click at [419, 314] on link "Improving living standards" at bounding box center [386, 312] width 142 height 14
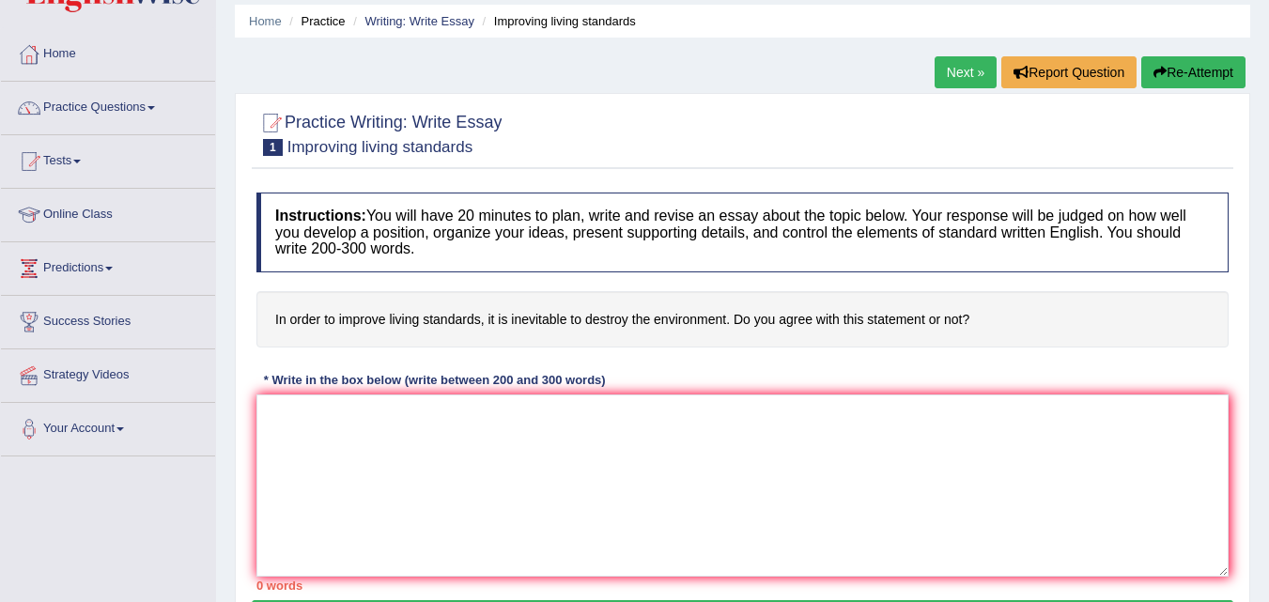
scroll to position [66, 0]
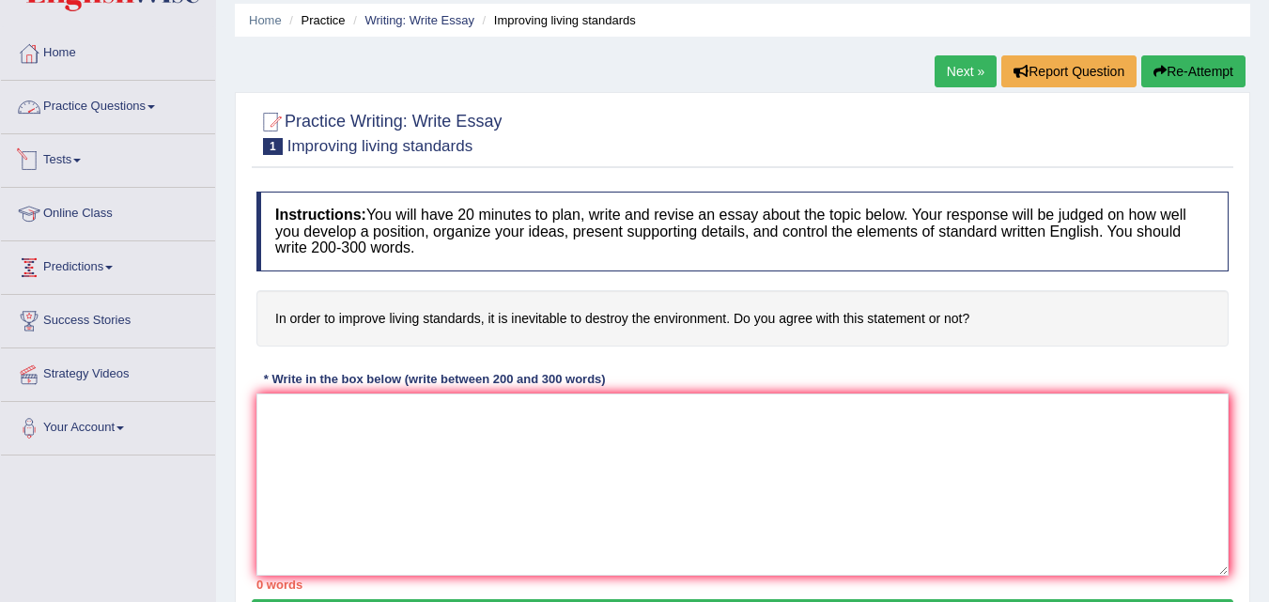
click at [53, 108] on link "Practice Questions" at bounding box center [108, 104] width 214 height 47
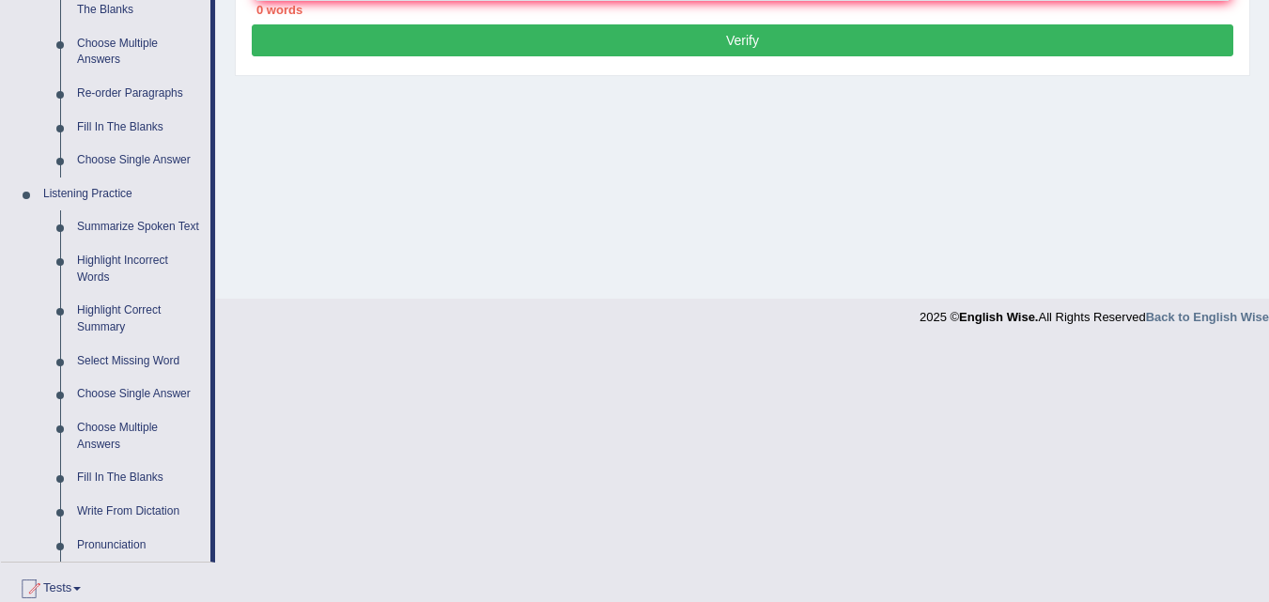
scroll to position [766, 0]
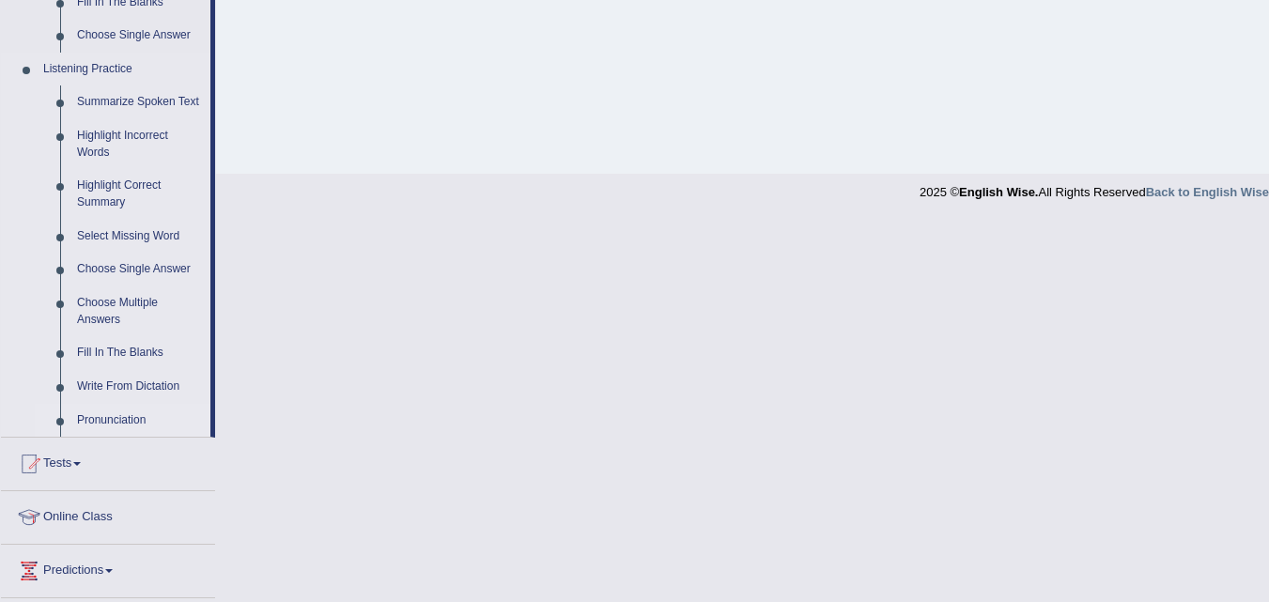
click at [111, 421] on link "Pronunciation" at bounding box center [140, 421] width 142 height 34
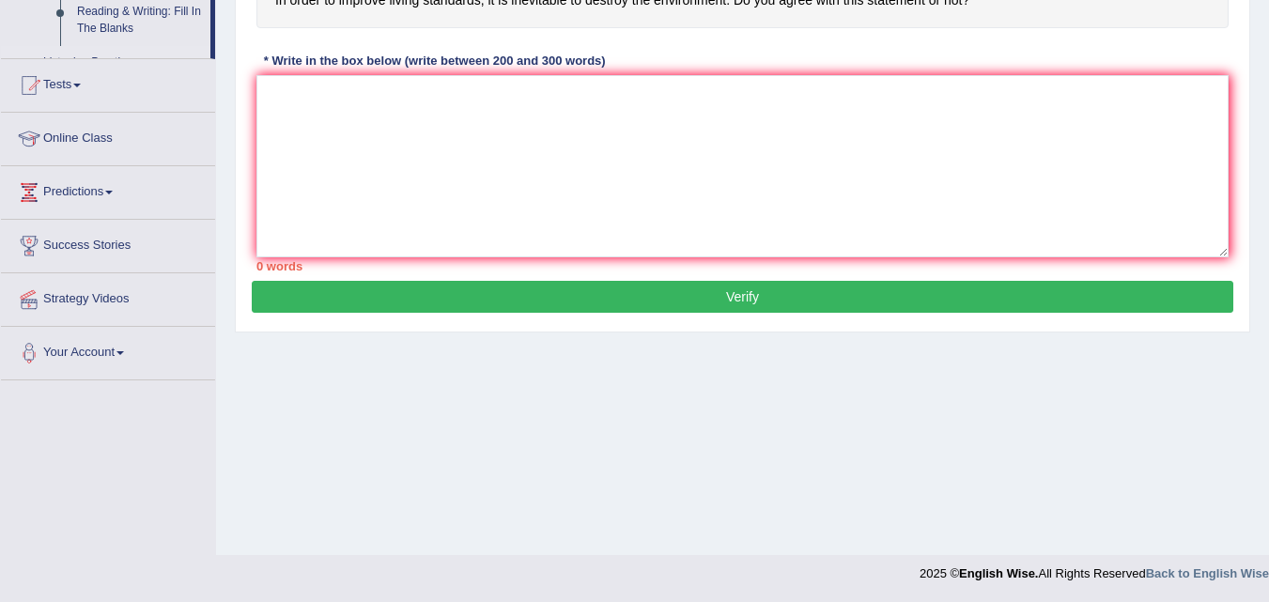
scroll to position [384, 0]
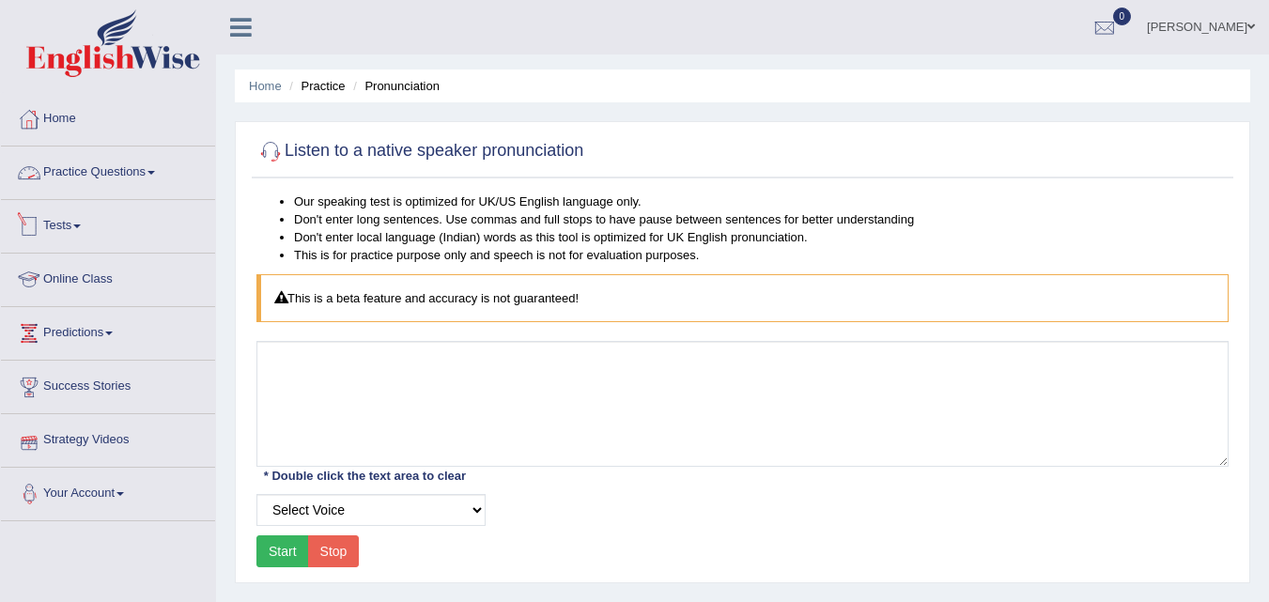
click at [31, 182] on div at bounding box center [29, 173] width 28 height 28
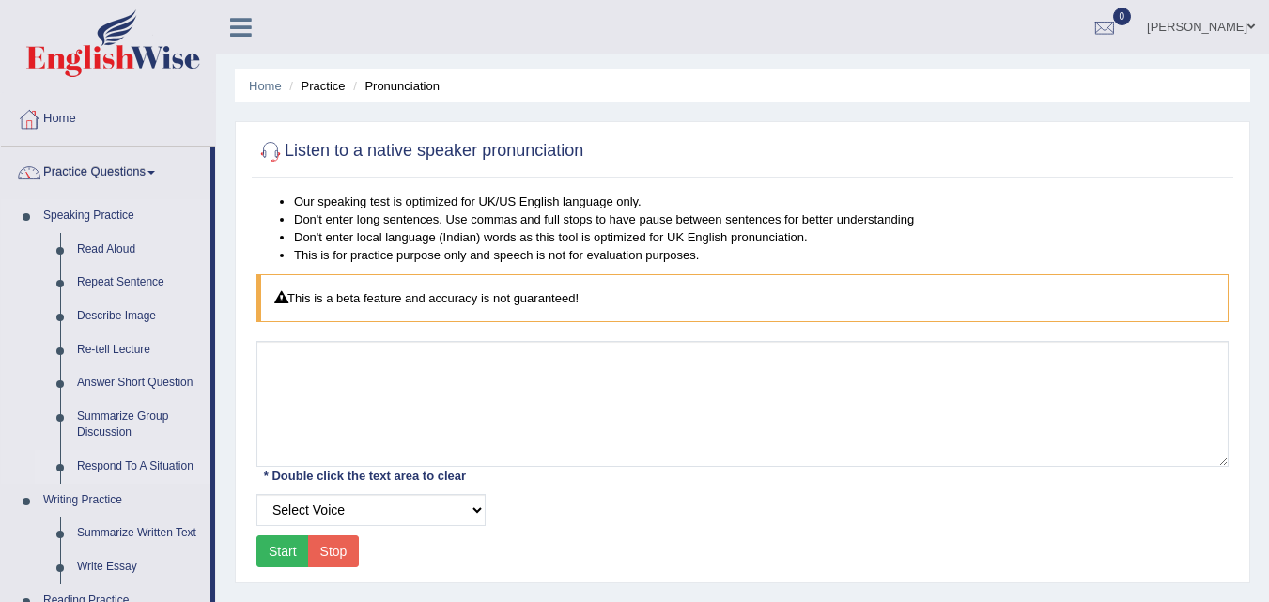
click at [124, 464] on link "Respond To A Situation" at bounding box center [140, 467] width 142 height 34
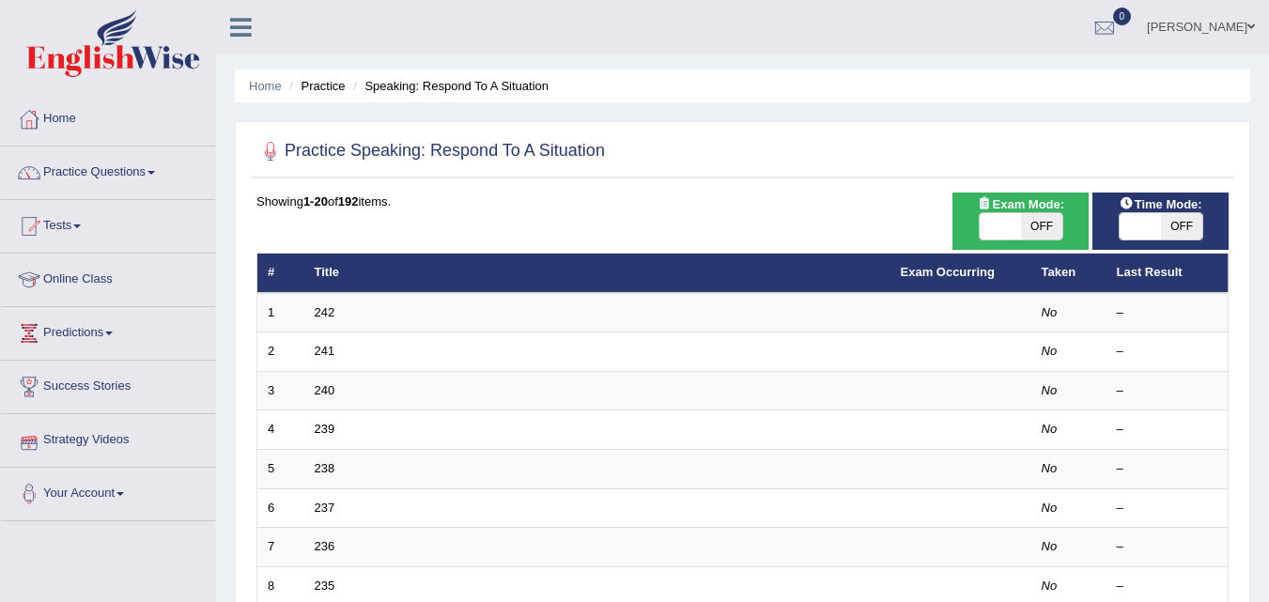
click at [327, 319] on td "242" at bounding box center [597, 312] width 586 height 39
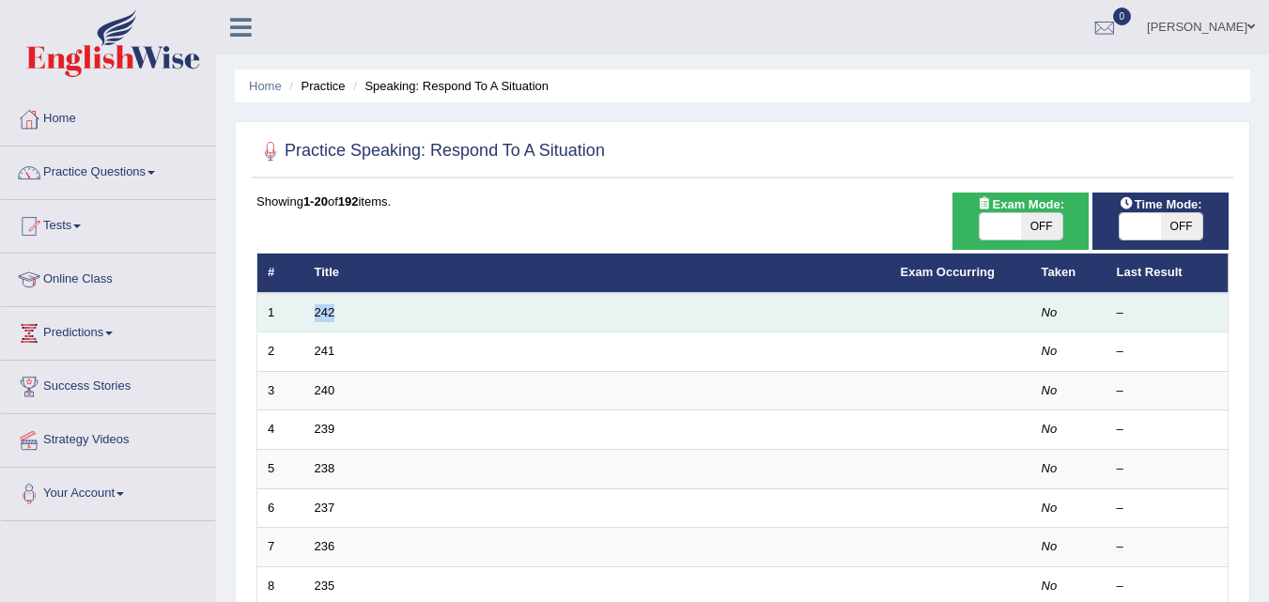
drag, startPoint x: 0, startPoint y: 0, endPoint x: 327, endPoint y: 319, distance: 457.0
click at [327, 319] on td "242" at bounding box center [597, 312] width 586 height 39
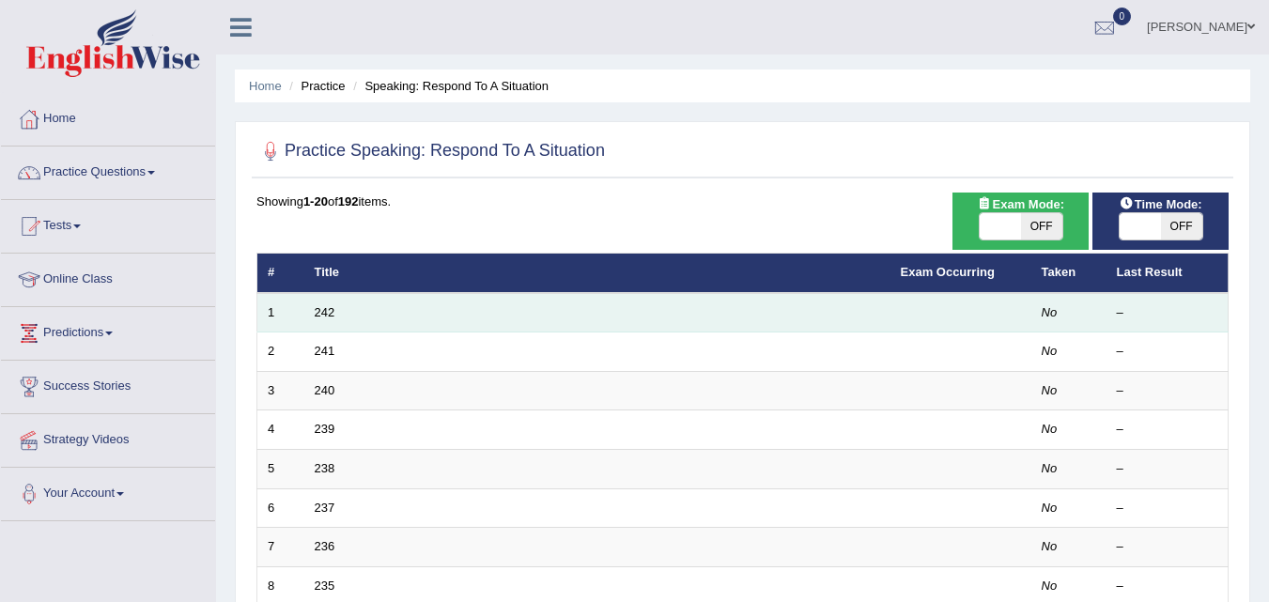
click at [345, 310] on td "242" at bounding box center [597, 312] width 586 height 39
click at [327, 308] on link "242" at bounding box center [325, 312] width 21 height 14
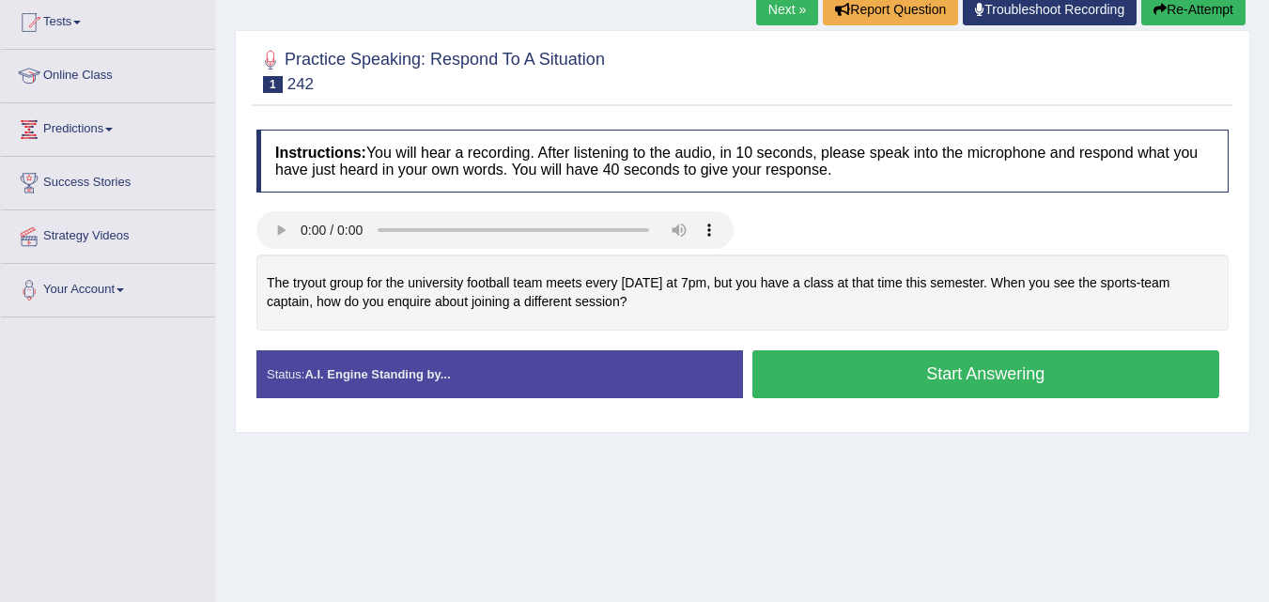
scroll to position [210, 0]
